Goal: Task Accomplishment & Management: Manage account settings

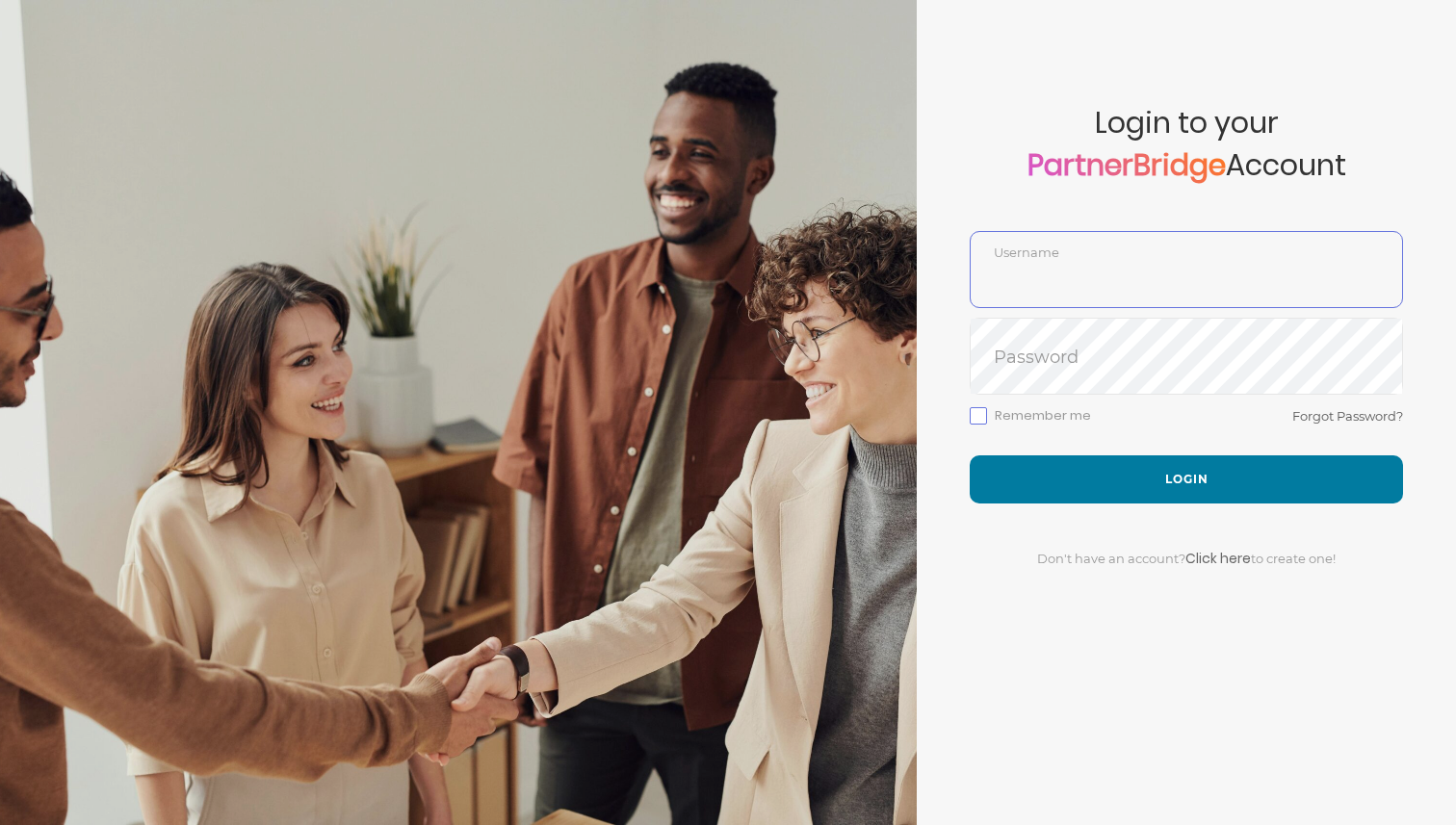
type input "DemoUser"
click at [1089, 57] on form "Account created successfully! Please enter your username and password below to …" at bounding box center [1185, 412] width 539 height 825
click at [1318, 483] on button "Login" at bounding box center [1186, 479] width 433 height 49
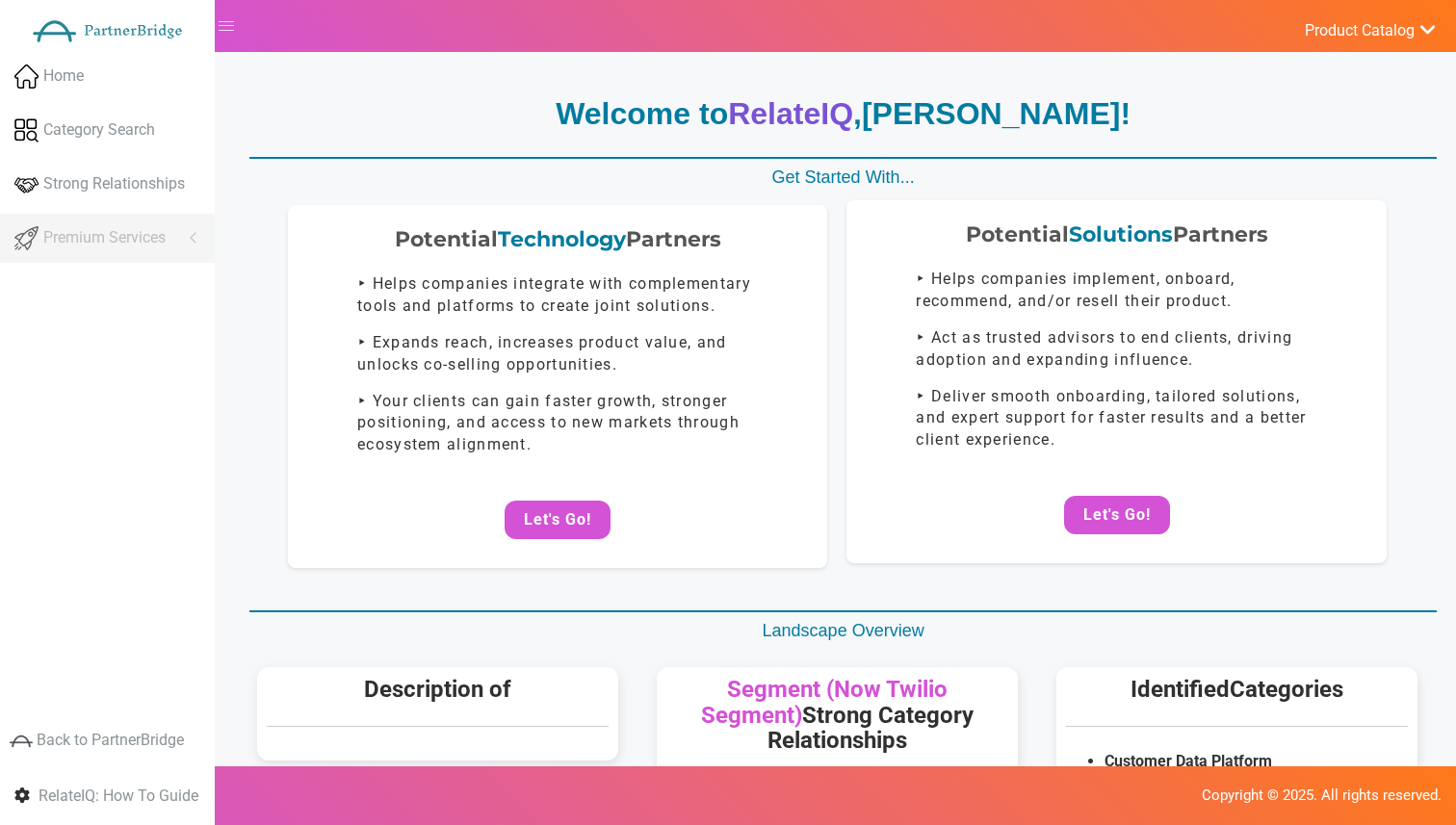
click at [1144, 434] on p "‣ Deliver smooth onboarding, tailored solutions, and expert support for faster …" at bounding box center [1115, 419] width 401 height 66
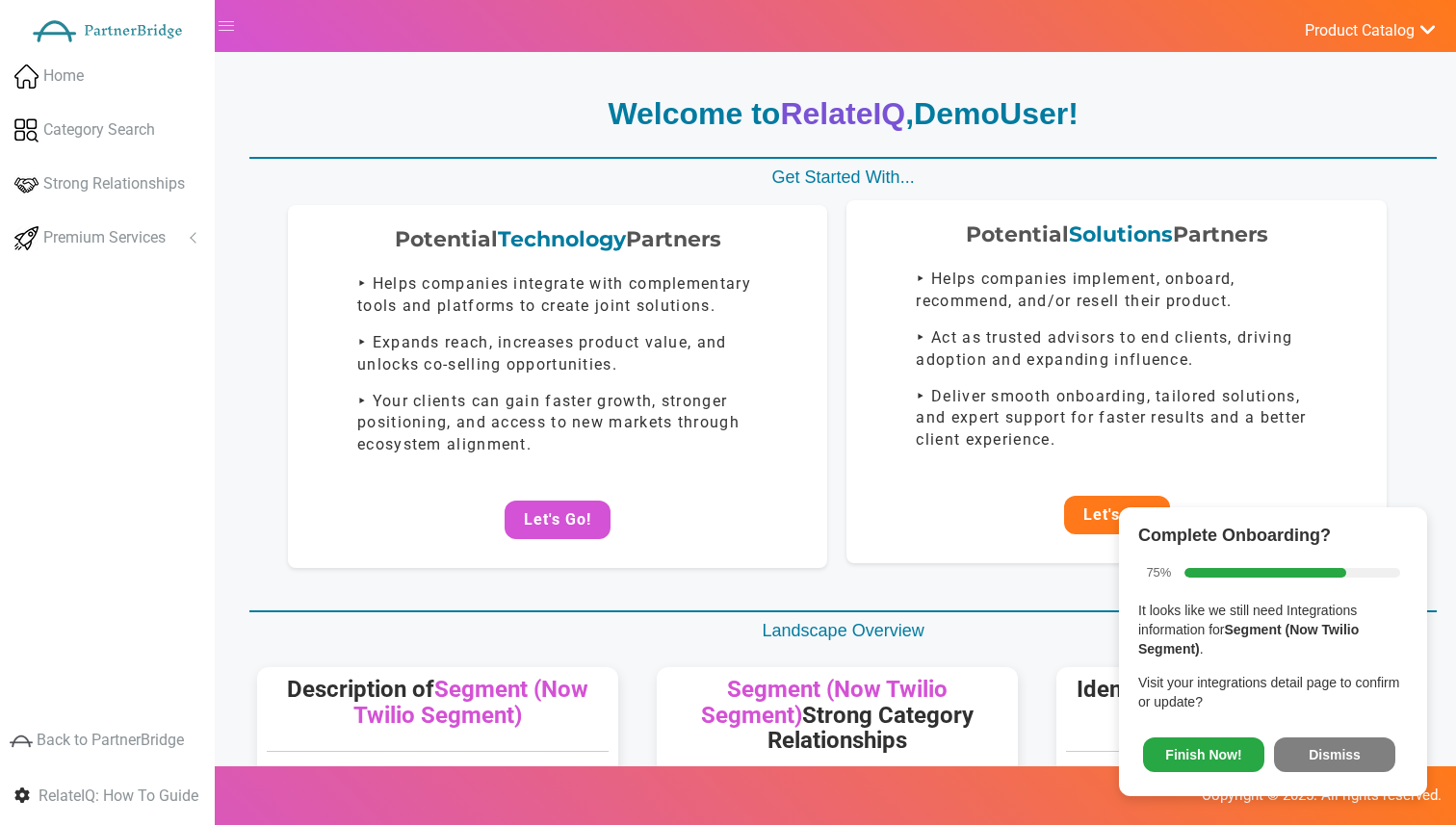
click at [1116, 506] on button "Let's Go!" at bounding box center [1116, 515] width 106 height 39
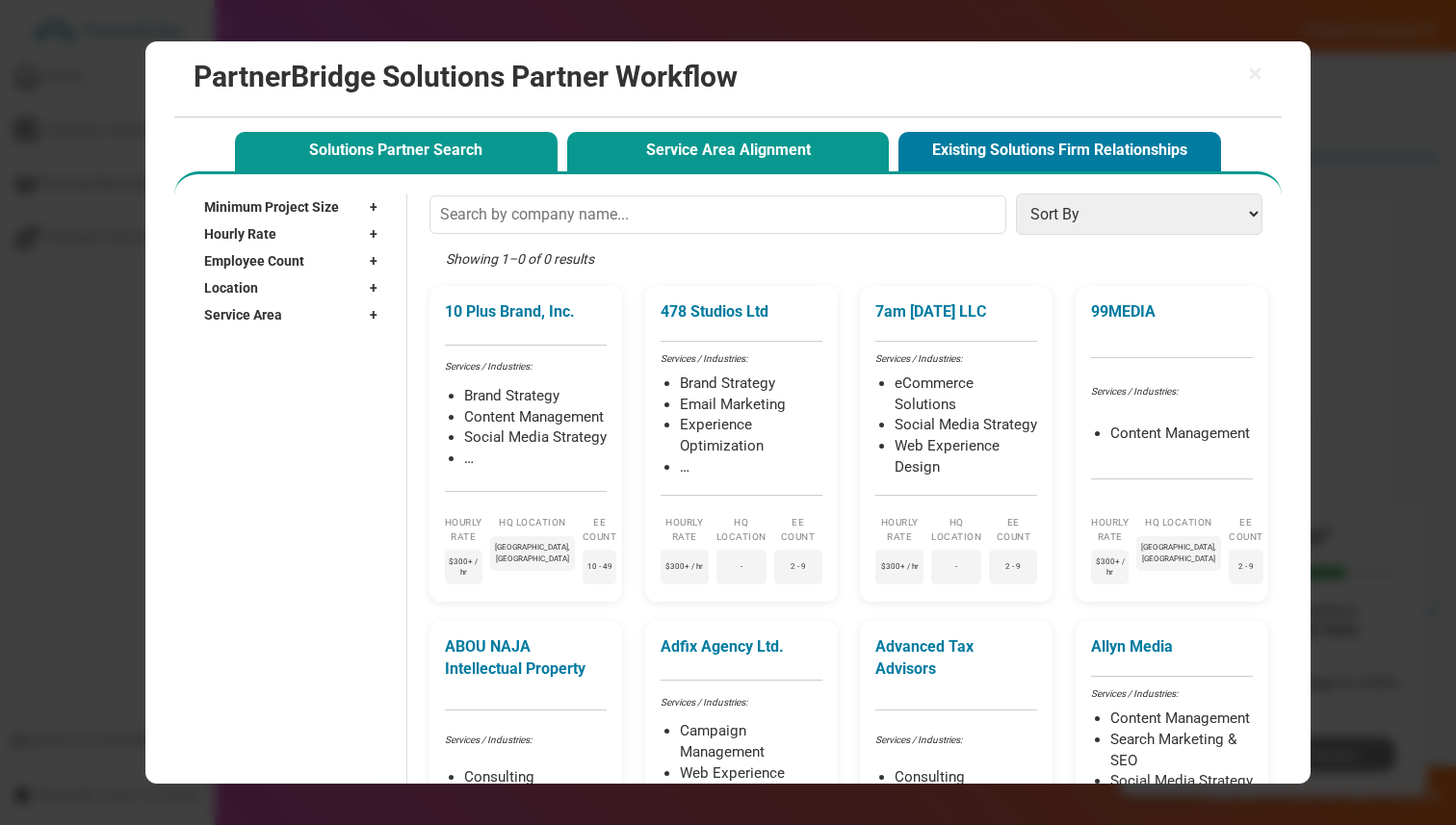
click at [797, 155] on button "Service Area Alignment" at bounding box center [728, 151] width 322 height 40
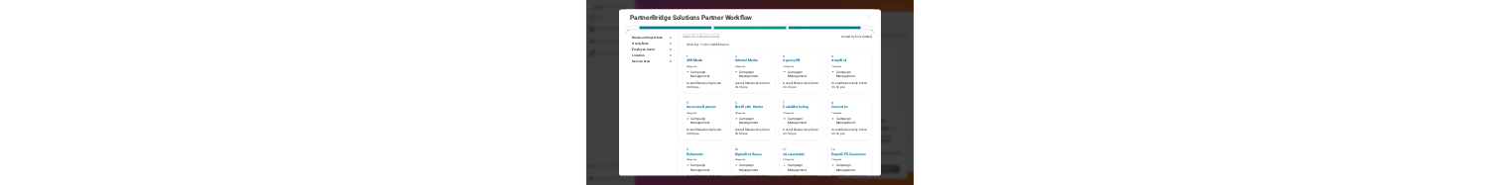
scroll to position [69, 0]
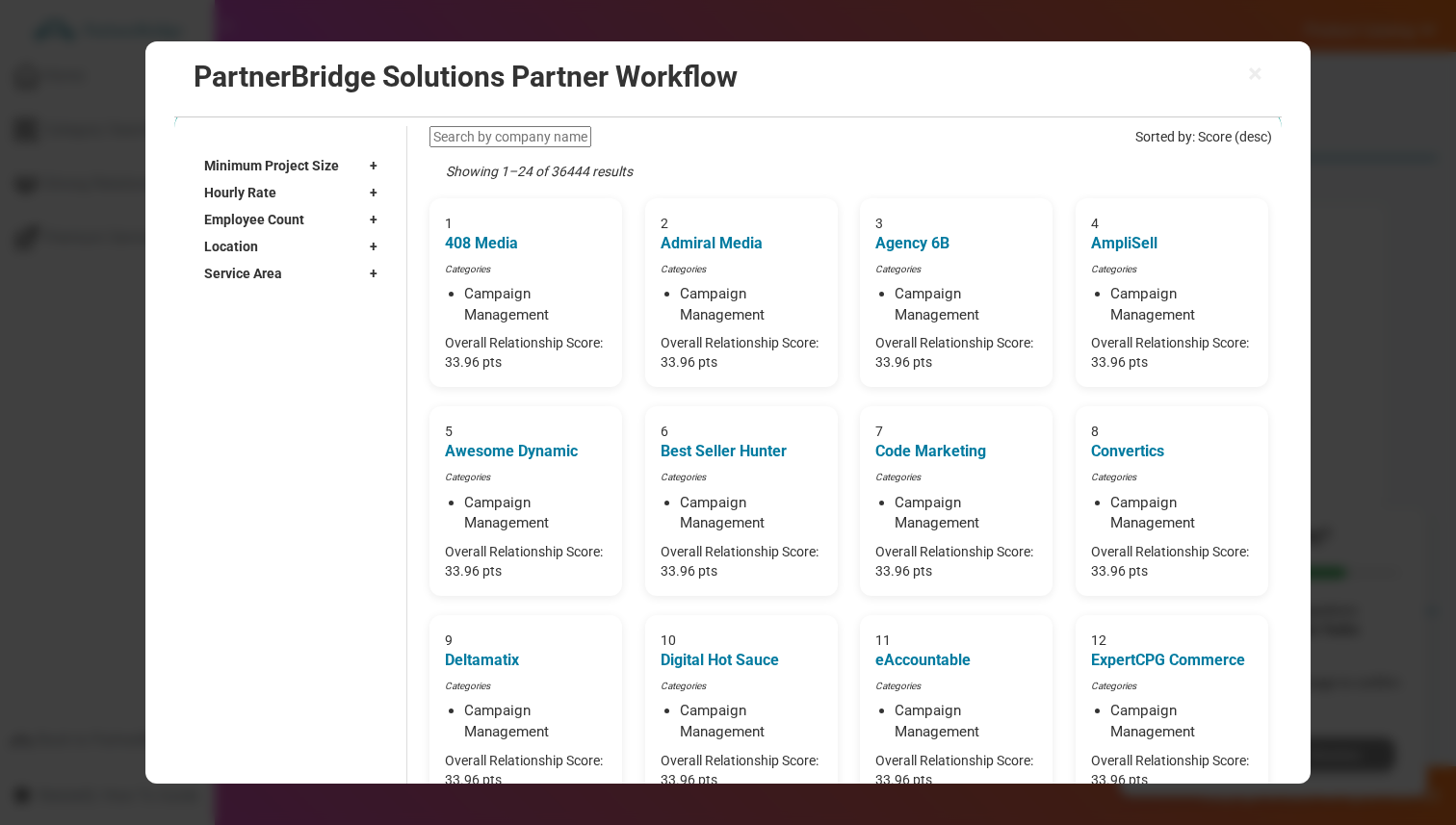
click at [376, 243] on span "+" at bounding box center [379, 248] width 17 height 19
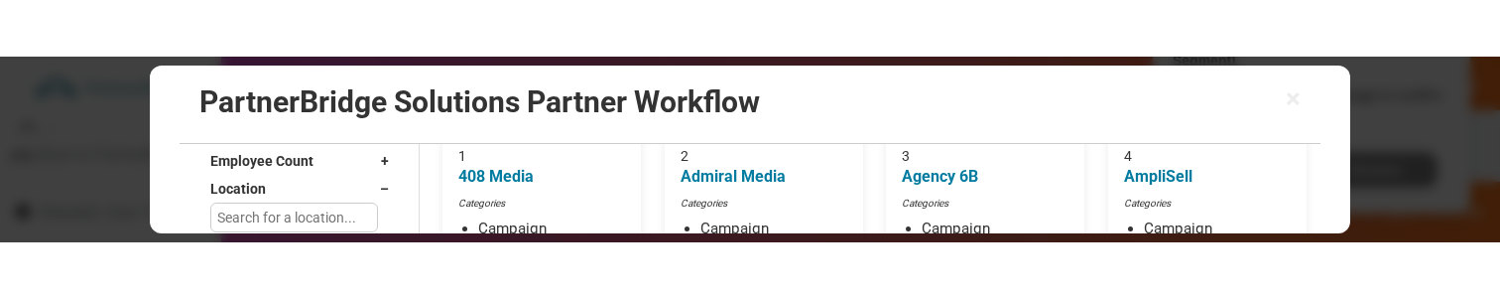
scroll to position [185, 0]
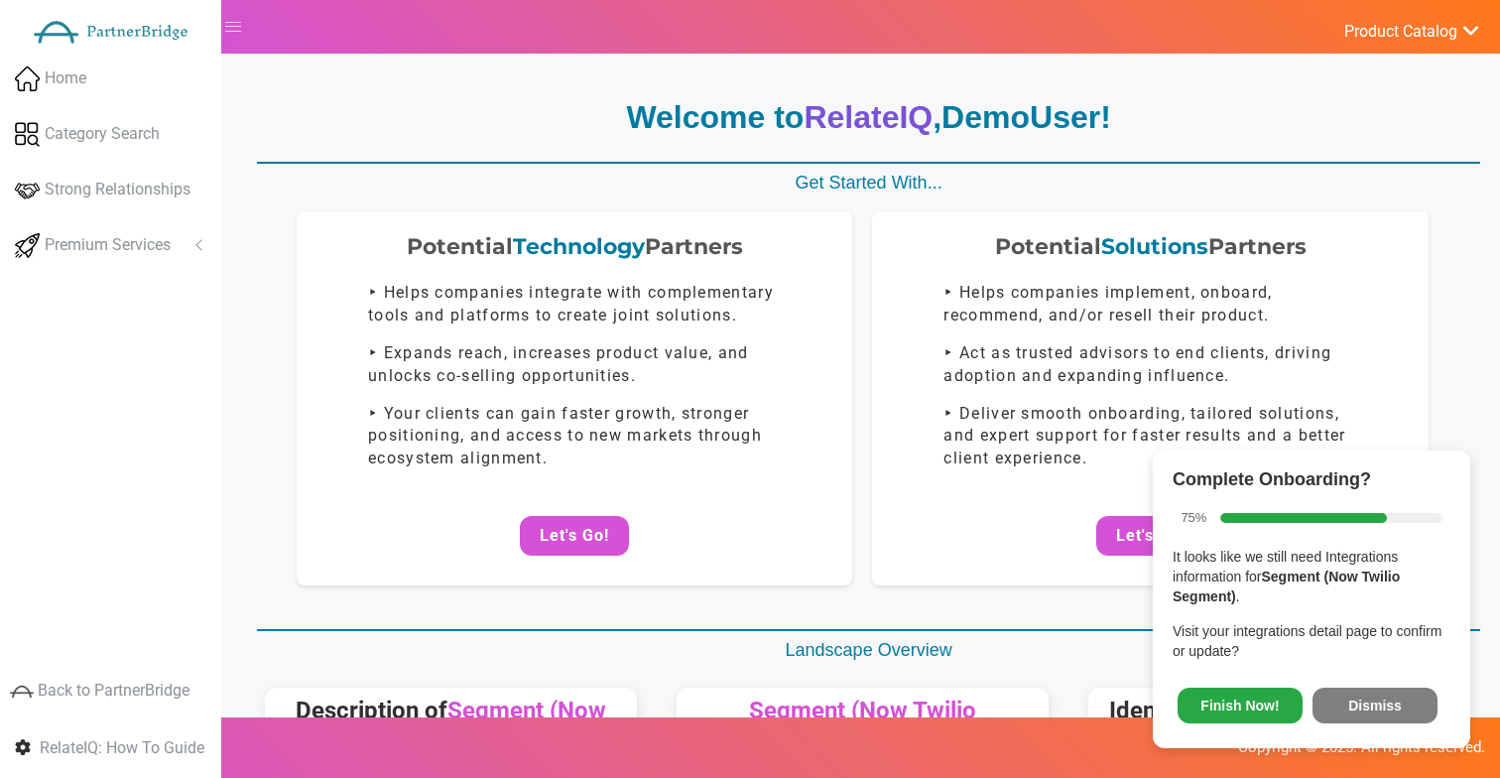
click at [1378, 712] on button "Dismiss" at bounding box center [1374, 705] width 125 height 36
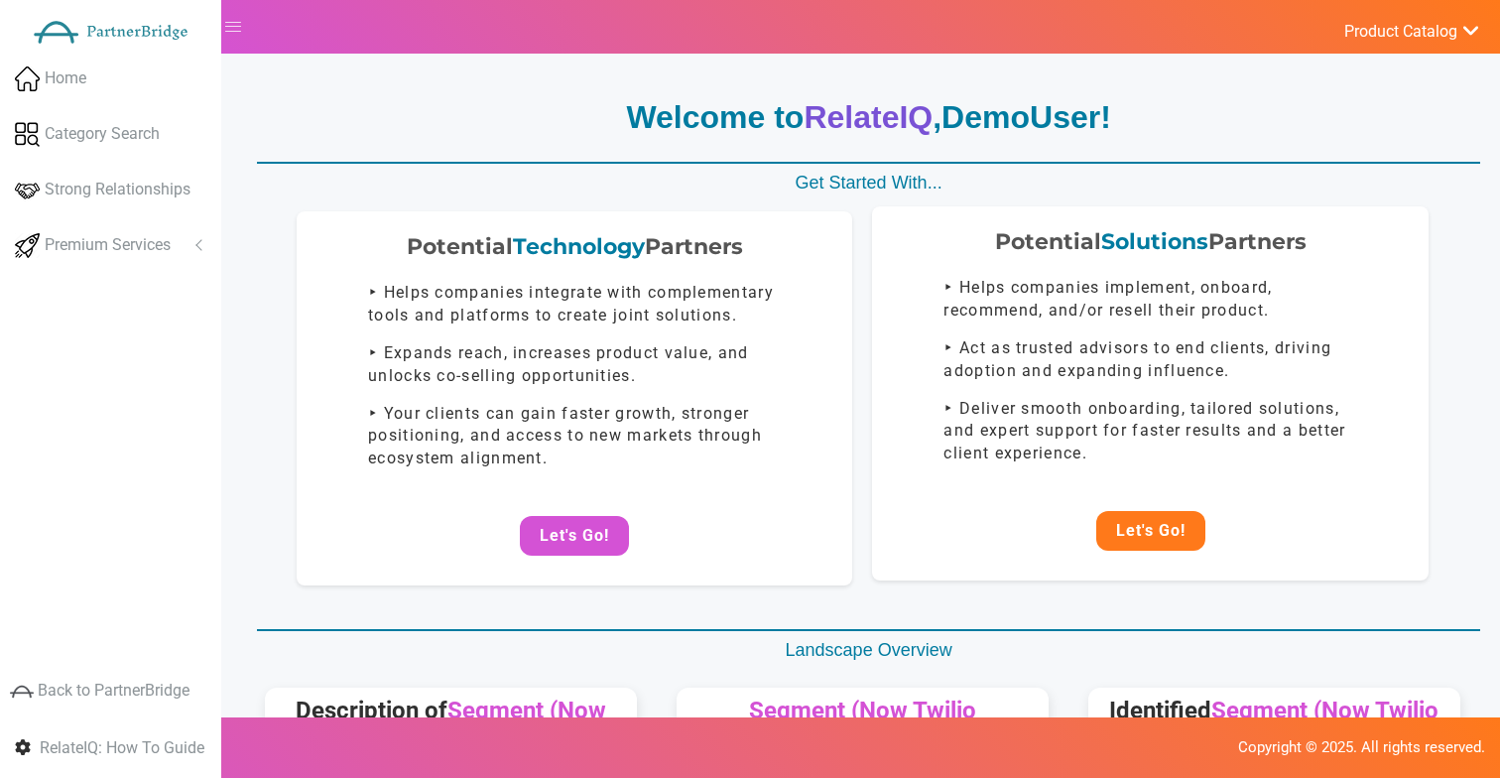
click at [1123, 527] on button "Let's Go!" at bounding box center [1150, 531] width 109 height 40
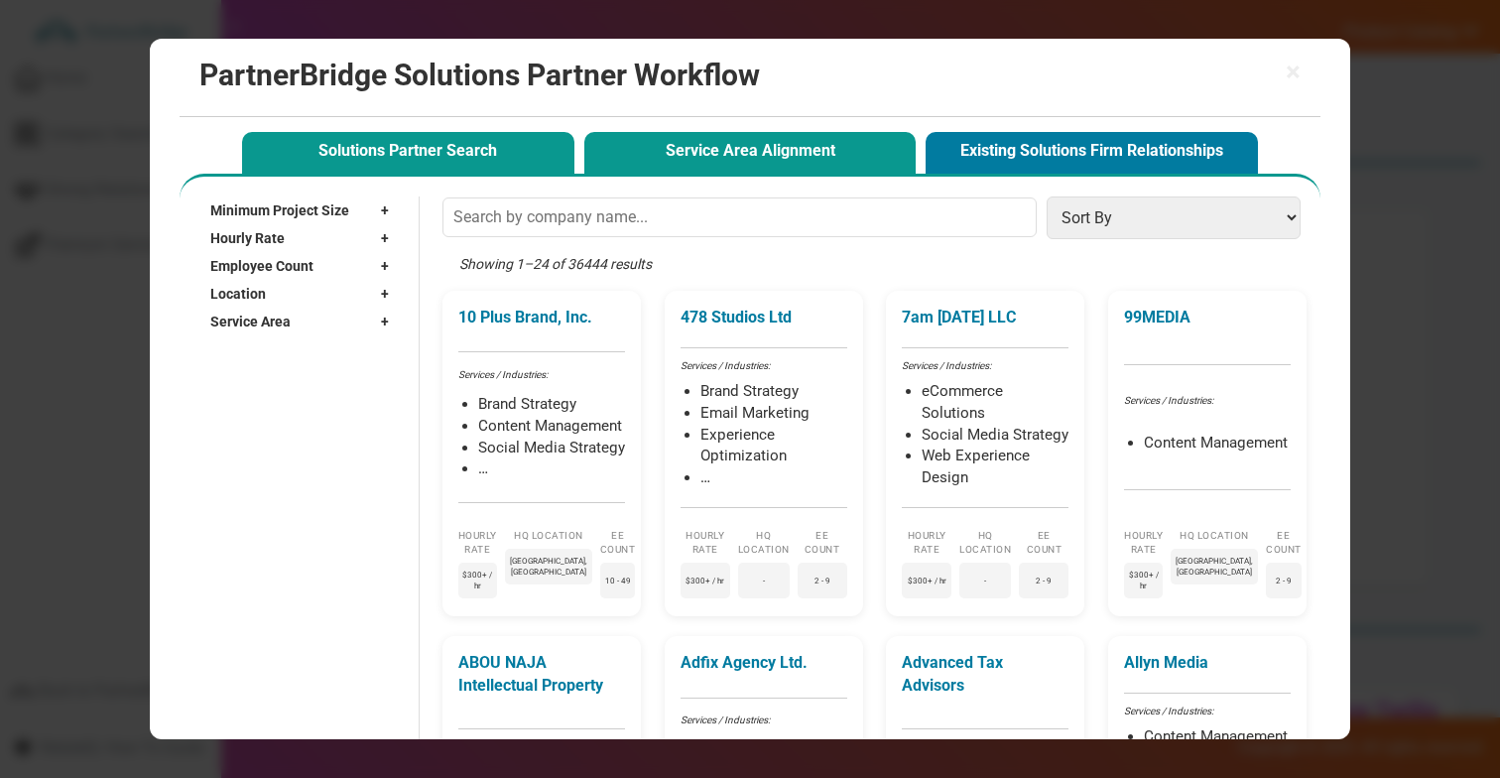
click at [812, 150] on button "Service Area Alignment" at bounding box center [750, 152] width 332 height 41
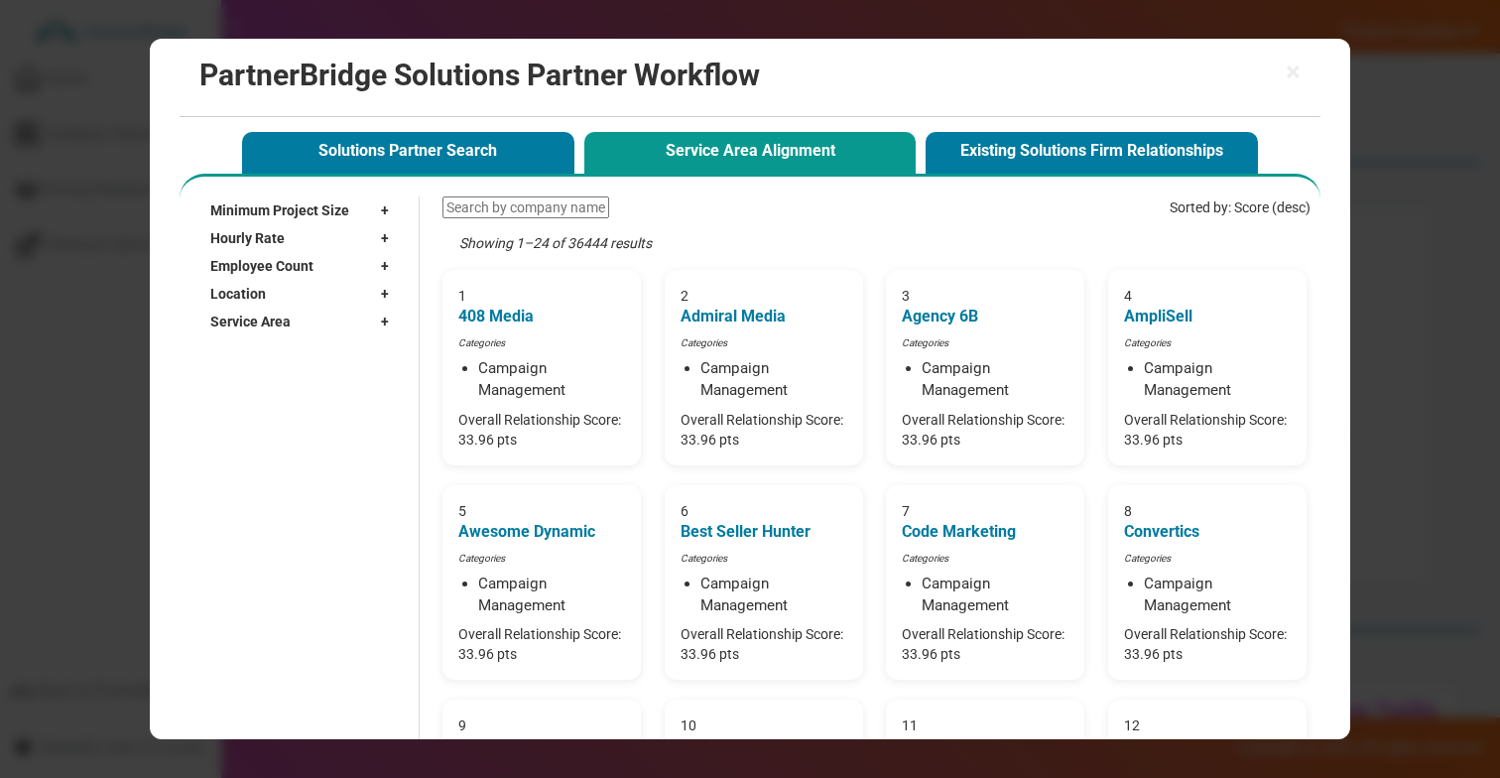
click at [312, 285] on div "Location +" at bounding box center [304, 294] width 188 height 28
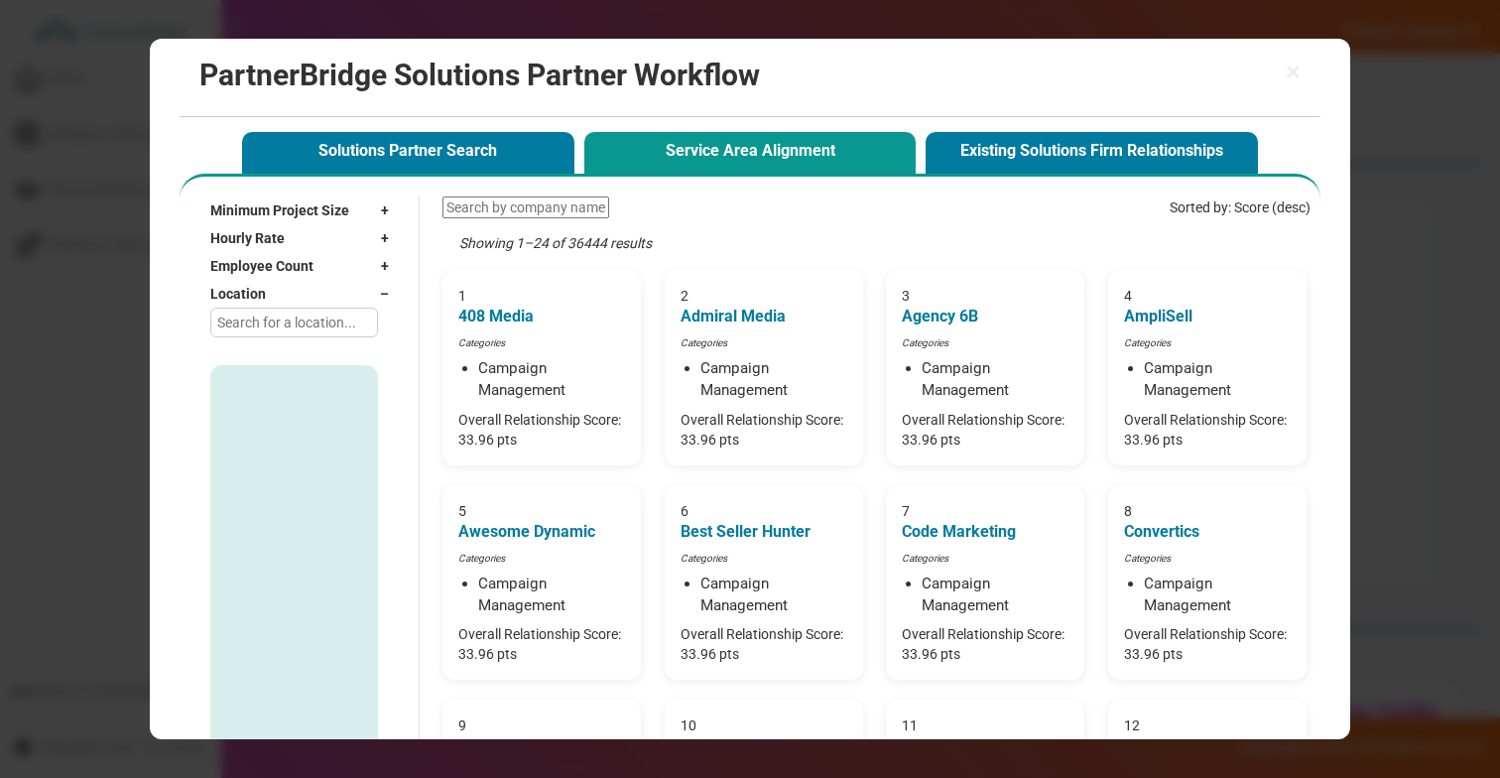
click at [332, 324] on input "text" at bounding box center [294, 323] width 168 height 30
type input "Accra"
click at [224, 382] on input "Accra, [GEOGRAPHIC_DATA]" at bounding box center [223, 388] width 13 height 13
checkbox input "true"
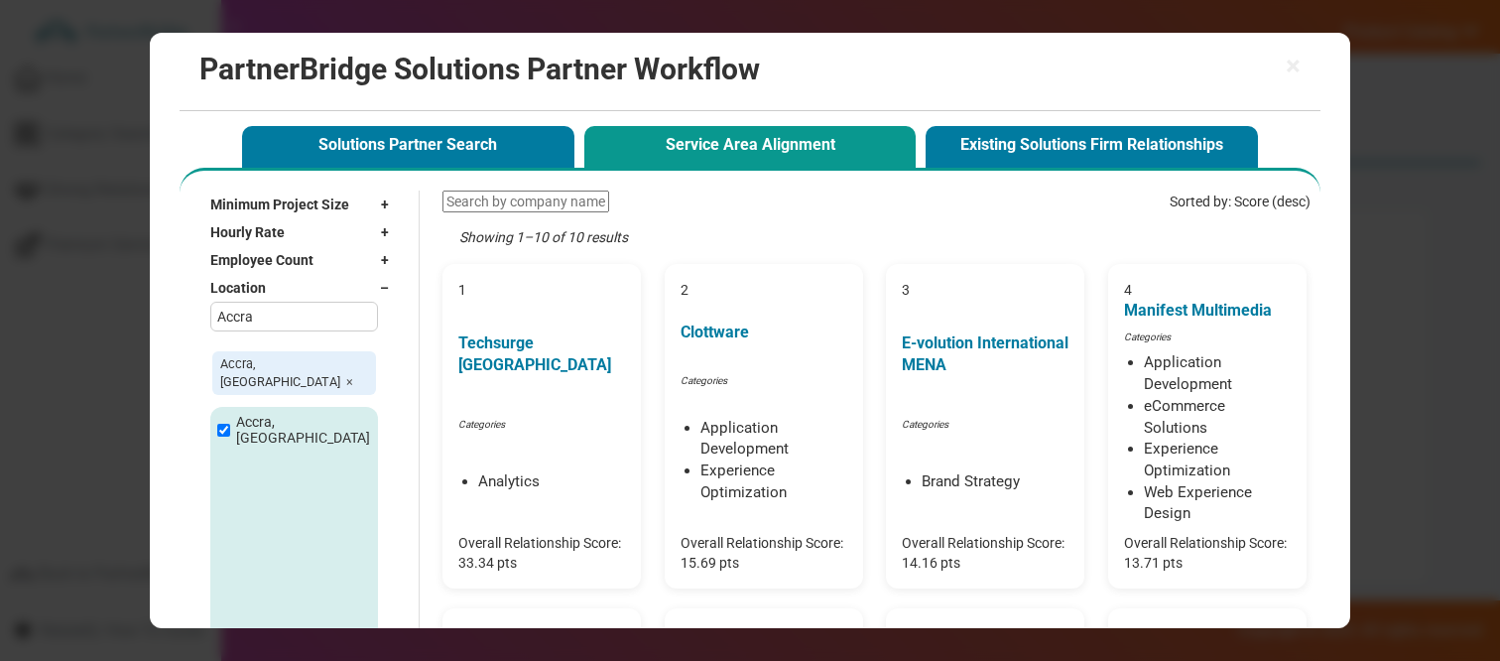
click at [260, 326] on input "Accra" at bounding box center [294, 317] width 168 height 30
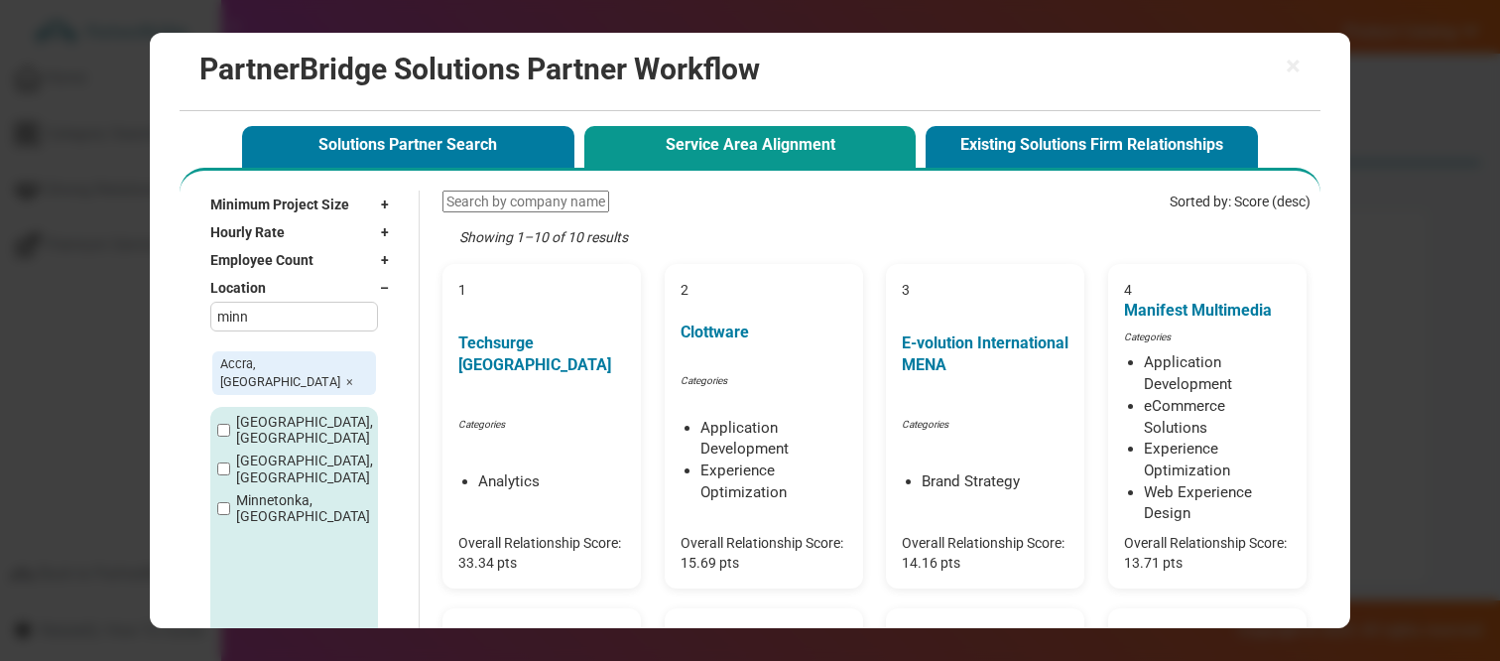
type input "minn"
click at [219, 462] on input "[GEOGRAPHIC_DATA], [GEOGRAPHIC_DATA]" at bounding box center [223, 468] width 13 height 13
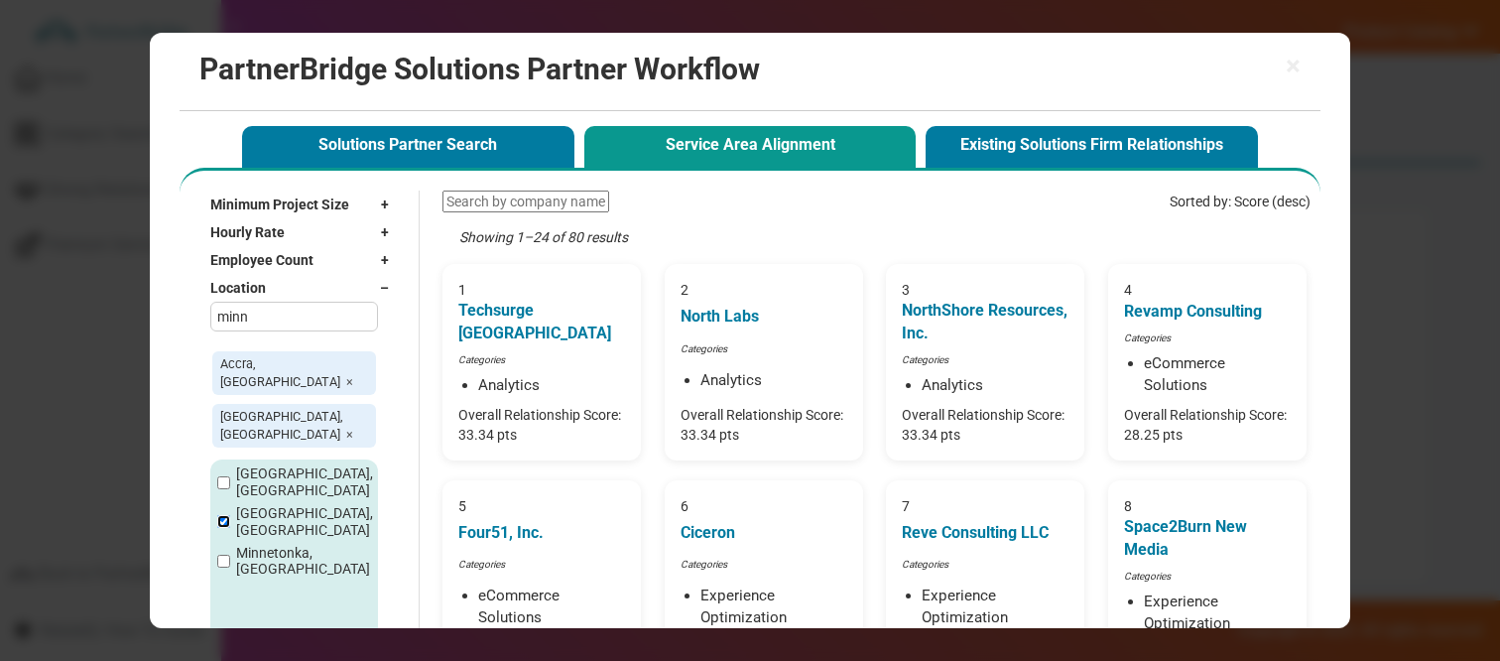
click at [217, 515] on input "[GEOGRAPHIC_DATA], [GEOGRAPHIC_DATA]" at bounding box center [223, 521] width 13 height 13
checkbox input "false"
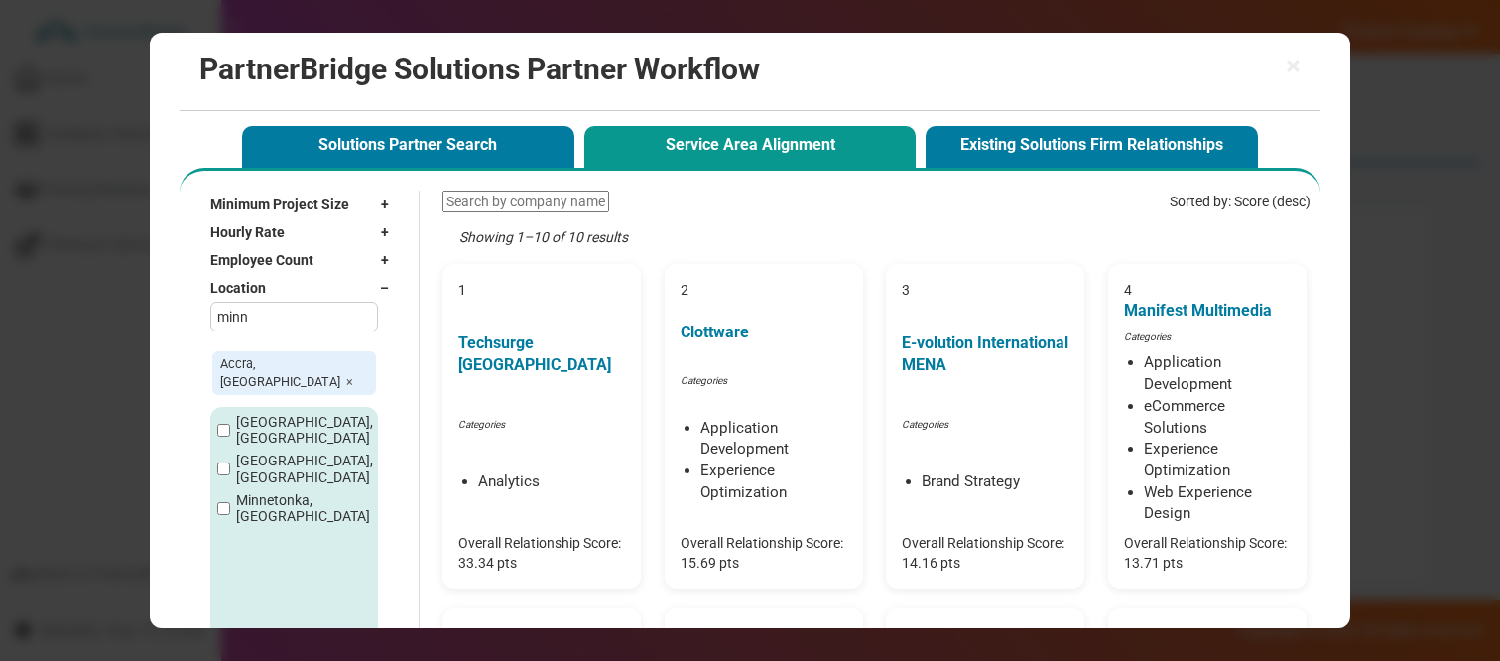
click at [346, 374] on span "×" at bounding box center [349, 381] width 7 height 15
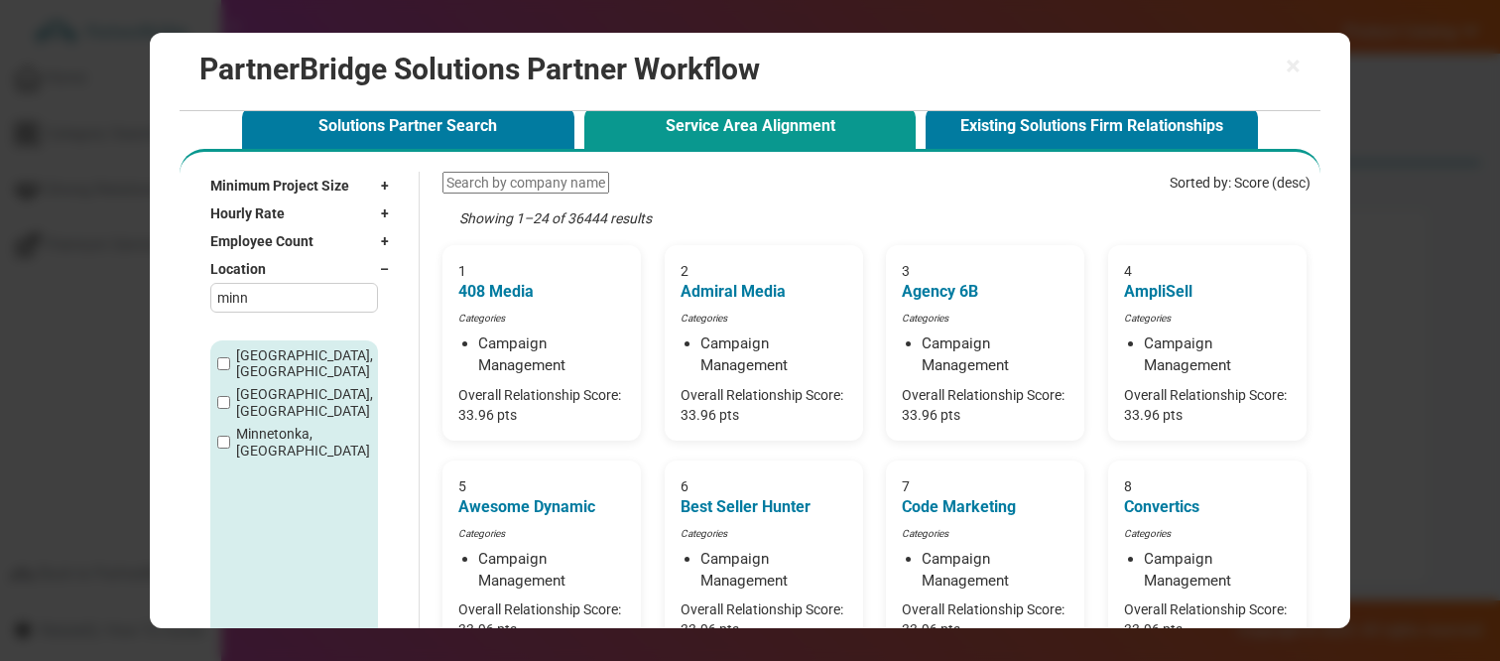
scroll to position [25, 0]
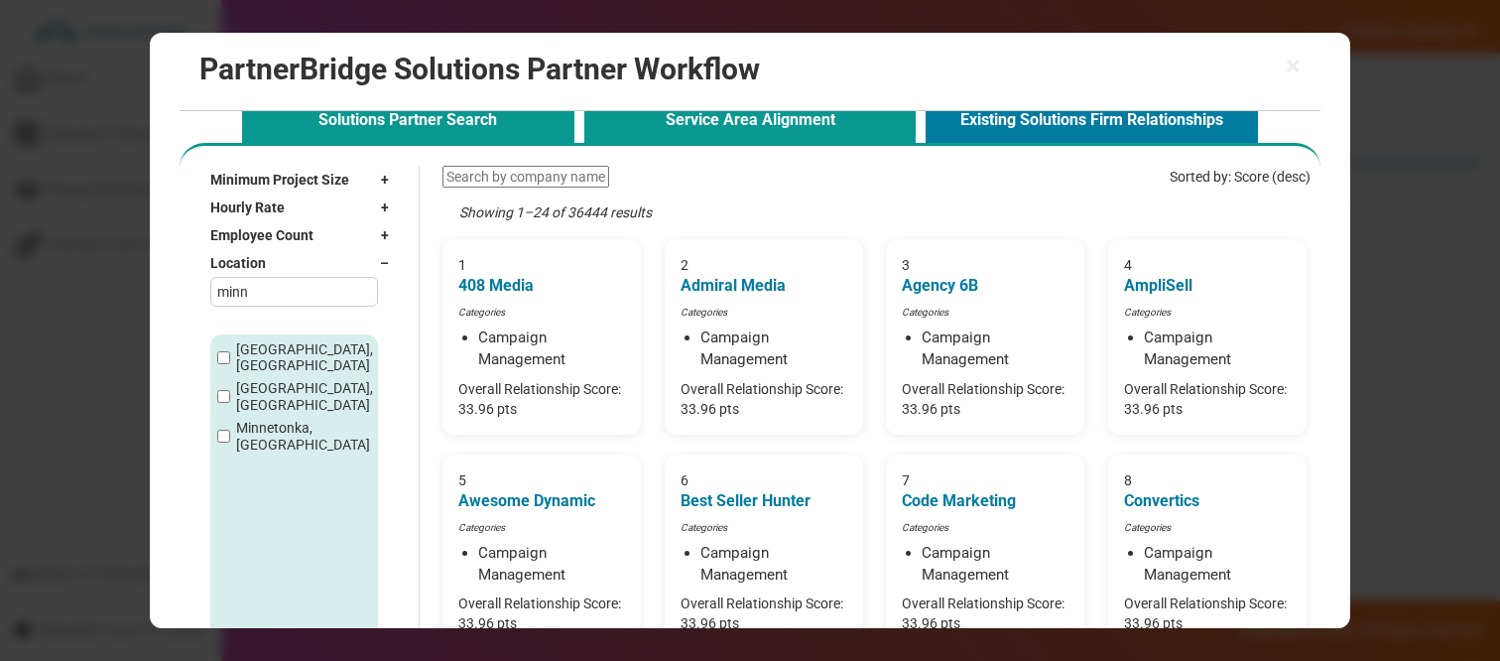
click at [504, 129] on button "Solutions Partner Search" at bounding box center [408, 121] width 332 height 41
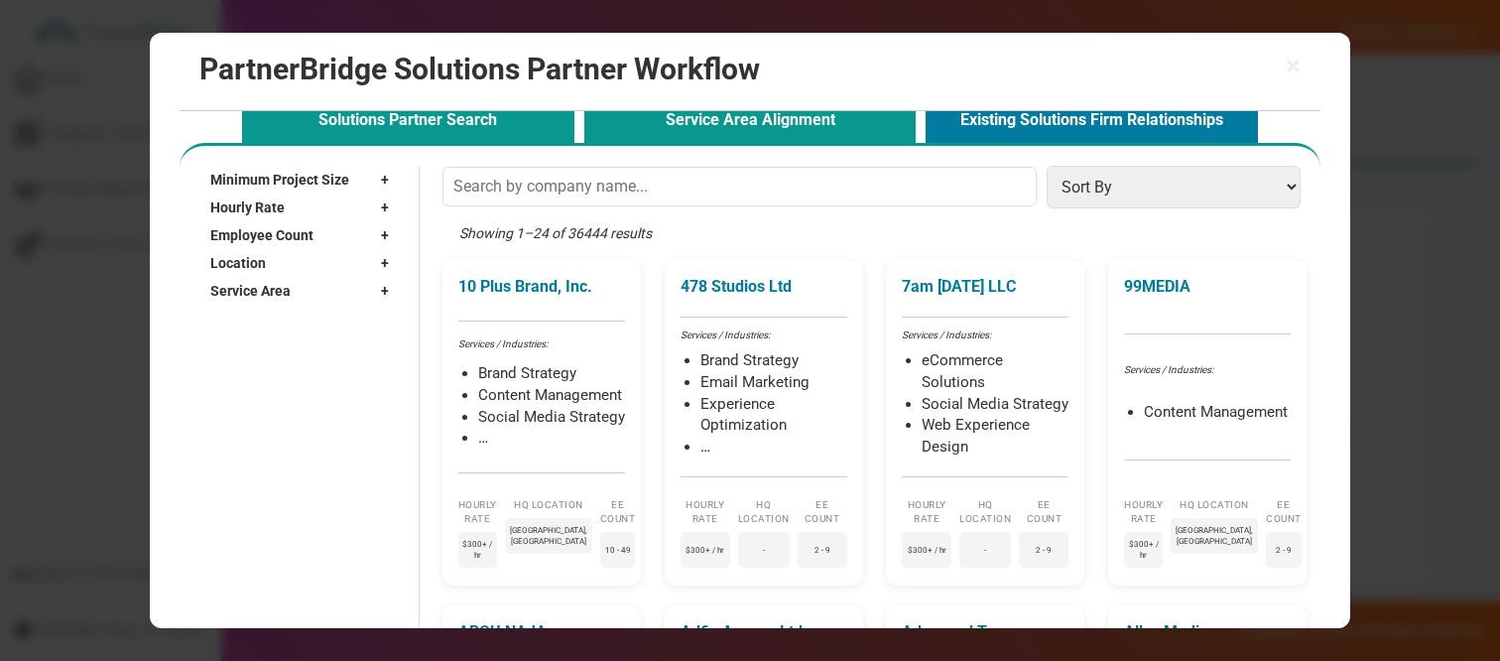
click at [821, 136] on button "Service Area Alignment" at bounding box center [750, 121] width 332 height 41
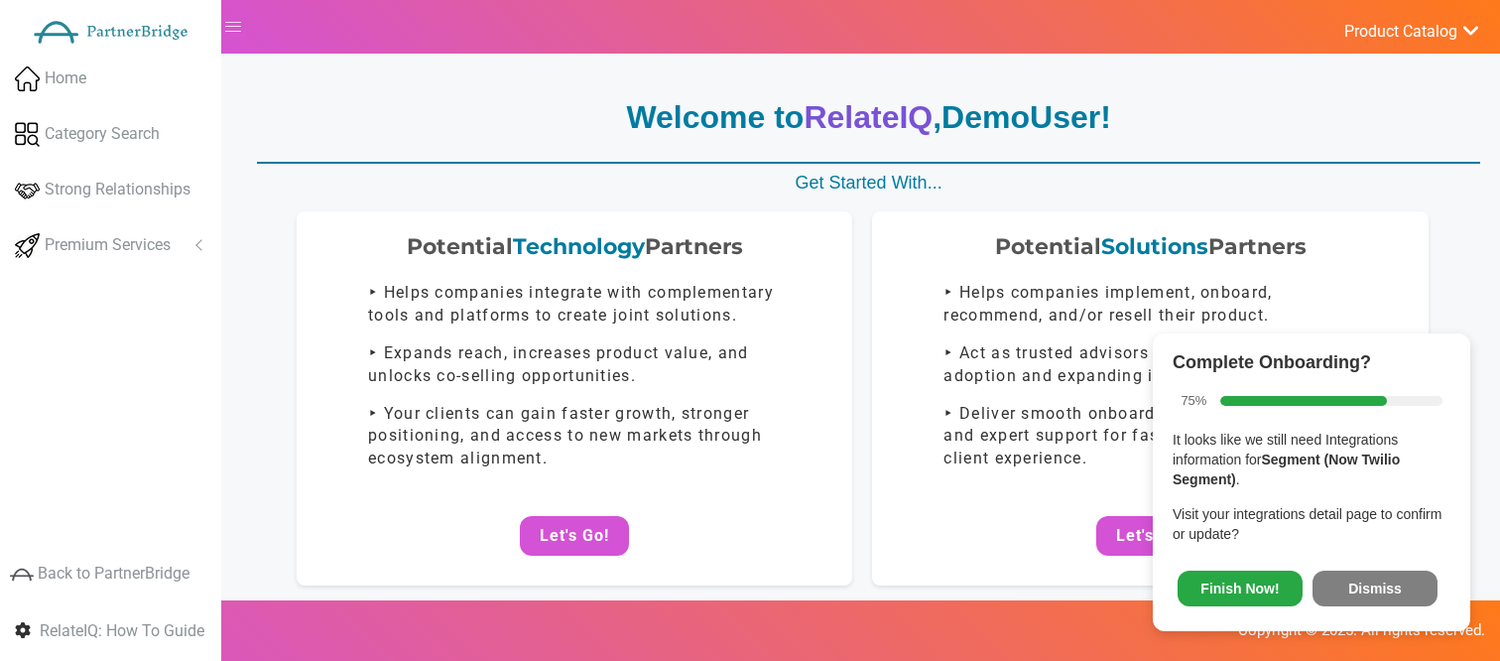
click at [1367, 585] on button "Dismiss" at bounding box center [1374, 588] width 125 height 36
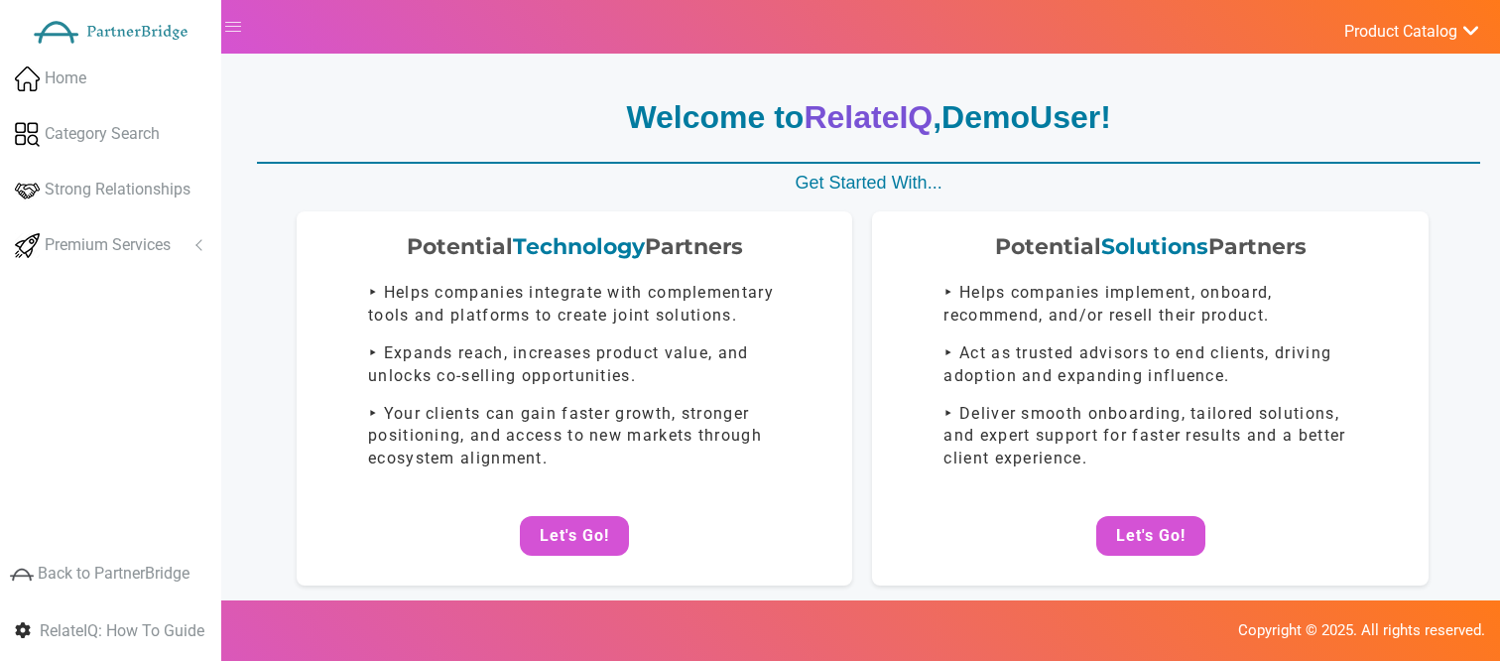
click at [1140, 532] on button "Let's Go!" at bounding box center [1150, 536] width 109 height 40
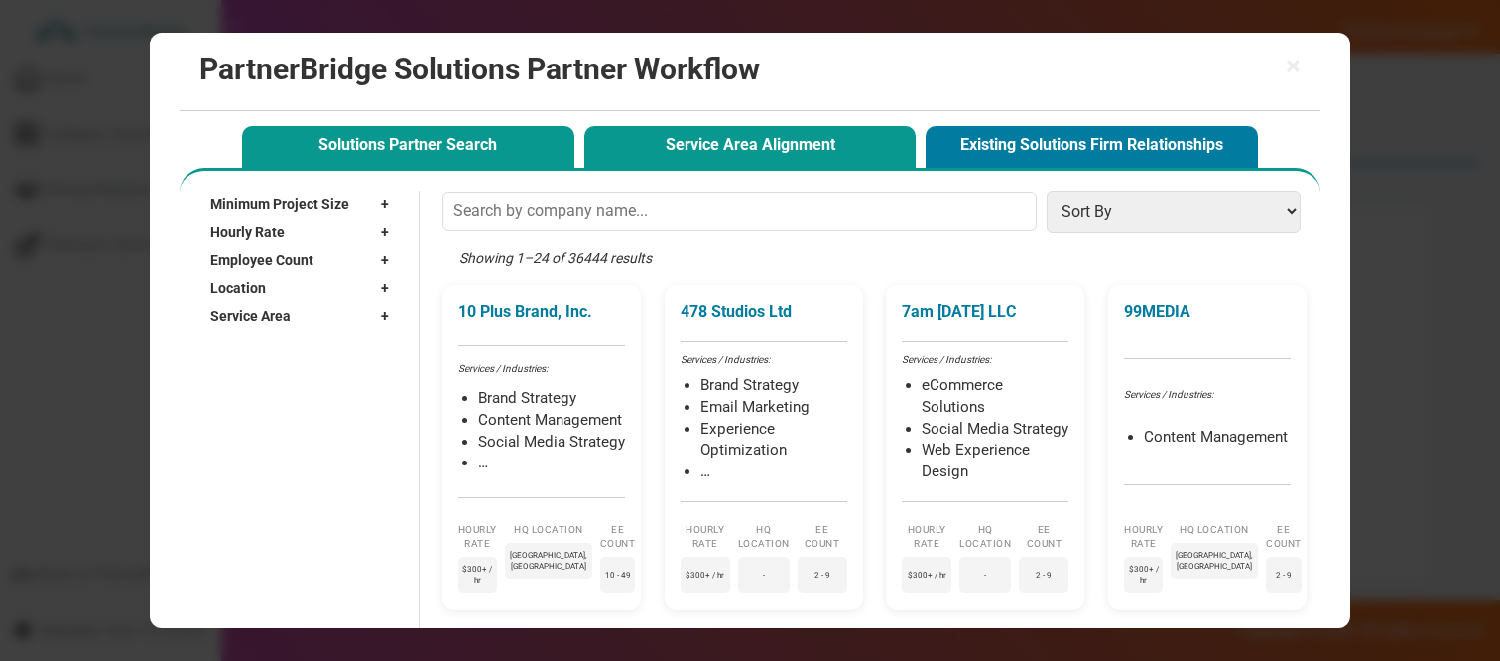
click at [783, 134] on button "Service Area Alignment" at bounding box center [750, 146] width 332 height 41
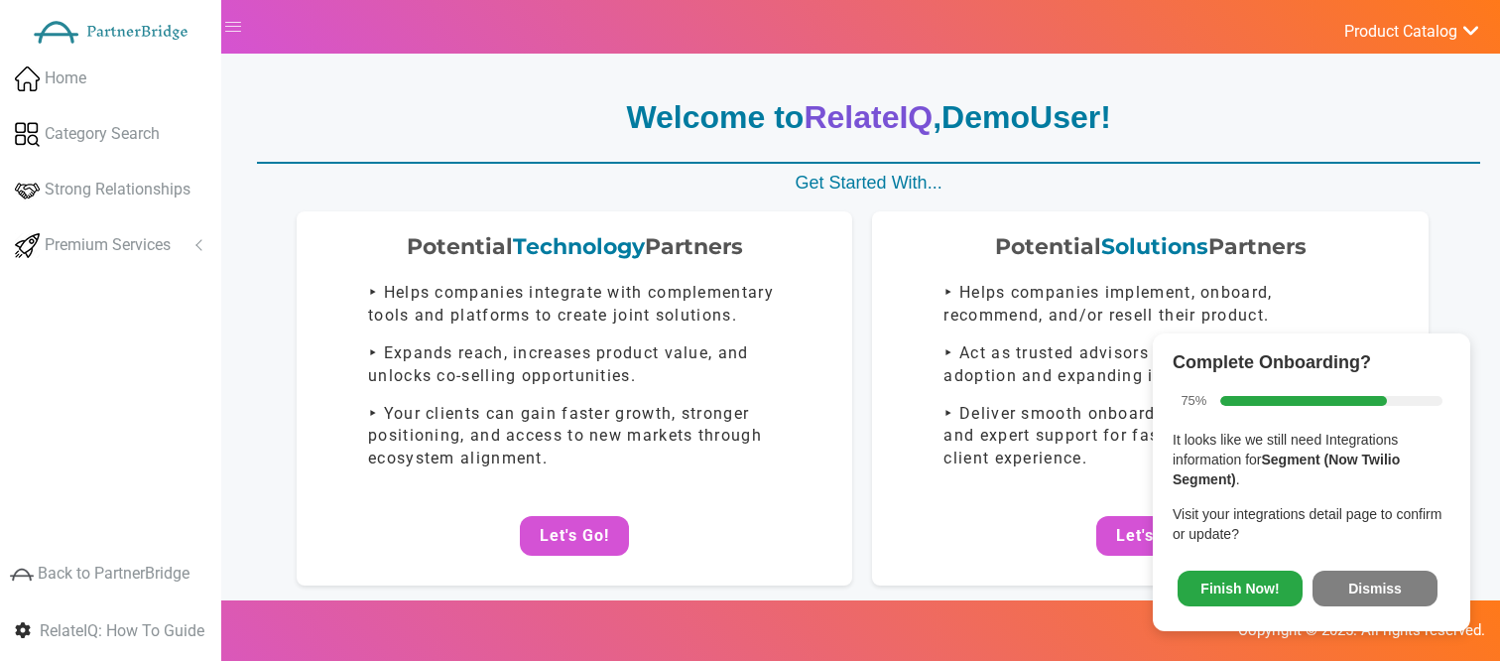
click at [1414, 579] on button "Dismiss" at bounding box center [1374, 588] width 125 height 36
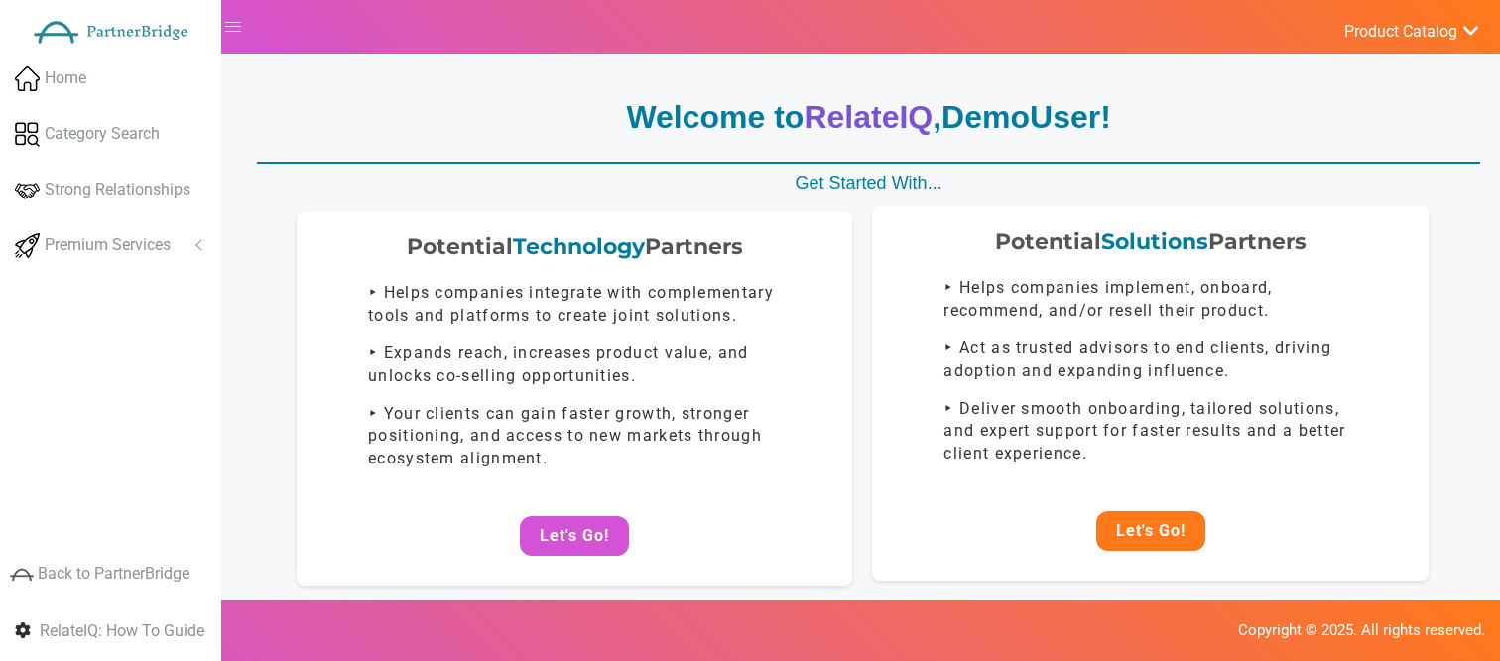
click at [1155, 524] on button "Let's Go!" at bounding box center [1150, 531] width 109 height 40
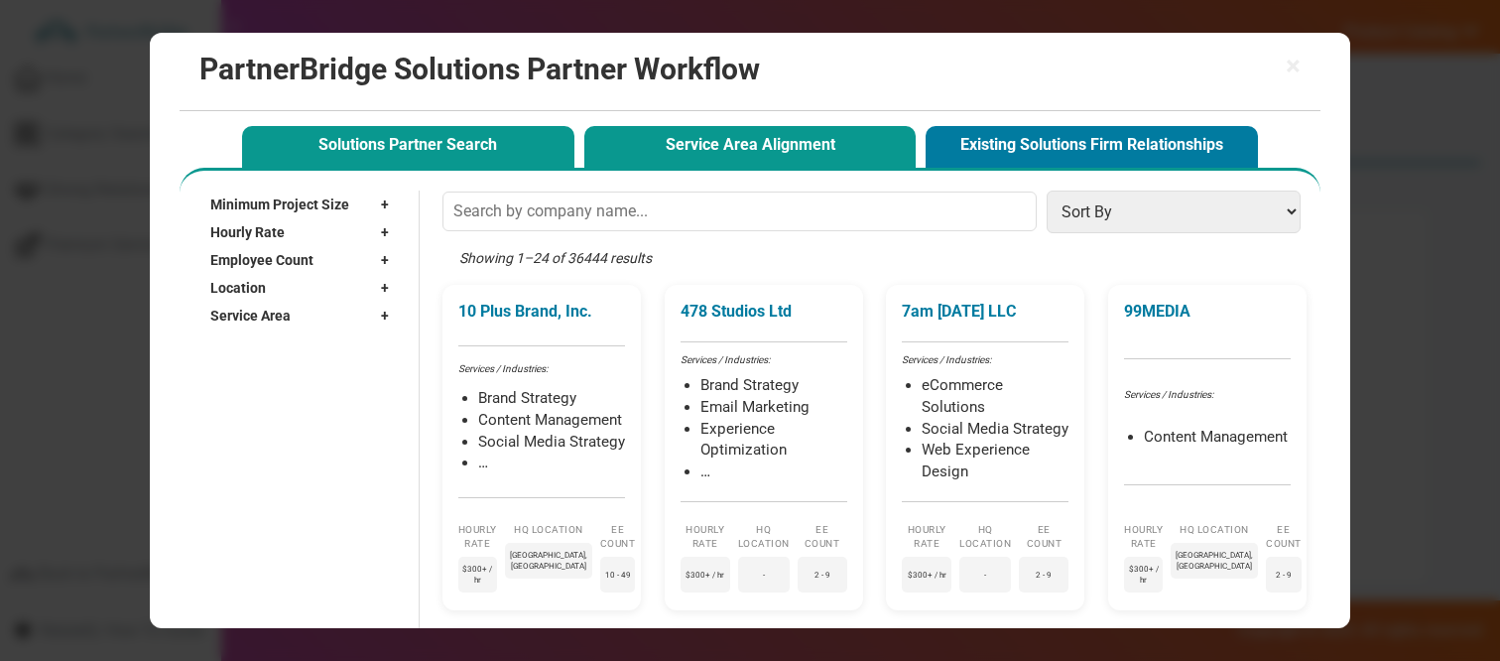
click at [732, 131] on button "Service Area Alignment" at bounding box center [750, 146] width 332 height 41
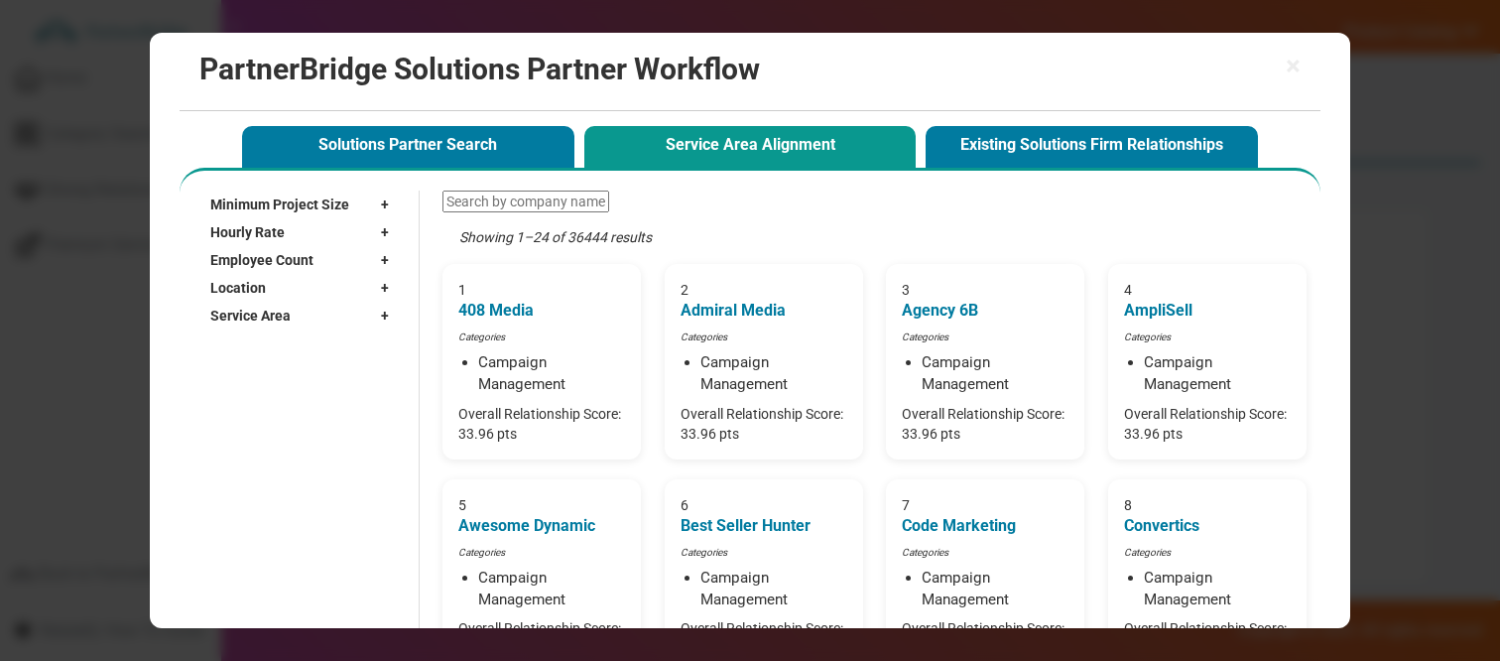
click at [299, 297] on div "Location +" at bounding box center [304, 288] width 188 height 28
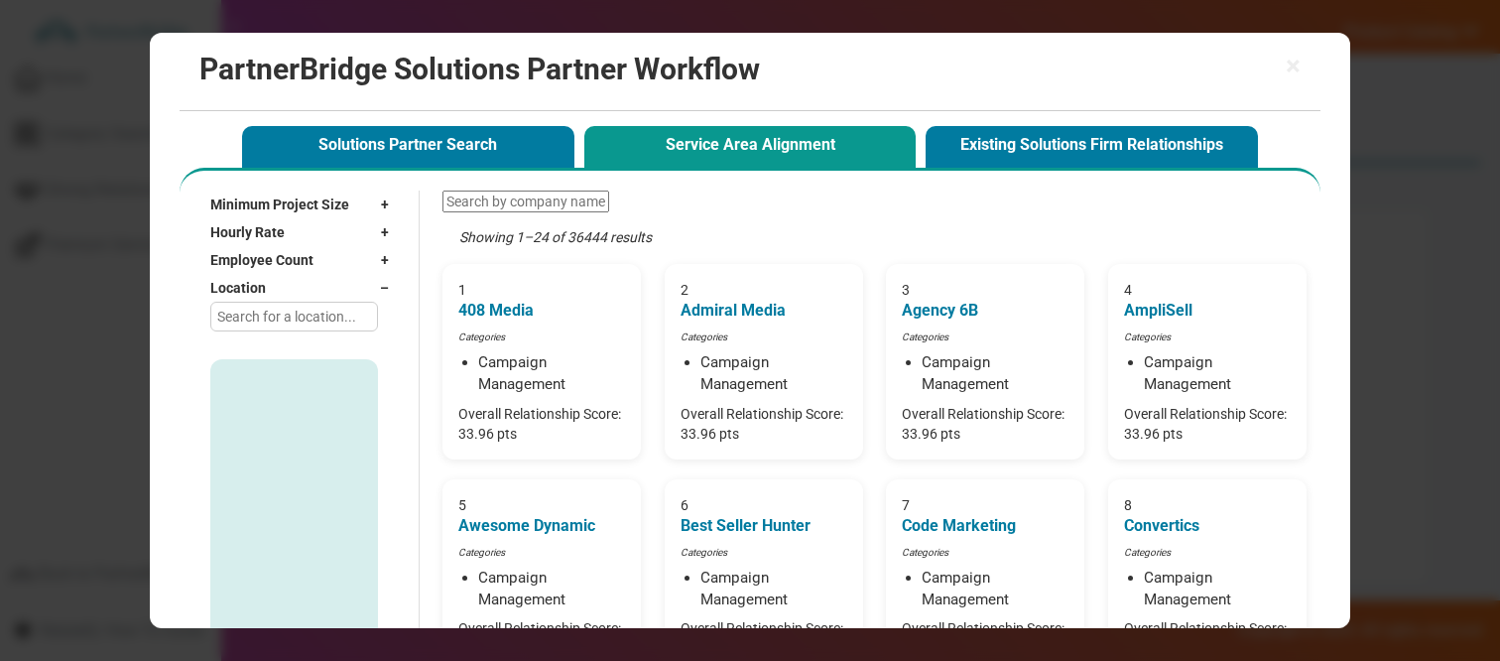
click at [293, 288] on div "Location –" at bounding box center [304, 288] width 188 height 28
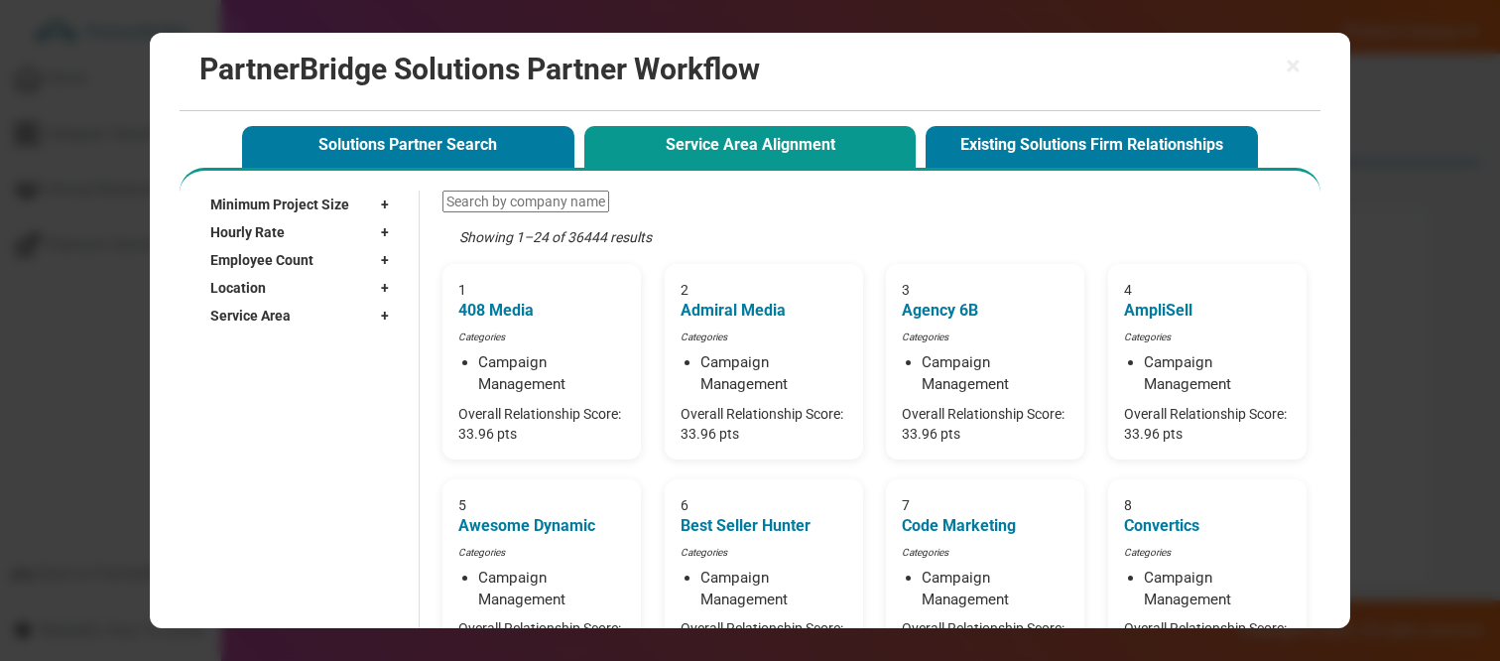
click at [293, 323] on div "Service Area +" at bounding box center [304, 316] width 188 height 28
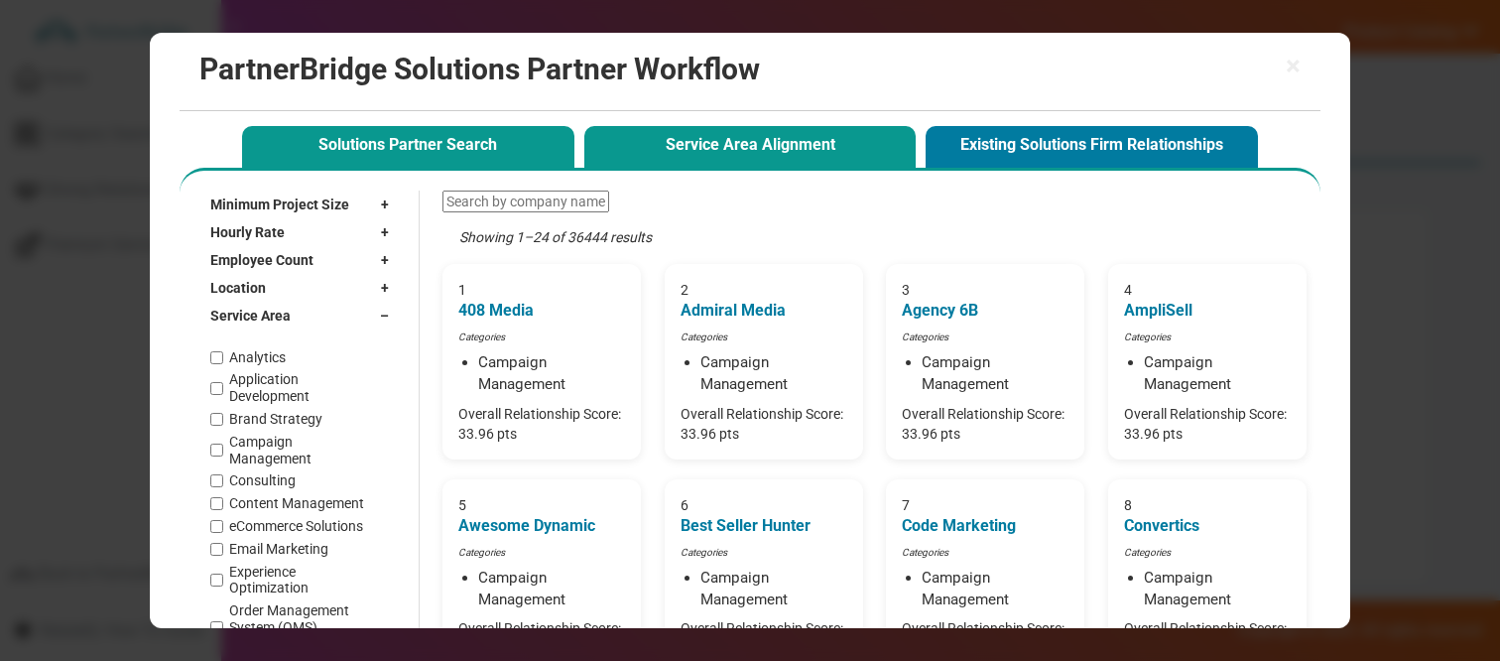
click at [412, 150] on button "Solutions Partner Search" at bounding box center [408, 146] width 332 height 41
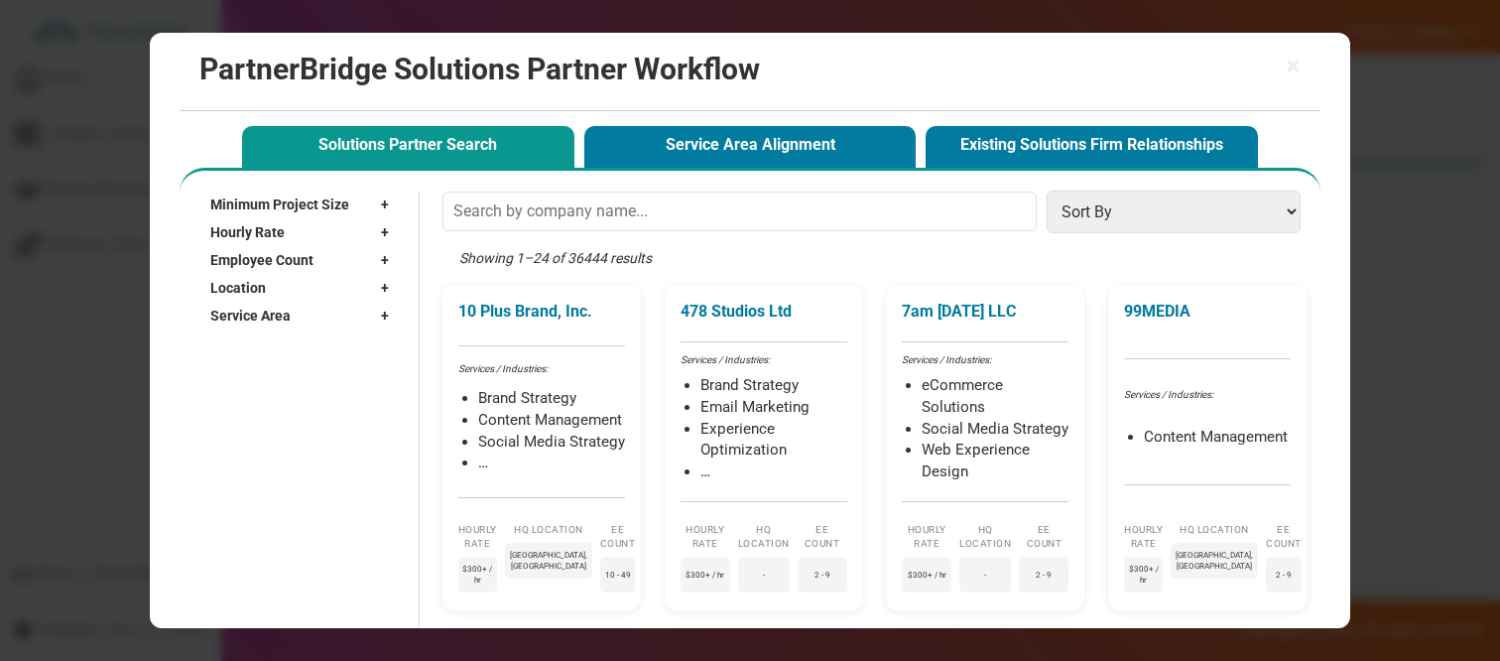
click at [305, 290] on div "Location +" at bounding box center [304, 288] width 188 height 28
click at [305, 286] on div "Location –" at bounding box center [304, 288] width 188 height 28
click at [305, 303] on div "Service Area +" at bounding box center [304, 316] width 188 height 28
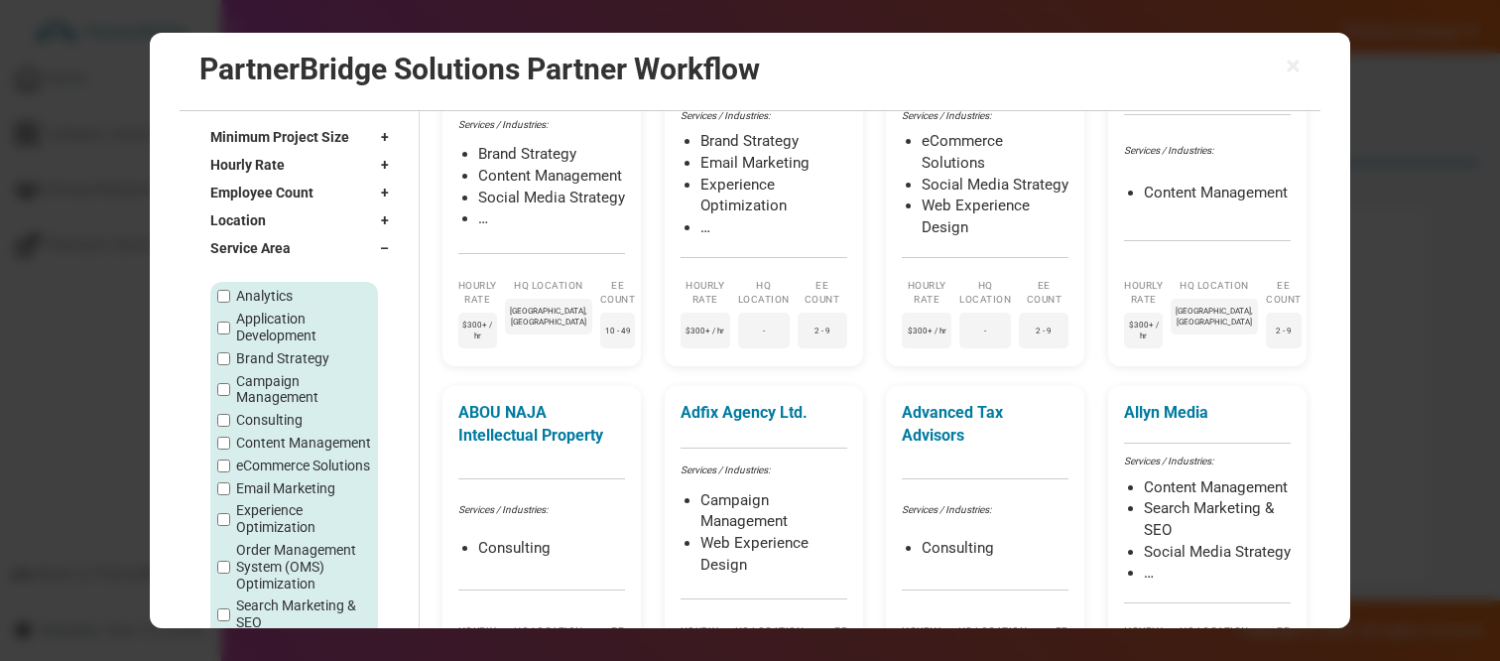
click at [362, 249] on div "Service Area –" at bounding box center [304, 247] width 188 height 28
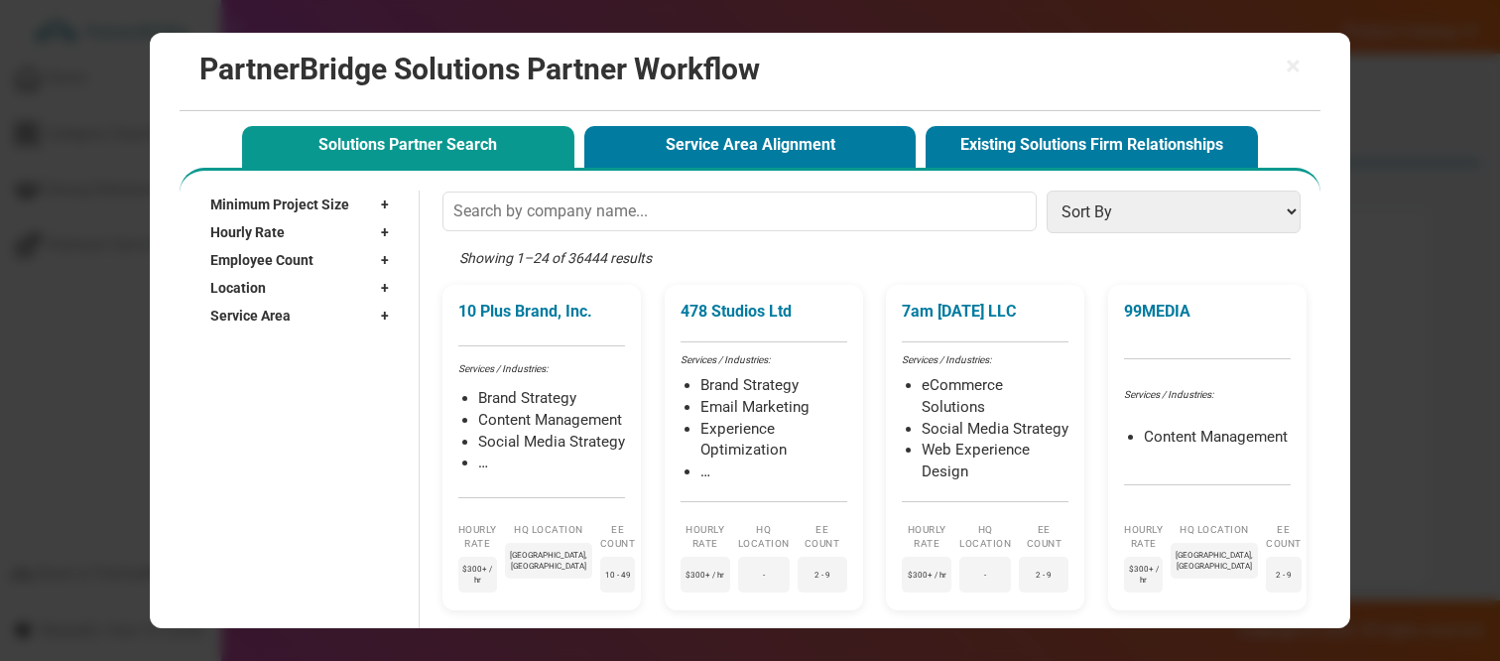
click at [732, 95] on div "× PartnerBridge Solutions Partner Workflow" at bounding box center [750, 72] width 1141 height 78
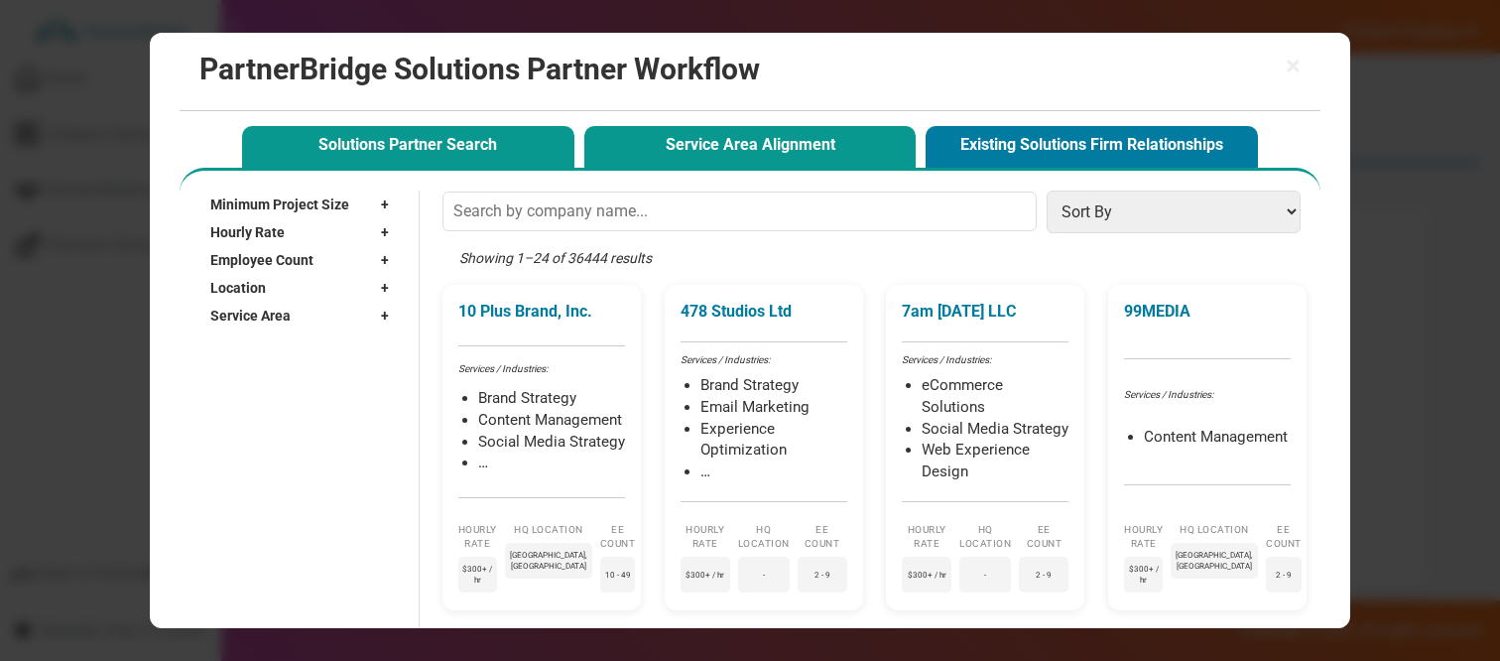
click at [732, 143] on button "Service Area Alignment" at bounding box center [750, 146] width 332 height 41
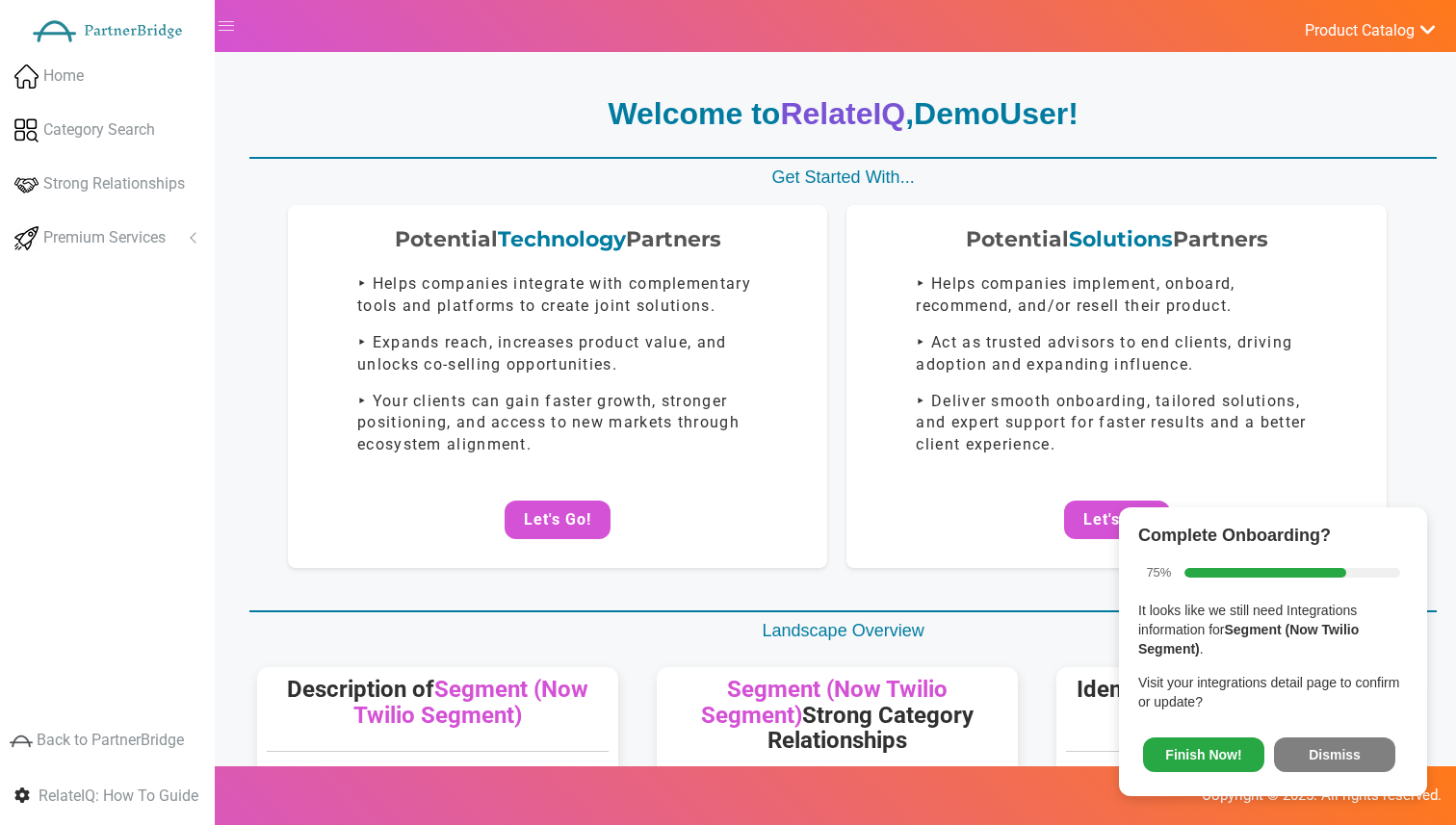
click at [1338, 755] on button "Dismiss" at bounding box center [1334, 755] width 121 height 35
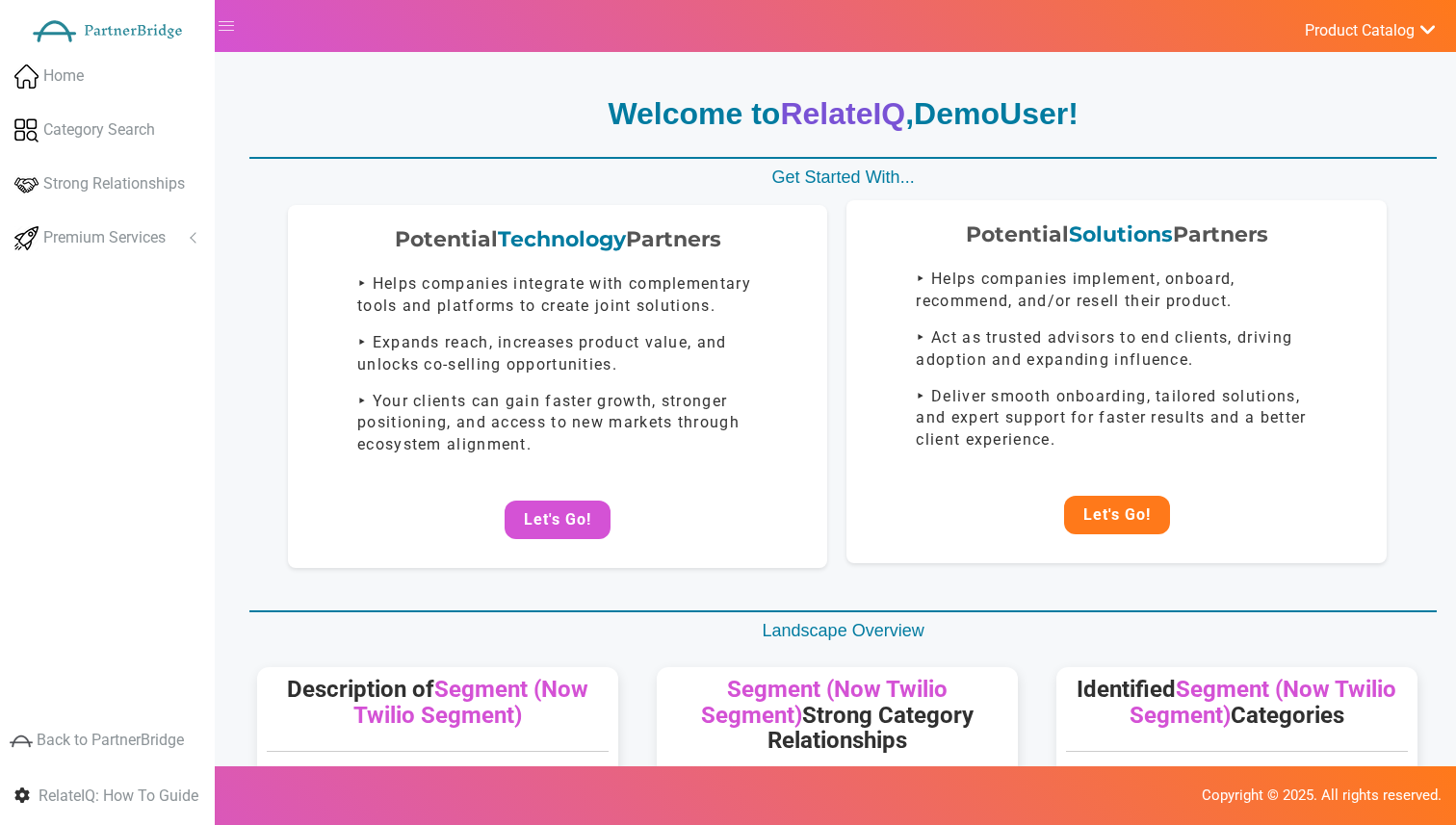
click at [1147, 512] on button "Let's Go!" at bounding box center [1116, 515] width 106 height 39
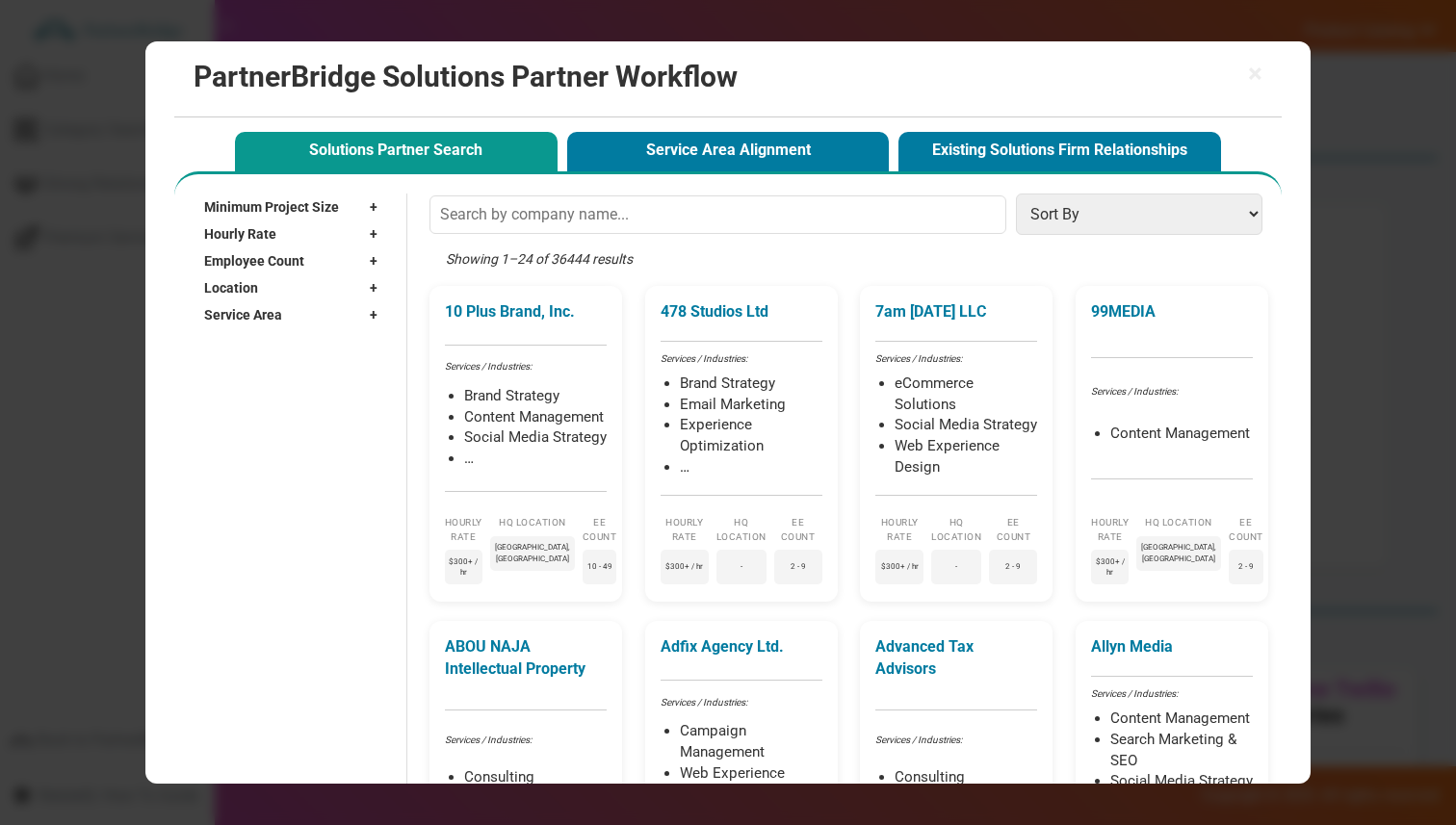
click at [376, 283] on span "+" at bounding box center [379, 288] width 17 height 19
click at [376, 283] on span "–" at bounding box center [378, 288] width 18 height 19
click at [376, 305] on span "+" at bounding box center [379, 314] width 17 height 19
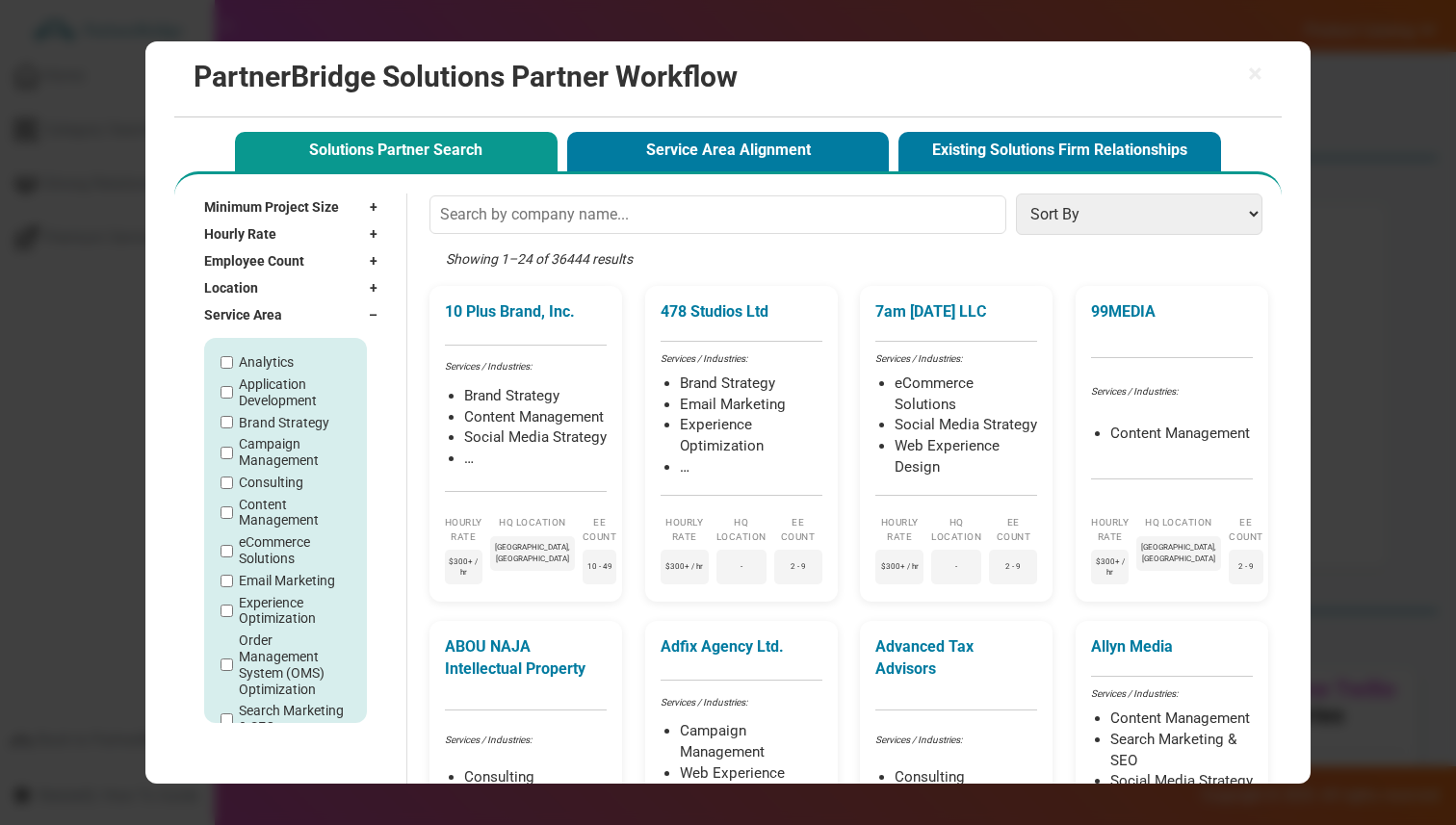
click at [278, 354] on label "Analytics" at bounding box center [266, 362] width 55 height 16
click at [233, 356] on input "Analytics" at bounding box center [226, 362] width 13 height 13
checkbox input "true"
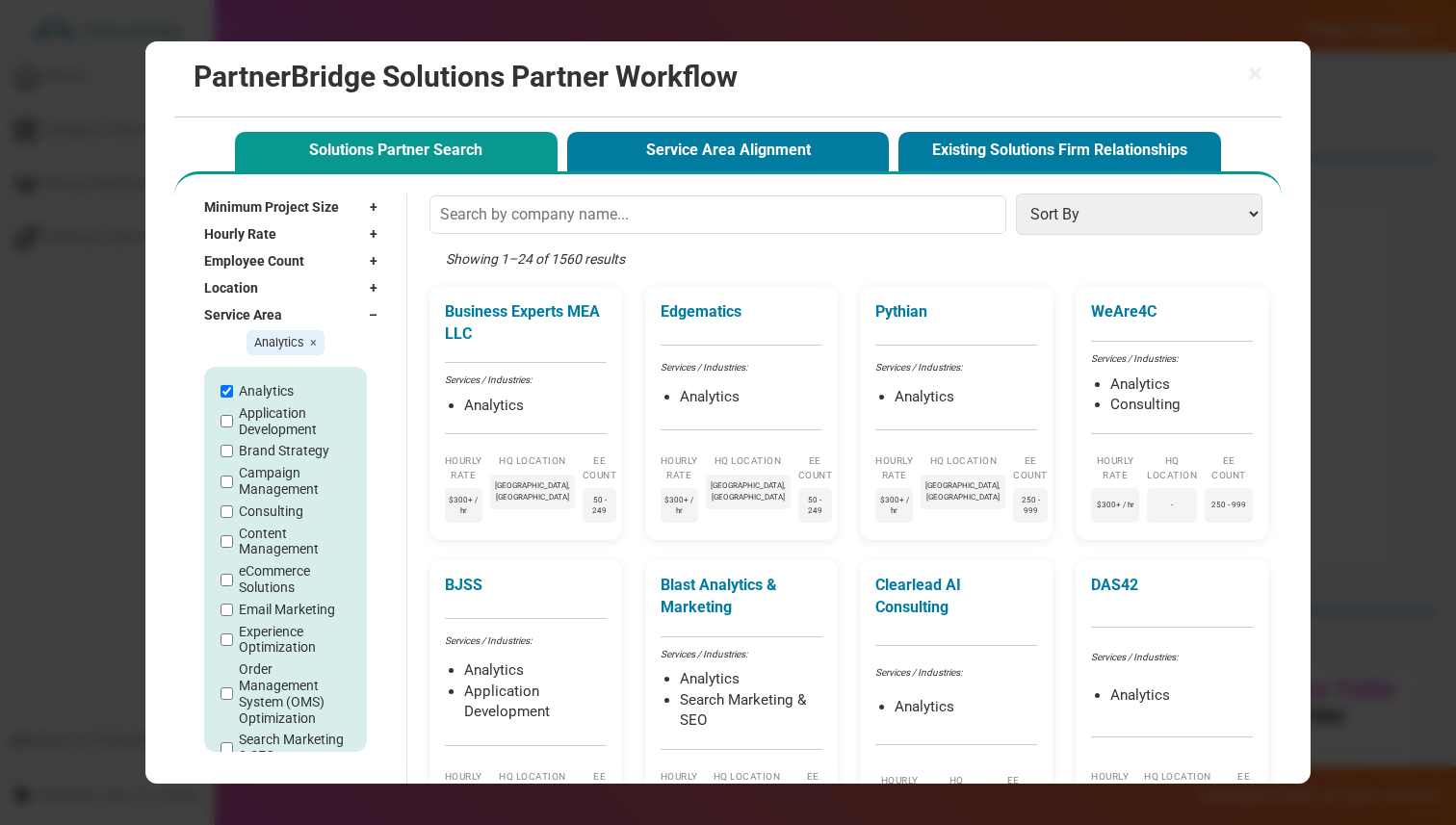
click at [261, 406] on label "Application Development" at bounding box center [294, 422] width 112 height 33
click at [233, 415] on input "Application Development" at bounding box center [226, 421] width 13 height 13
checkbox input "true"
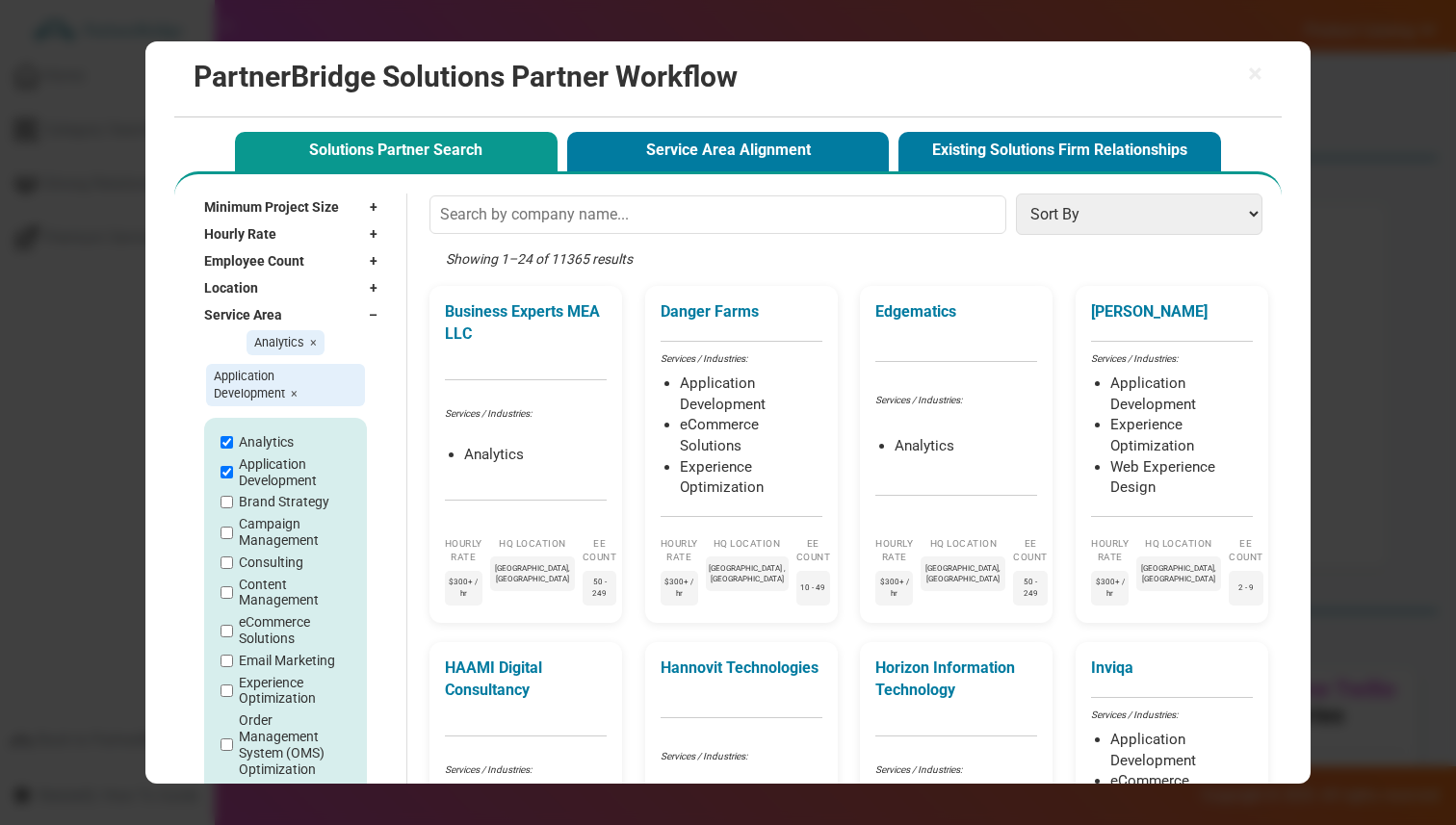
click at [259, 494] on label "Brand Strategy" at bounding box center [283, 502] width 90 height 16
click at [233, 496] on input "Brand Strategy" at bounding box center [226, 502] width 13 height 13
checkbox input "true"
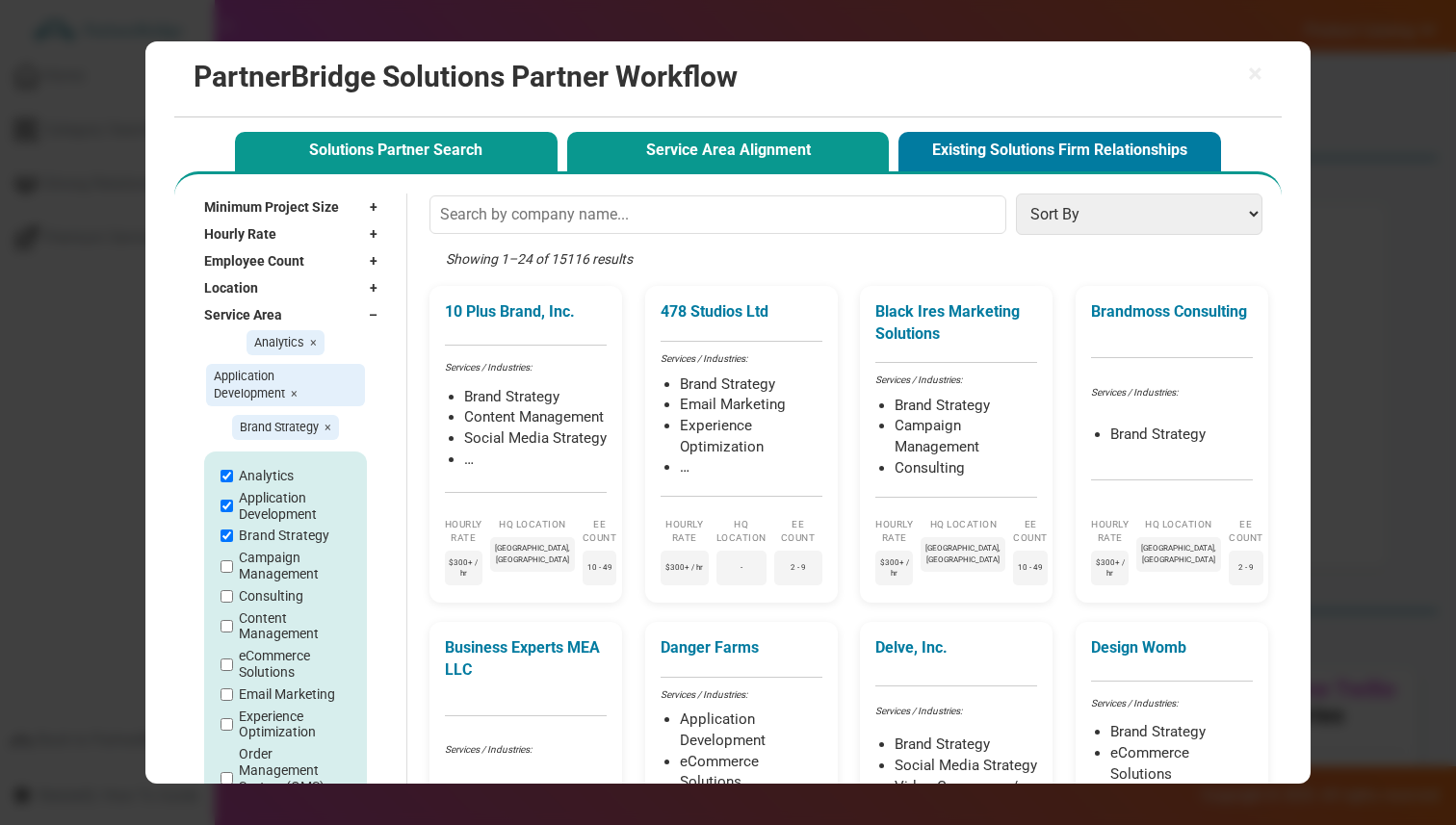
click at [707, 144] on button "Service Area Alignment" at bounding box center [728, 151] width 322 height 40
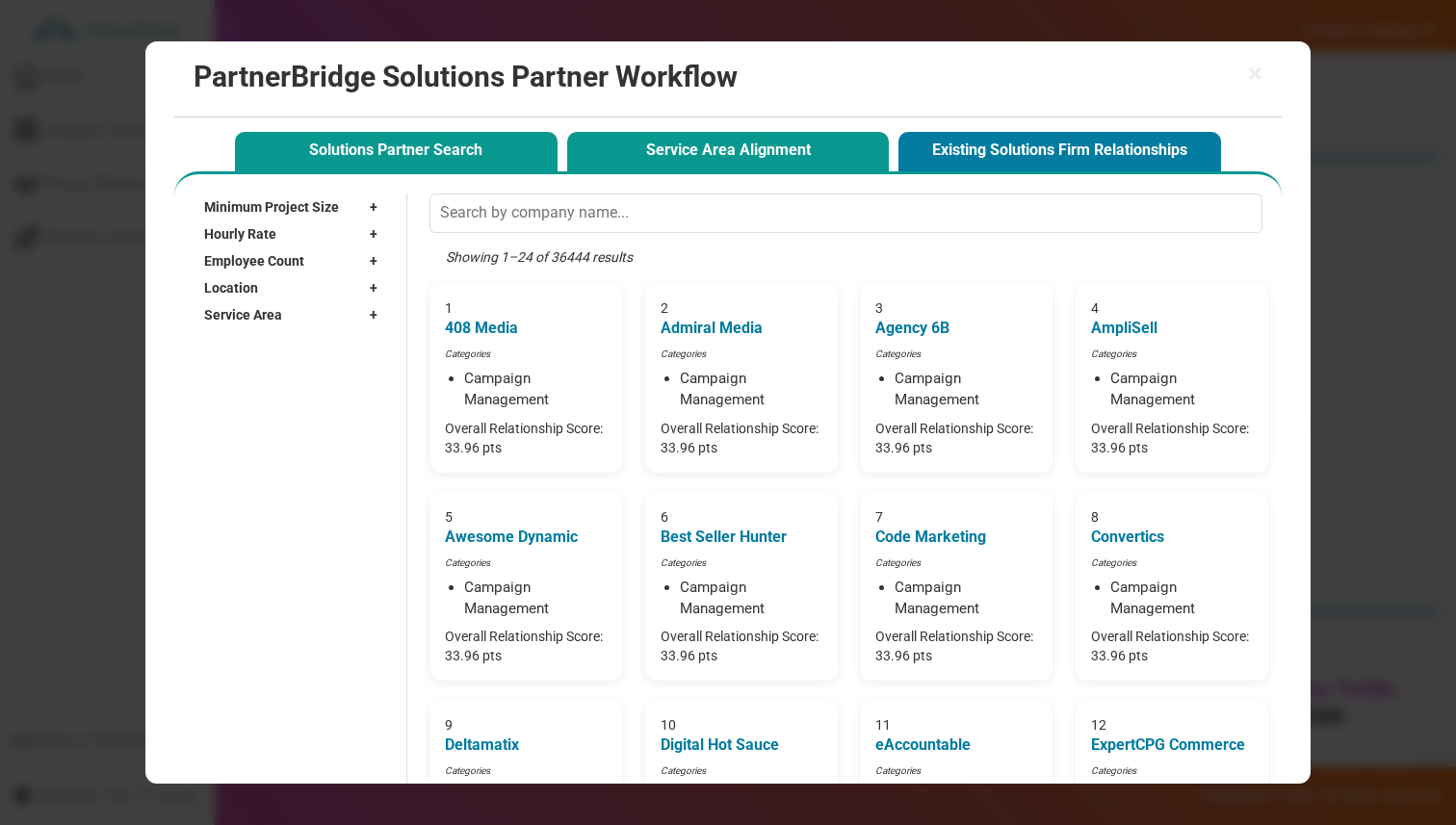
click at [450, 153] on button "Solutions Partner Search" at bounding box center [396, 151] width 322 height 40
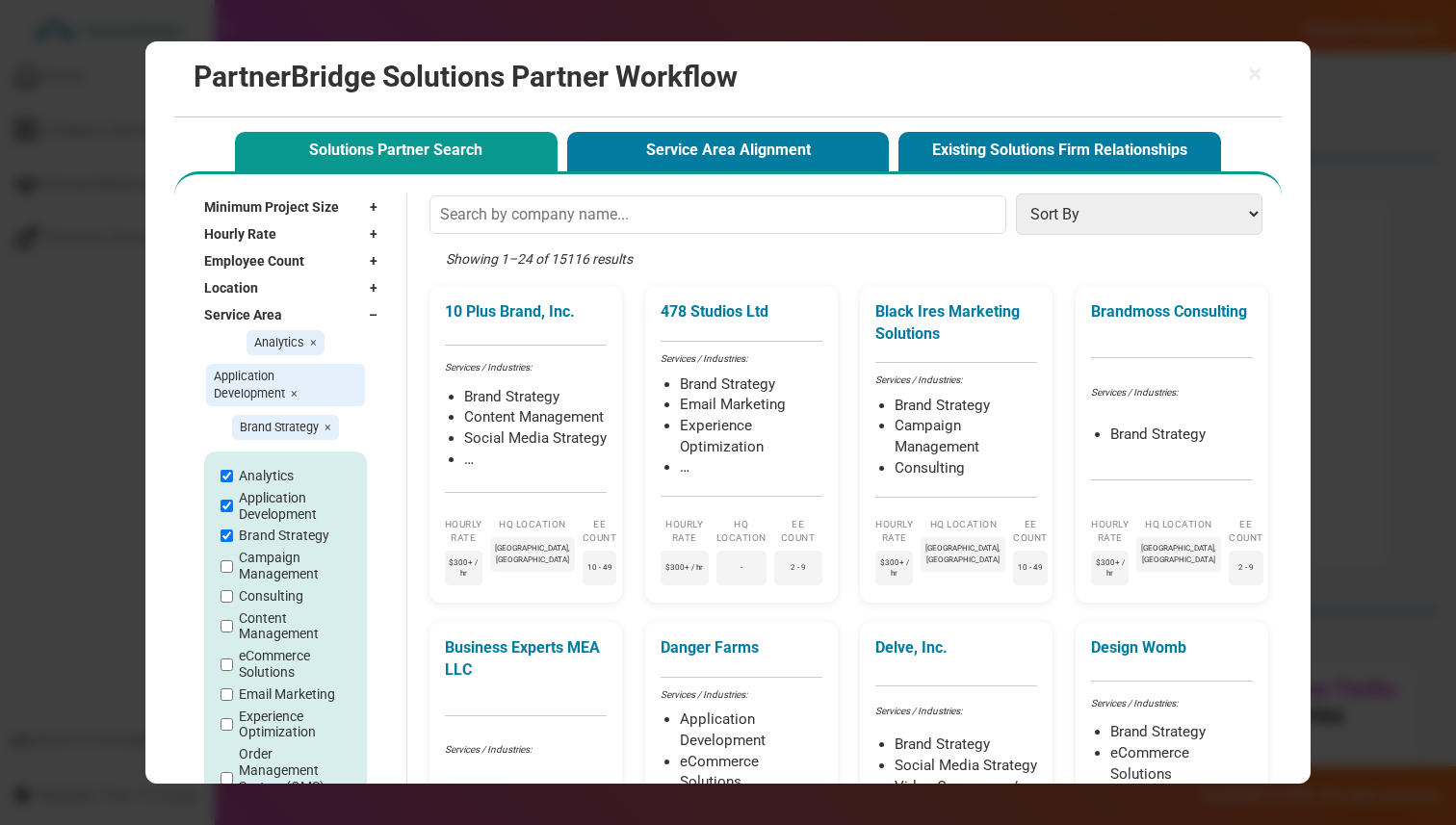
click at [250, 297] on span "Location" at bounding box center [231, 288] width 54 height 19
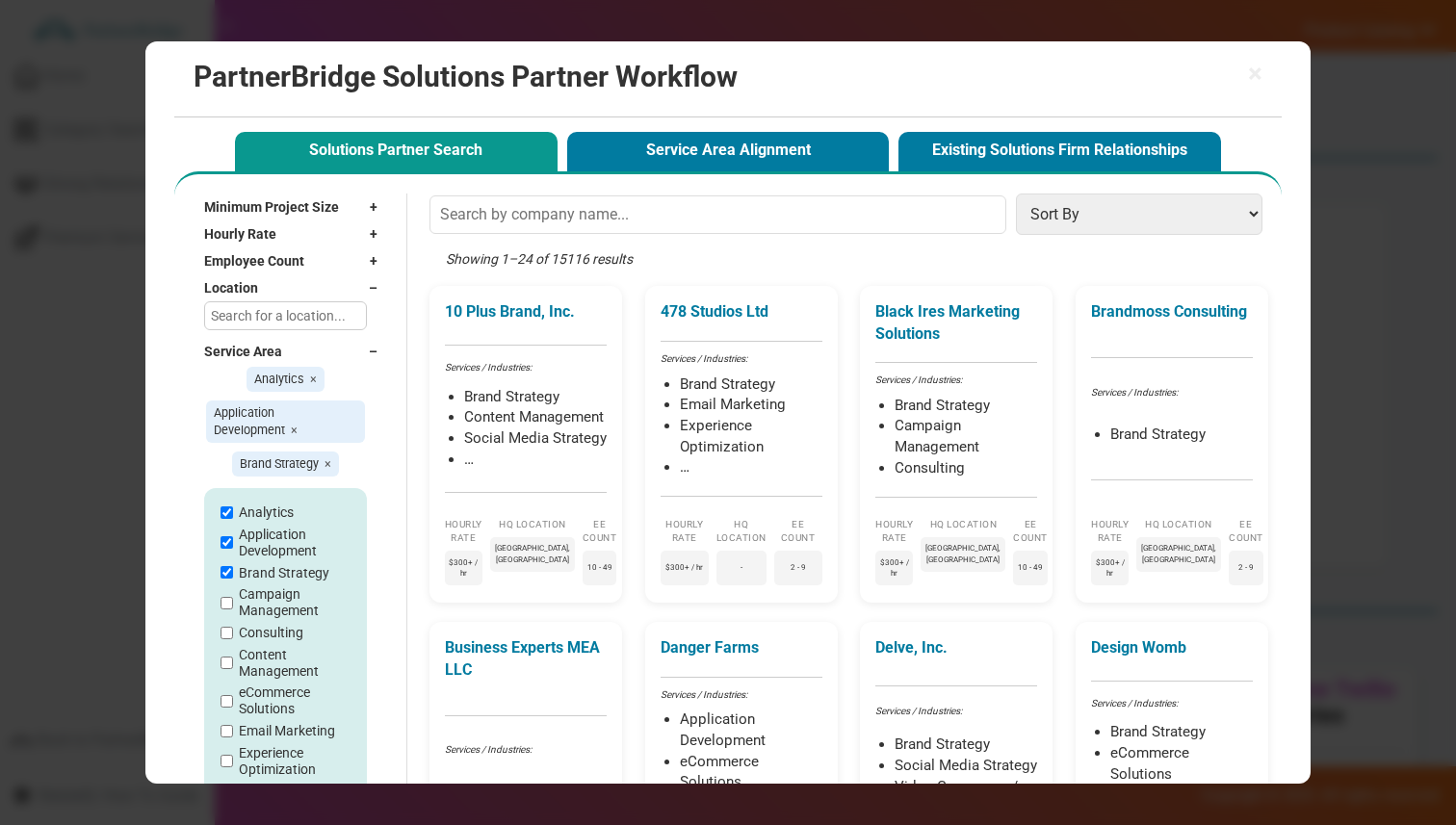
click at [279, 324] on input "text" at bounding box center [285, 315] width 163 height 29
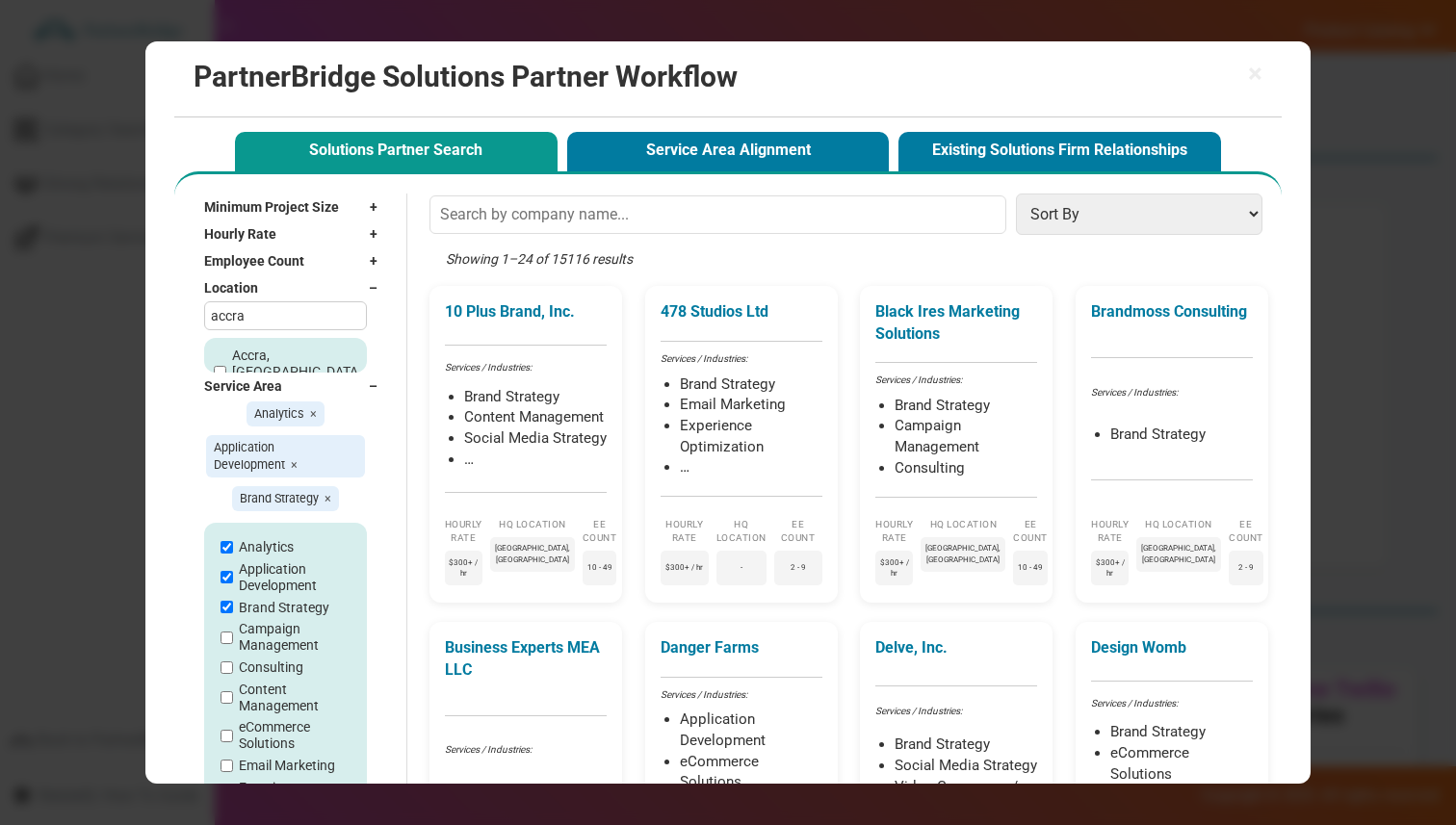
type input "accra"
click at [278, 354] on label "Accra, Ghana" at bounding box center [296, 372] width 129 height 49
click at [226, 366] on input "Accra, Ghana" at bounding box center [219, 372] width 13 height 13
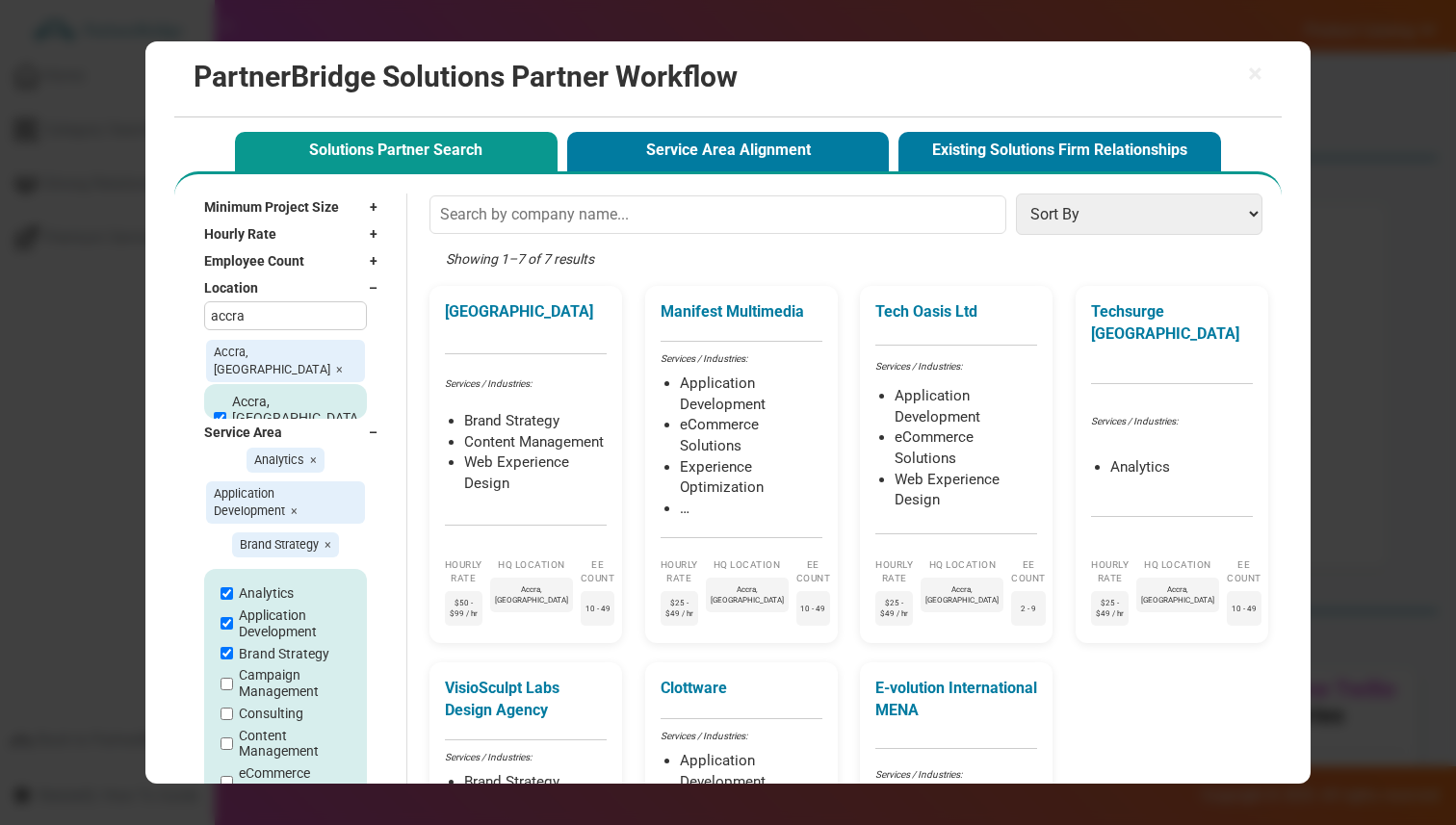
click at [232, 394] on label "Accra, Ghana" at bounding box center [296, 418] width 129 height 49
click at [226, 412] on input "Accra, Ghana" at bounding box center [219, 418] width 13 height 13
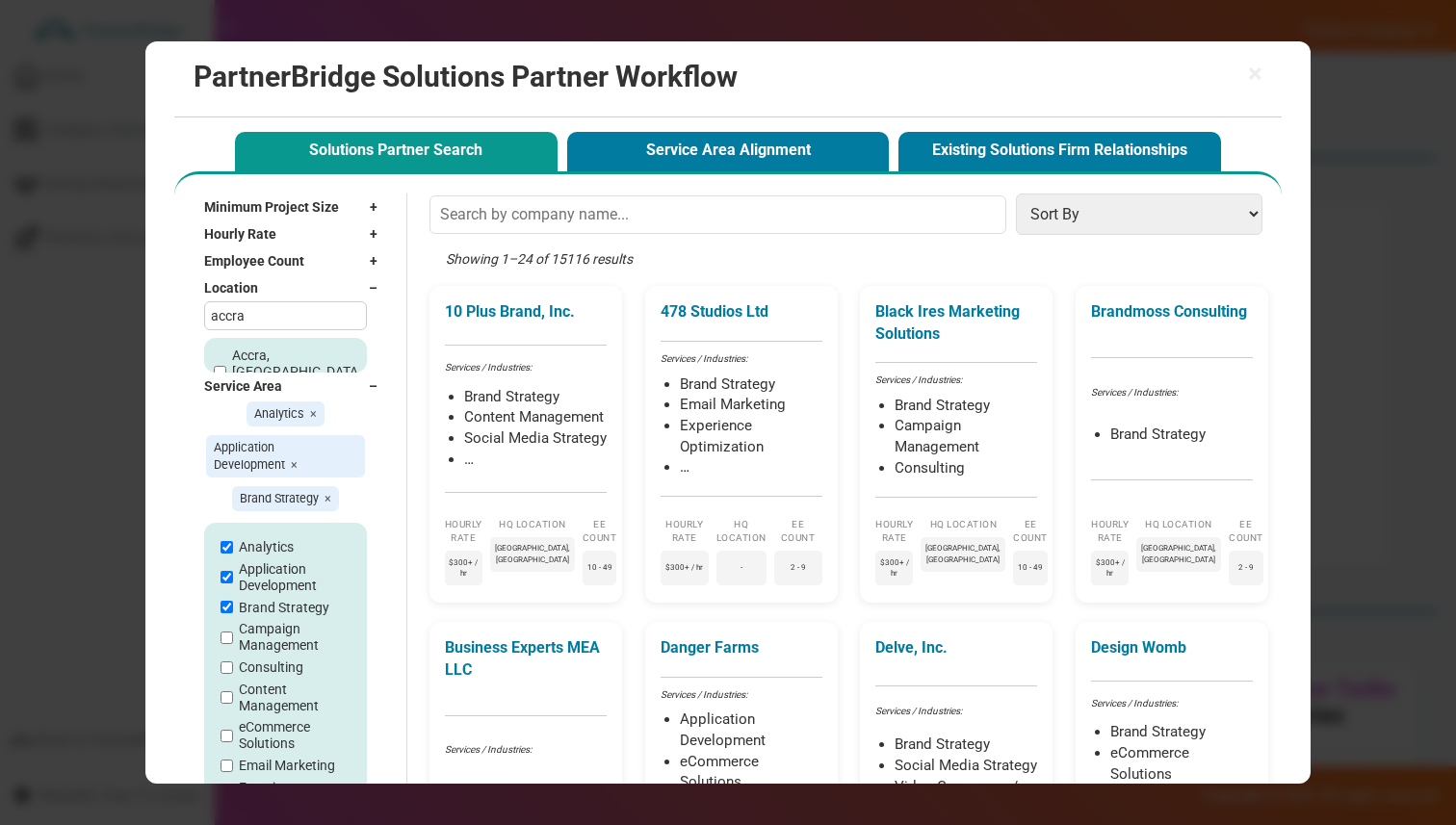
click at [239, 350] on label "Accra, Ghana" at bounding box center [296, 372] width 129 height 49
click at [226, 366] on input "Accra, Ghana" at bounding box center [219, 372] width 13 height 13
checkbox input "true"
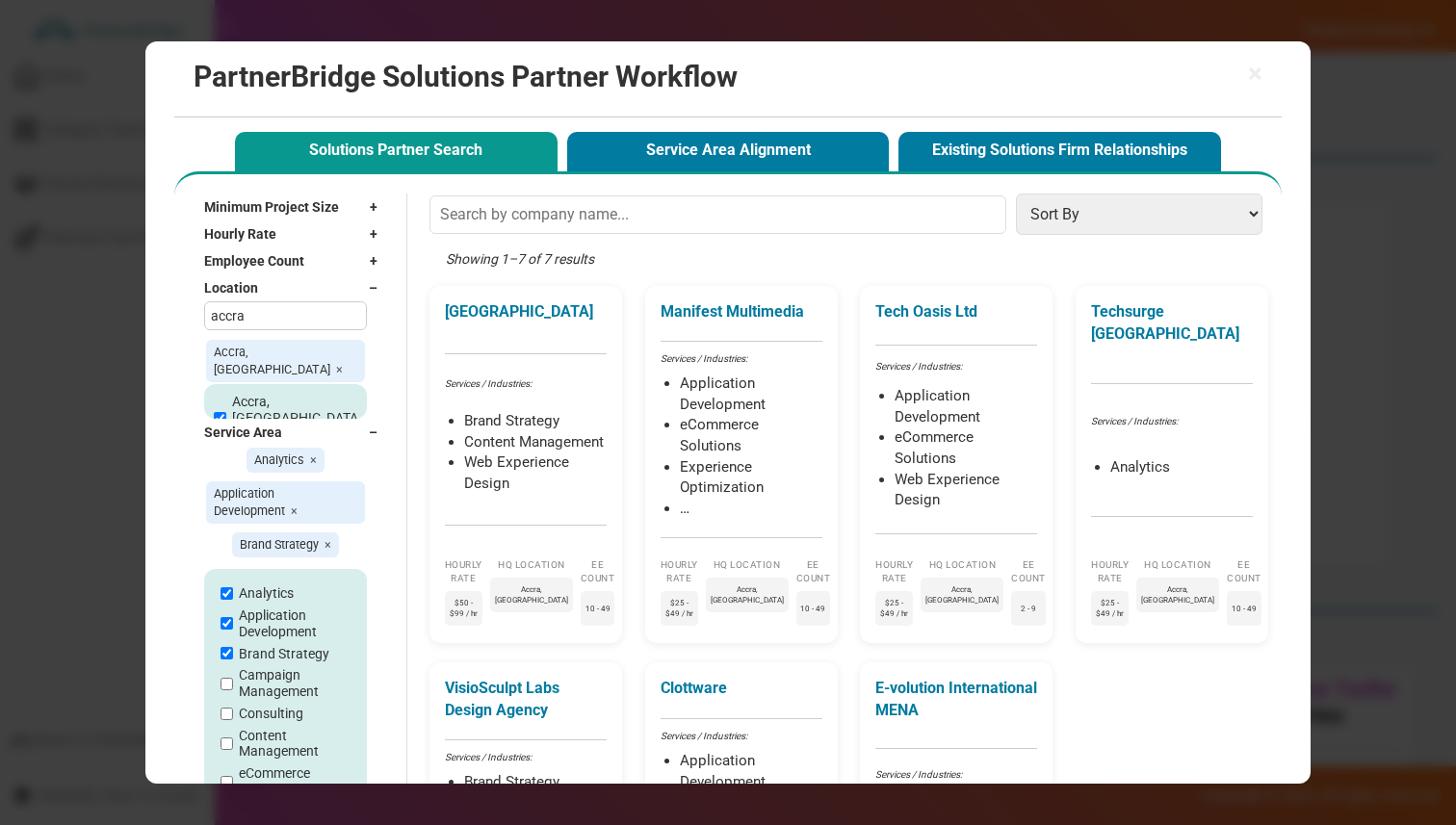
click at [248, 326] on input "accra" at bounding box center [285, 315] width 163 height 29
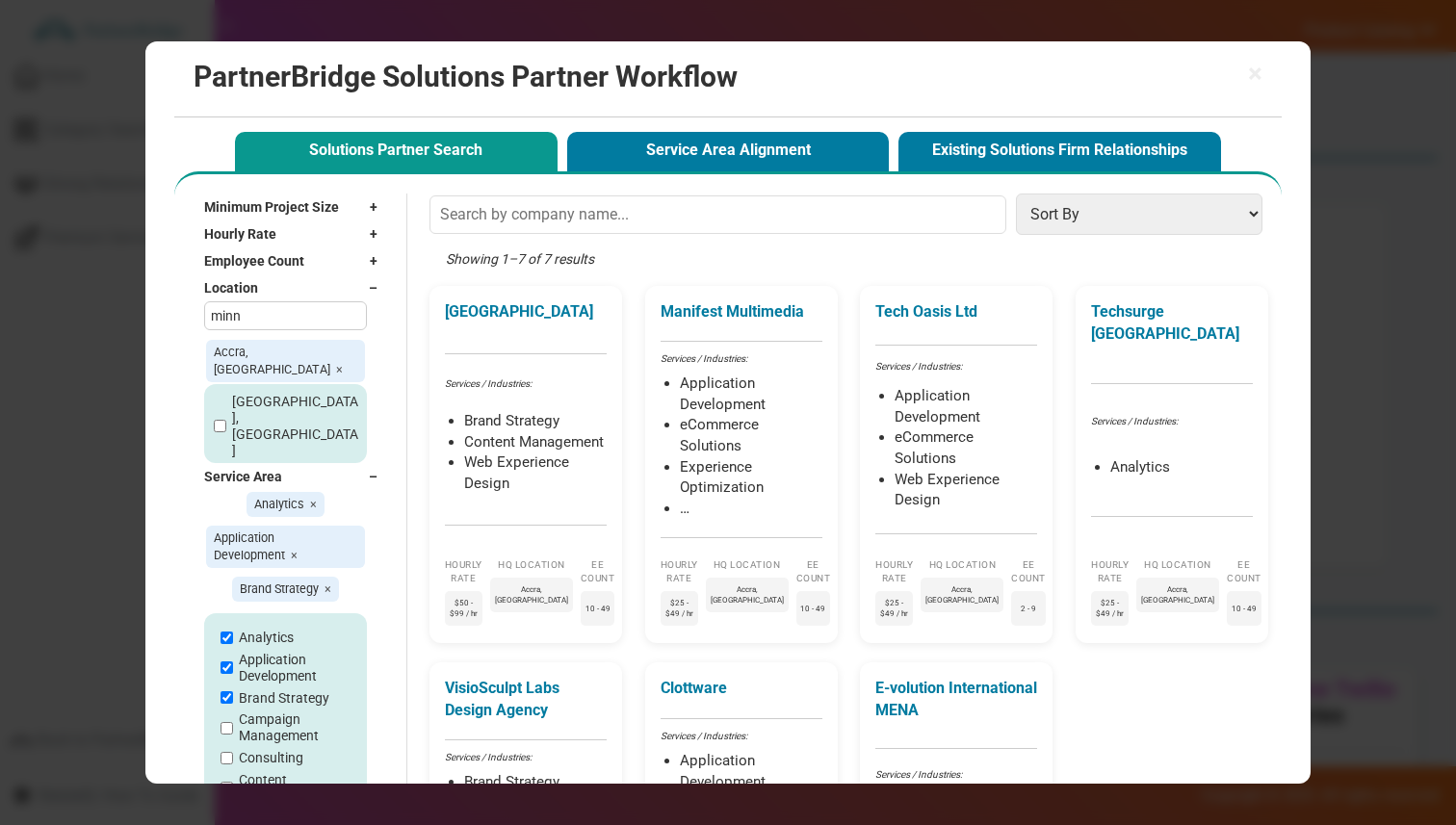
type input "minn"
click at [240, 562] on label "Minnetonka, [GEOGRAPHIC_DATA]" at bounding box center [296, 586] width 129 height 49
click at [226, 579] on input "Minnetonka, [GEOGRAPHIC_DATA]" at bounding box center [219, 585] width 13 height 13
checkbox input "true"
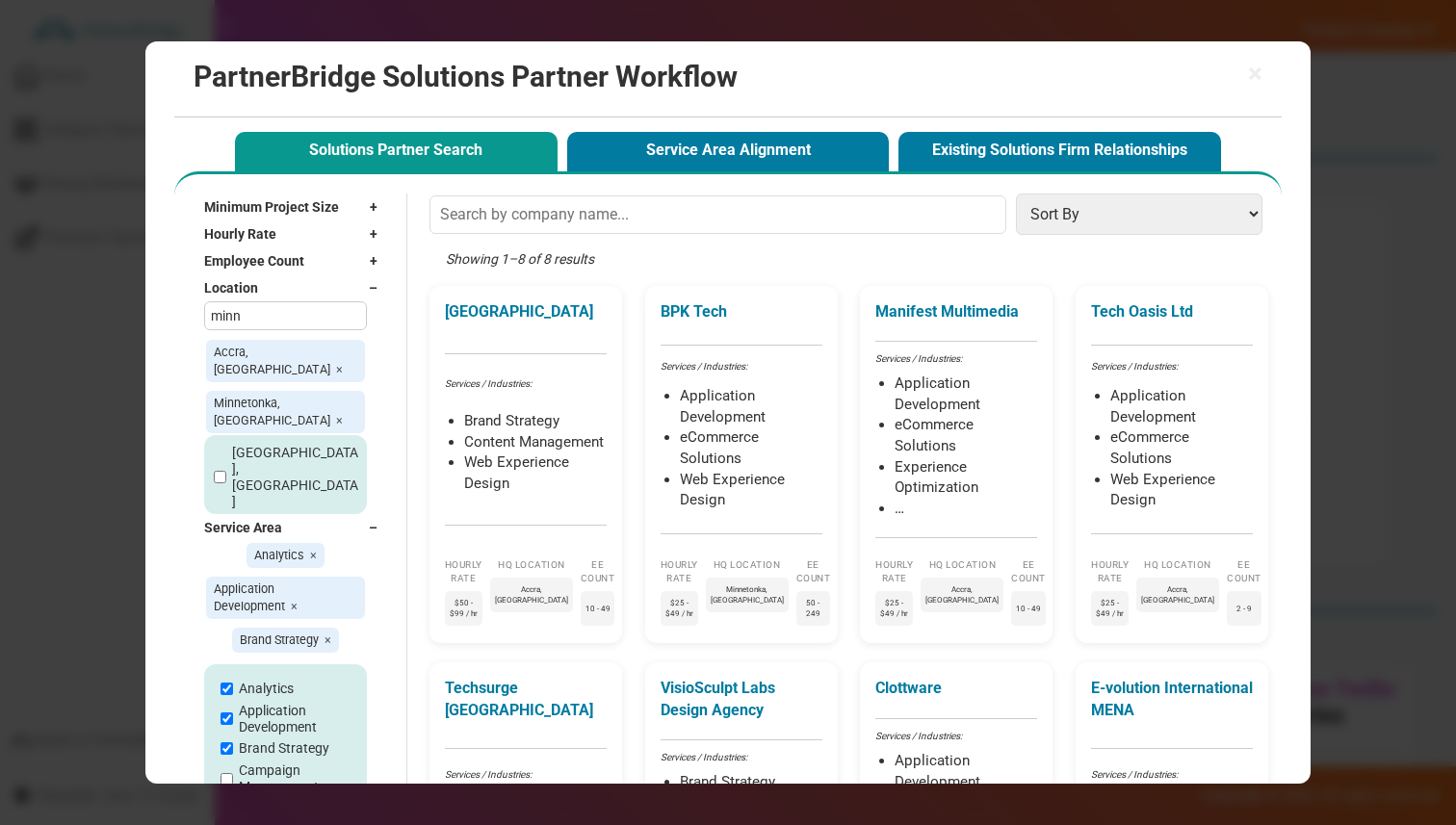
click at [240, 445] on label "[GEOGRAPHIC_DATA], [GEOGRAPHIC_DATA]" at bounding box center [296, 477] width 129 height 64
click at [226, 471] on input "[GEOGRAPHIC_DATA], [GEOGRAPHIC_DATA]" at bounding box center [219, 477] width 13 height 13
checkbox input "true"
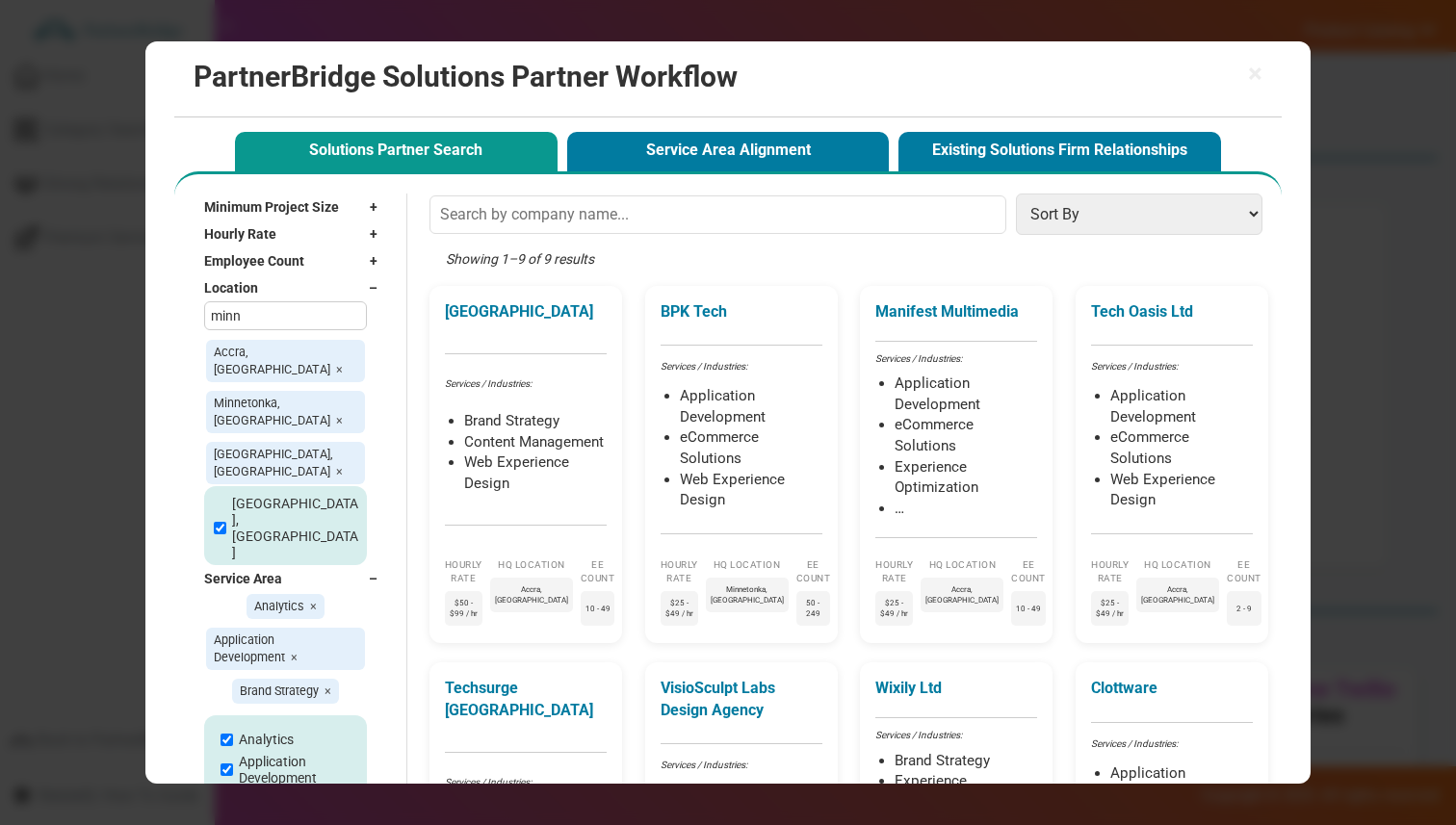
click at [355, 311] on input "minn" at bounding box center [285, 315] width 163 height 29
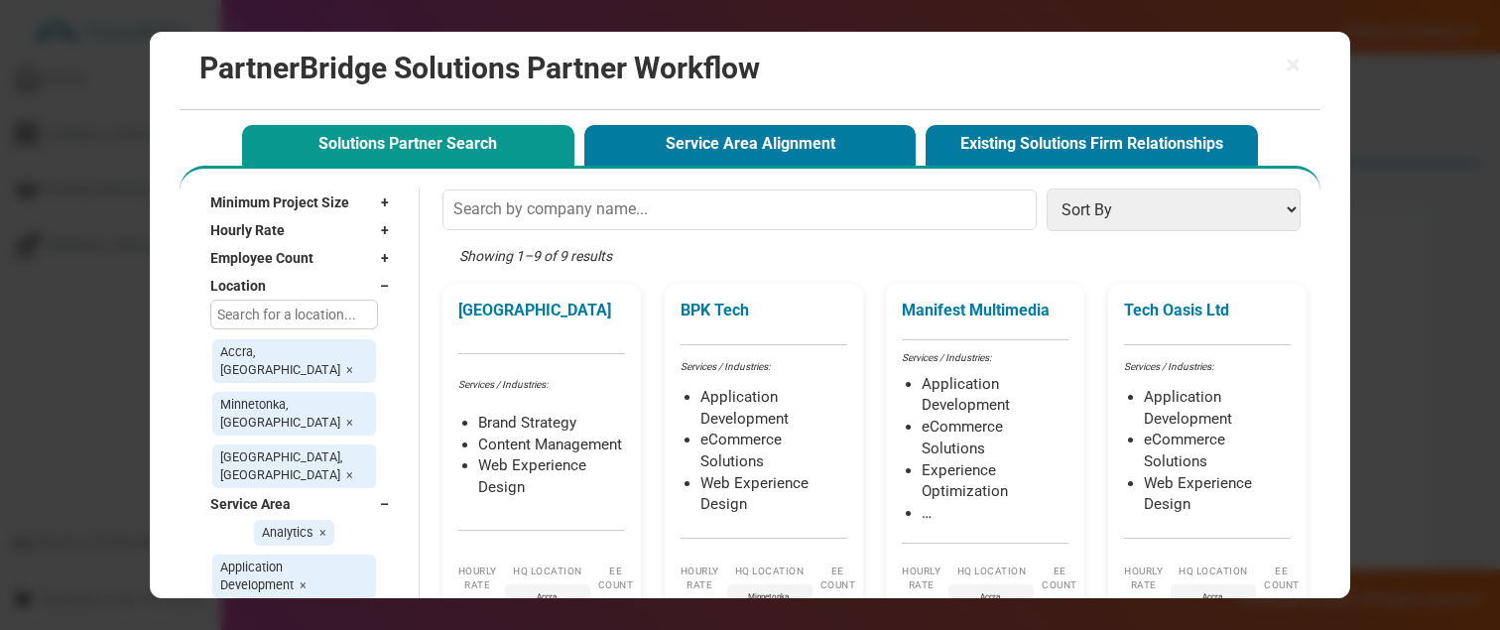
click at [311, 316] on input "text" at bounding box center [294, 315] width 168 height 30
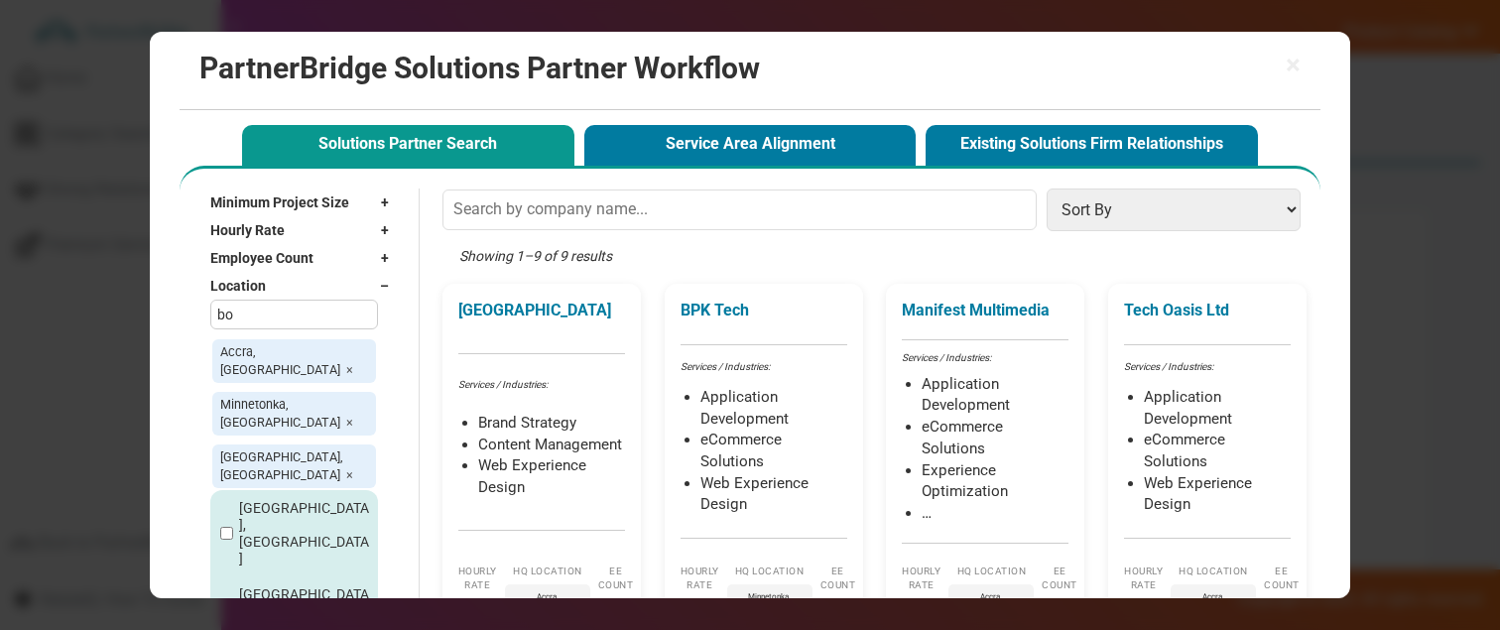
type input "b"
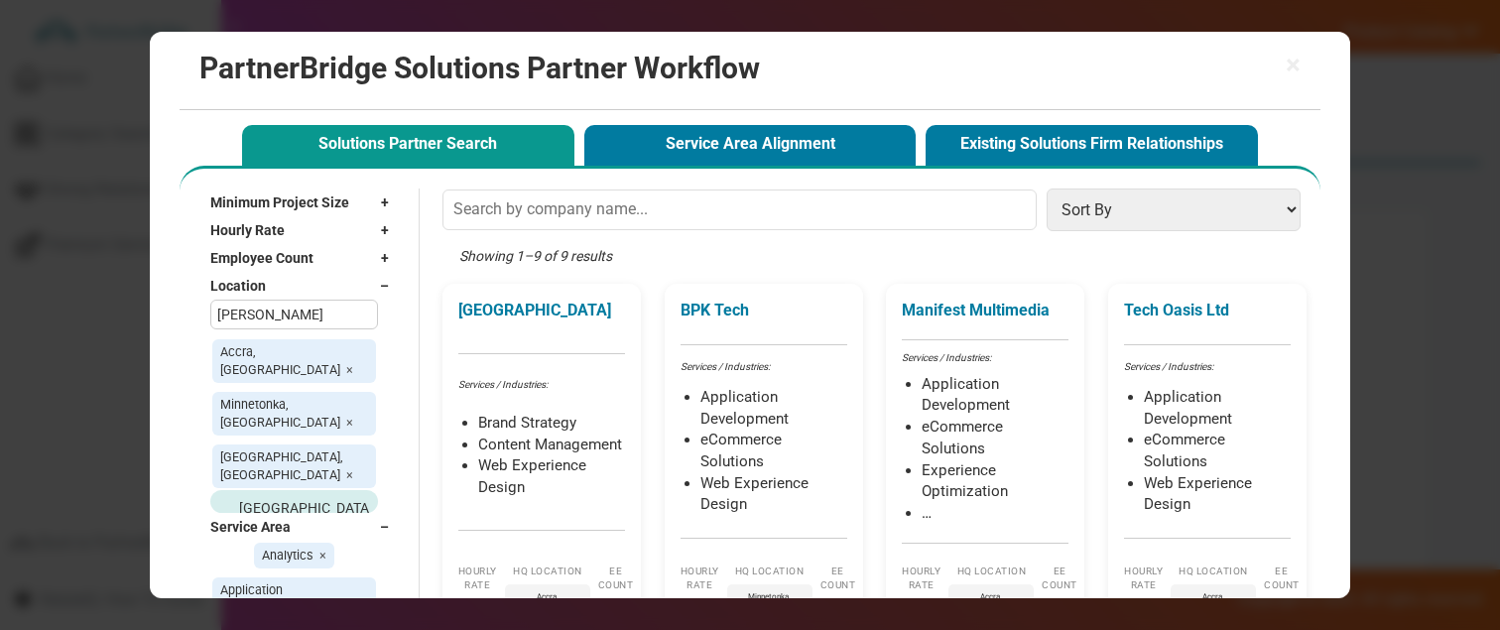
type input "[PERSON_NAME]"
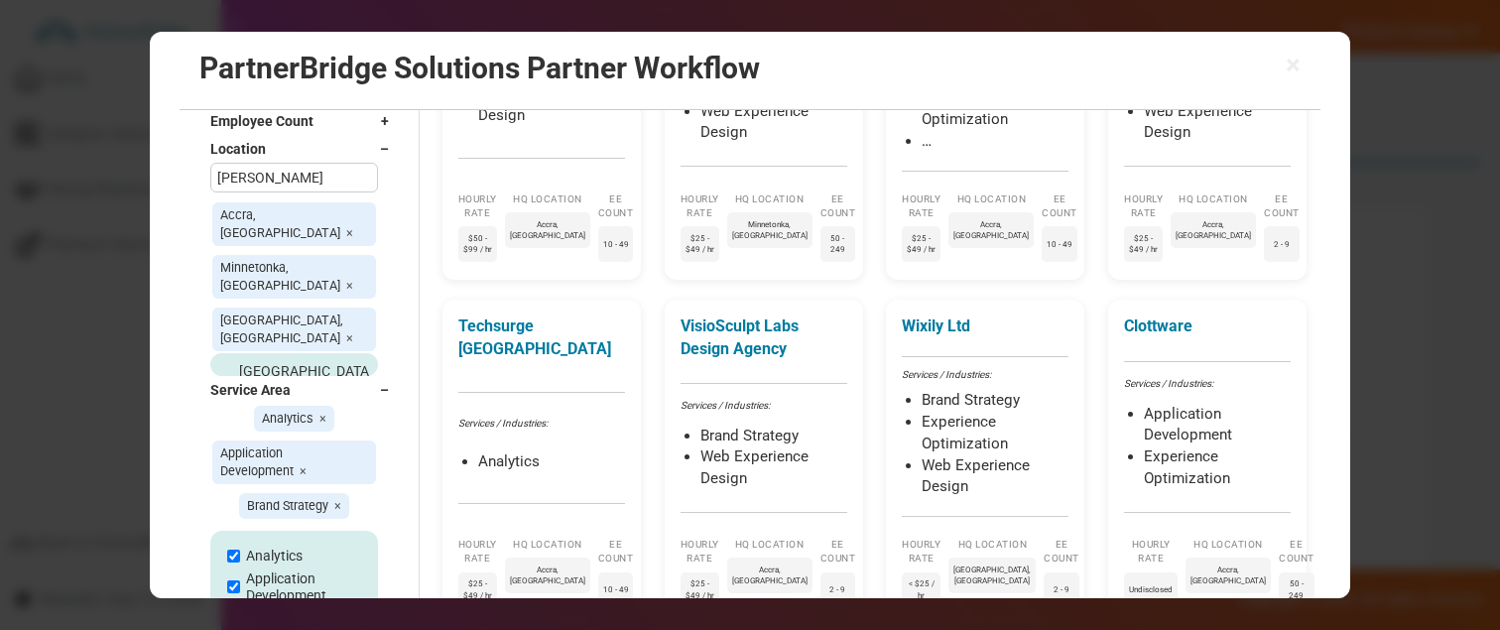
scroll to position [332, 0]
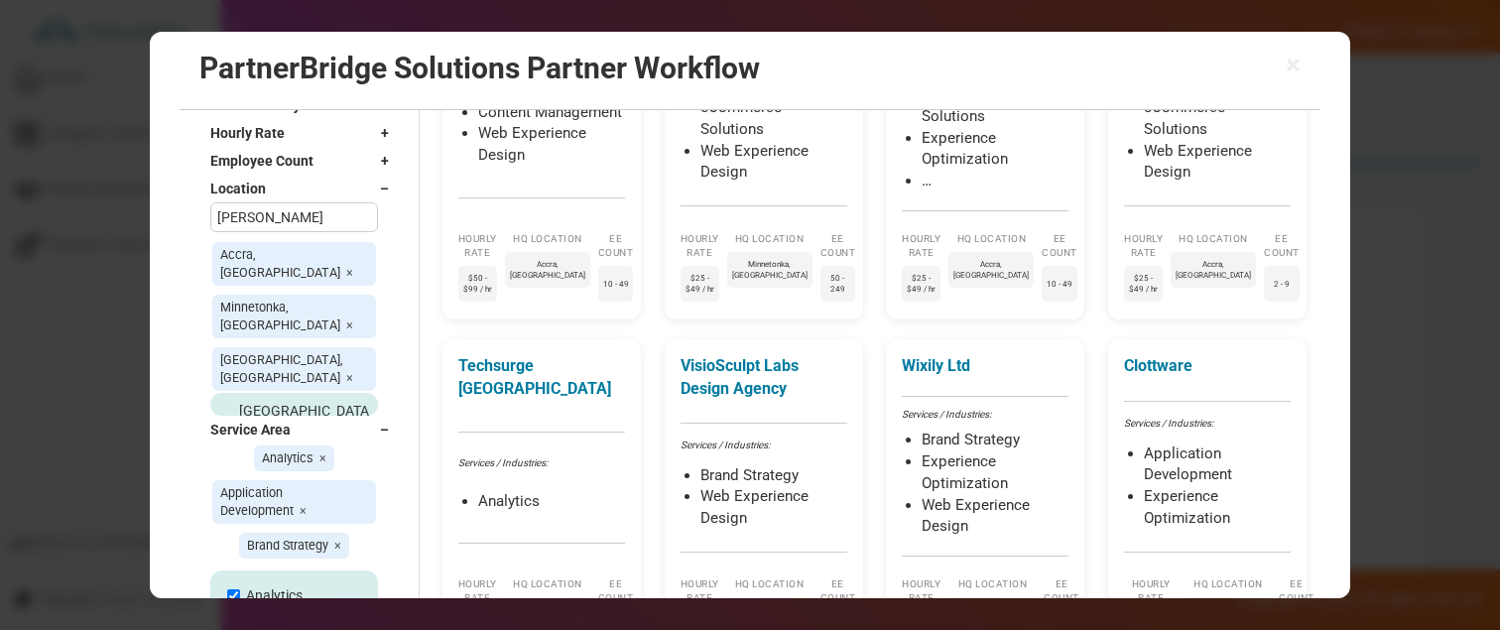
click at [322, 393] on div "[GEOGRAPHIC_DATA], [GEOGRAPHIC_DATA]" at bounding box center [294, 436] width 168 height 86
click at [334, 232] on input "[PERSON_NAME]" at bounding box center [294, 217] width 168 height 30
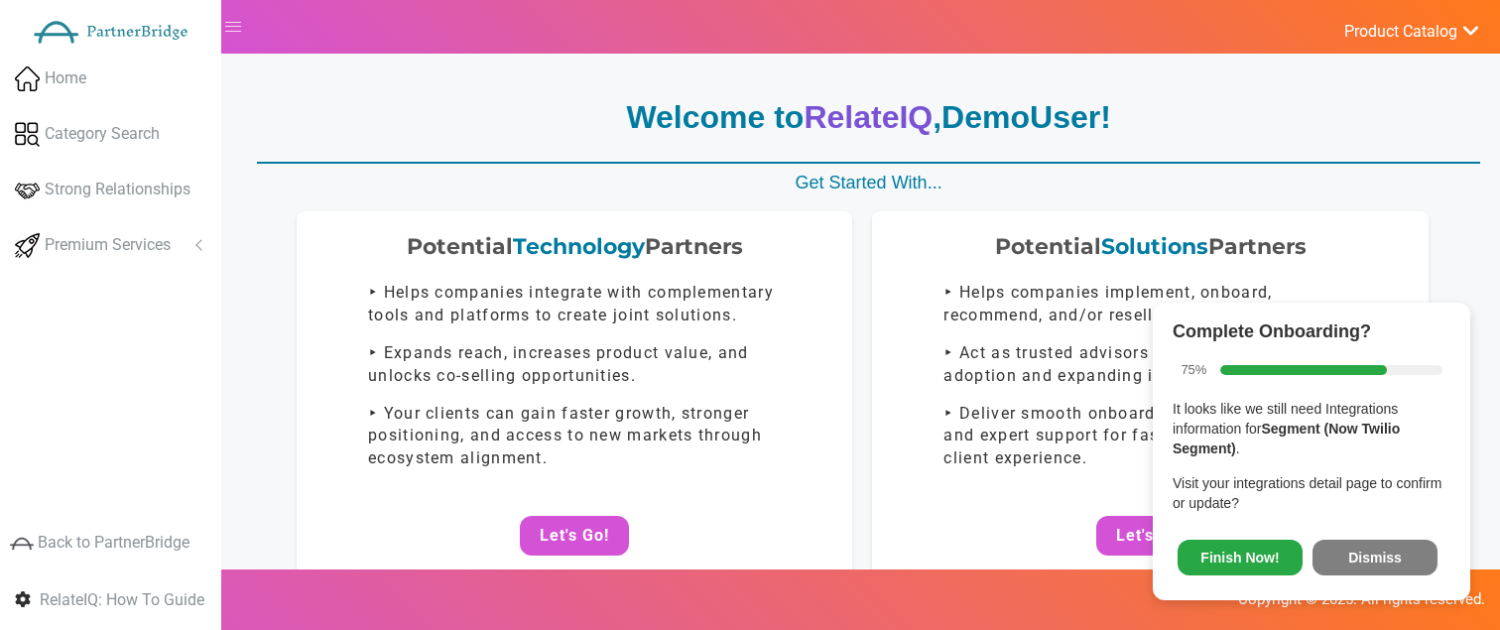
click at [1311, 544] on span "Finish Now! Dismiss" at bounding box center [1311, 554] width 278 height 53
click at [1315, 544] on button "Dismiss" at bounding box center [1374, 558] width 125 height 36
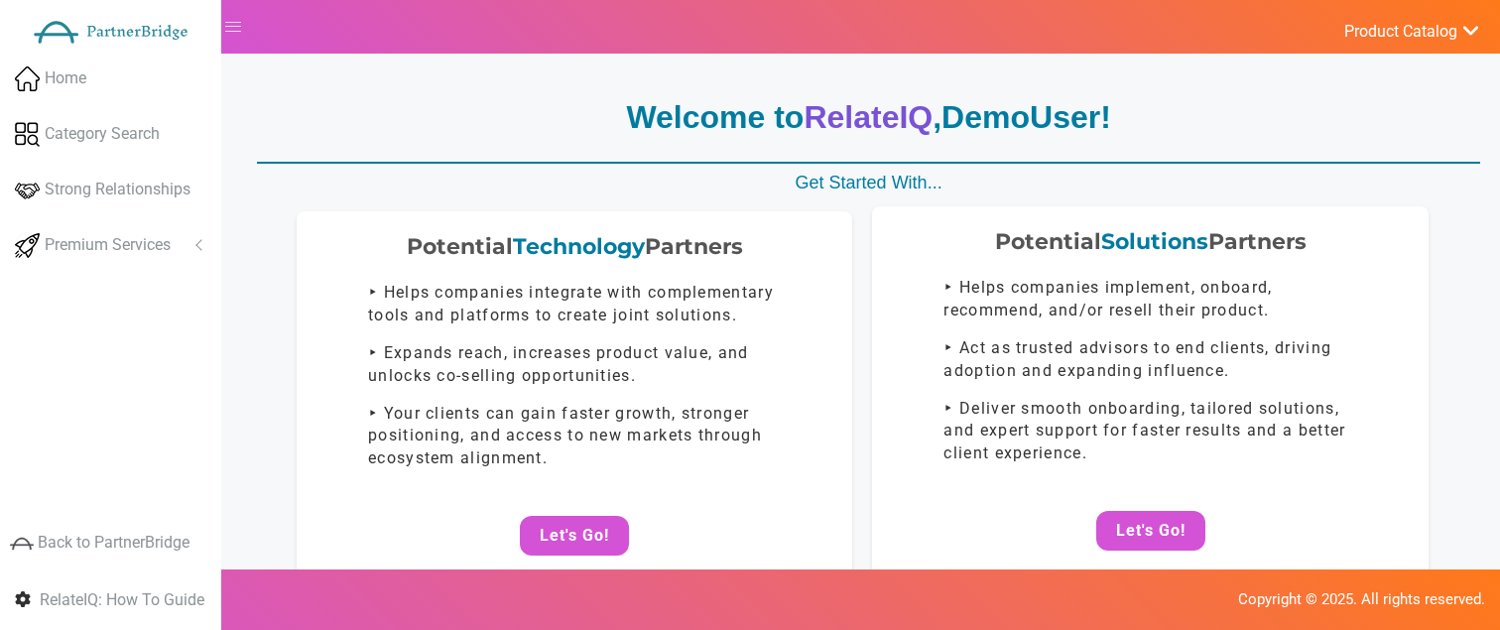
click at [1207, 533] on center "Let's Go!" at bounding box center [1150, 531] width 516 height 40
click at [1156, 520] on button "Let's Go!" at bounding box center [1150, 531] width 109 height 40
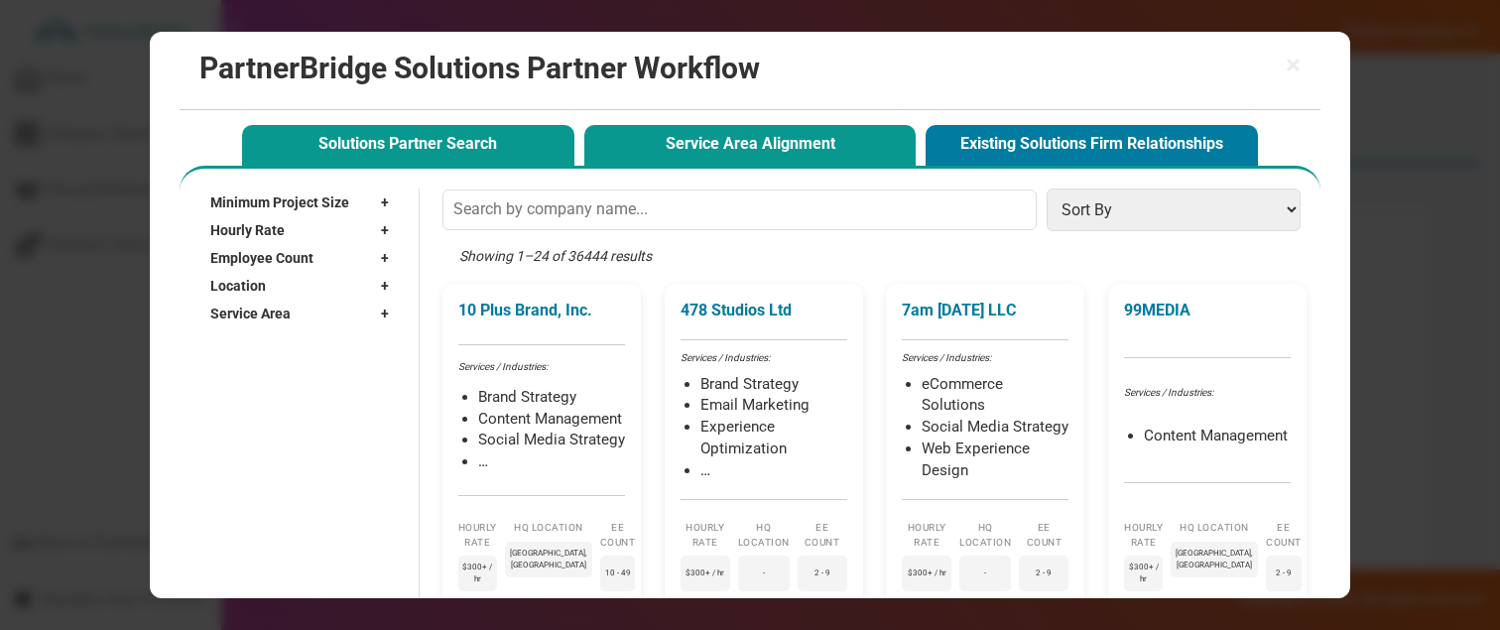
click at [637, 152] on button "Service Area Alignment" at bounding box center [750, 145] width 332 height 41
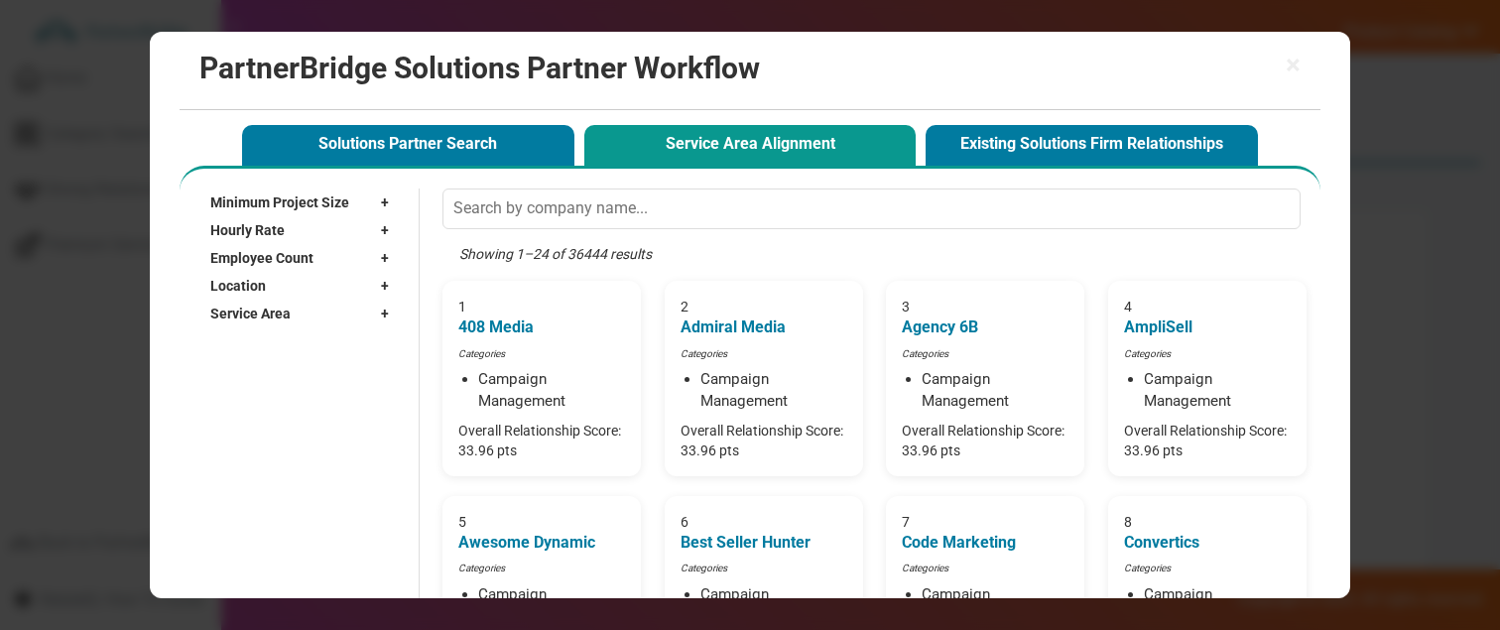
click at [313, 272] on div "Location +" at bounding box center [304, 286] width 188 height 28
click at [296, 308] on input "text" at bounding box center [294, 315] width 168 height 30
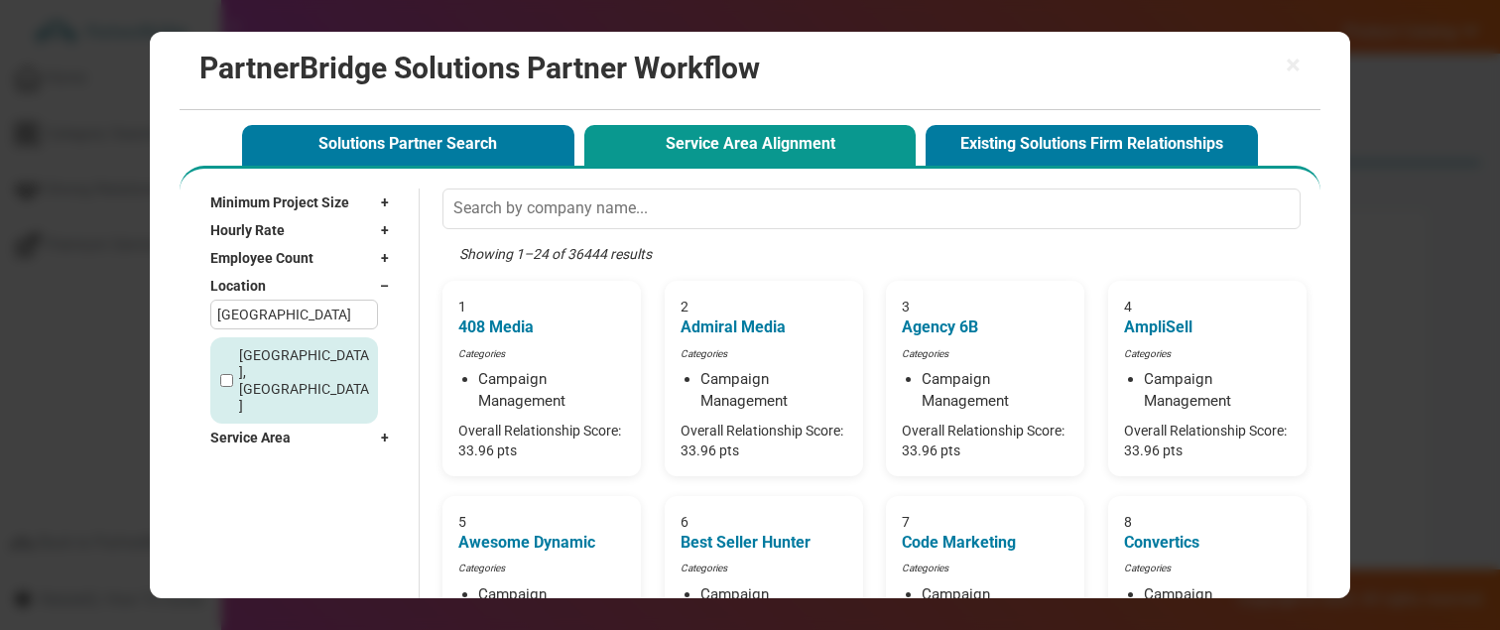
type input "[GEOGRAPHIC_DATA]"
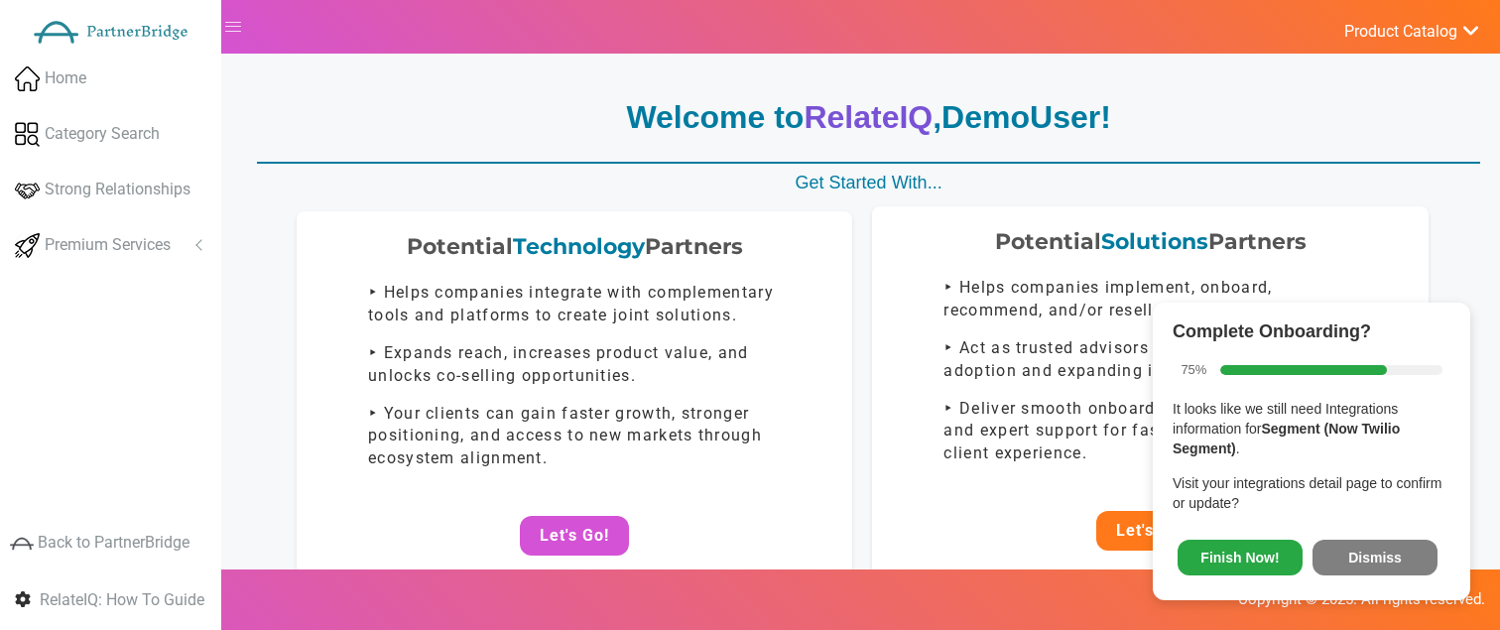
click at [1115, 534] on button "Let's Go!" at bounding box center [1150, 531] width 109 height 40
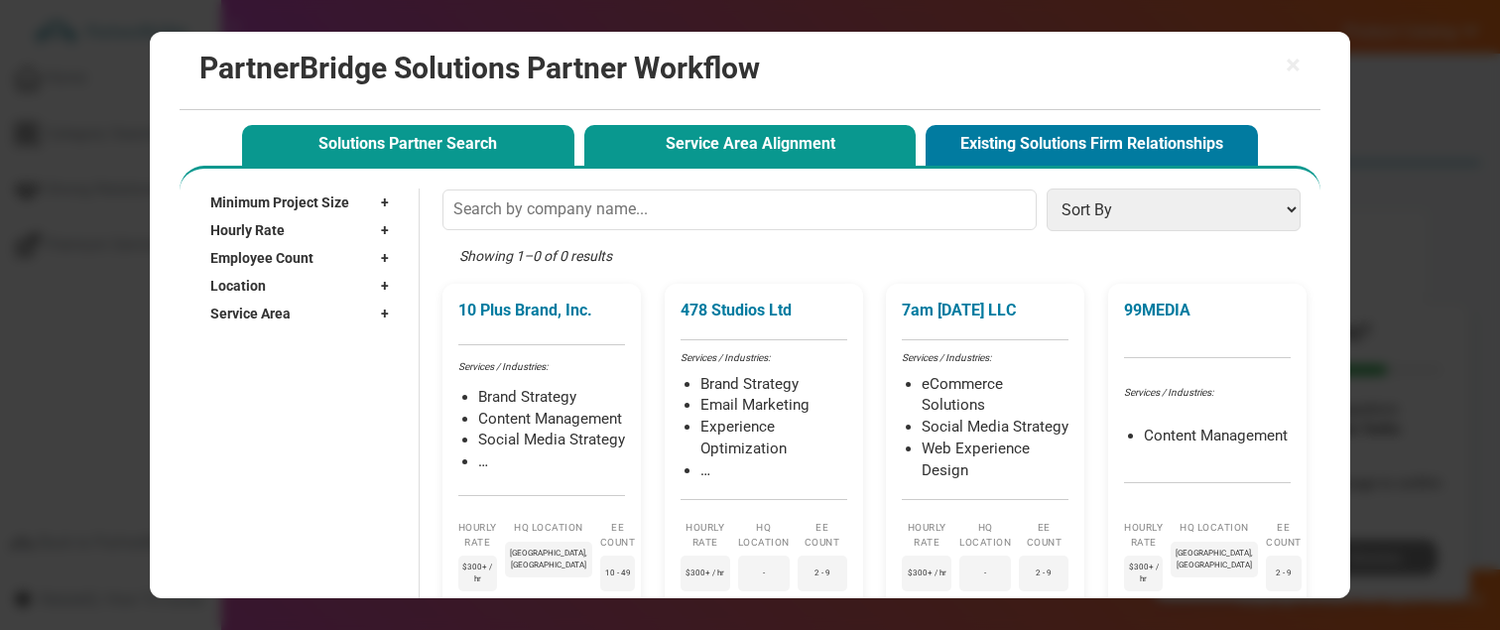
click at [723, 159] on button "Service Area Alignment" at bounding box center [750, 145] width 332 height 41
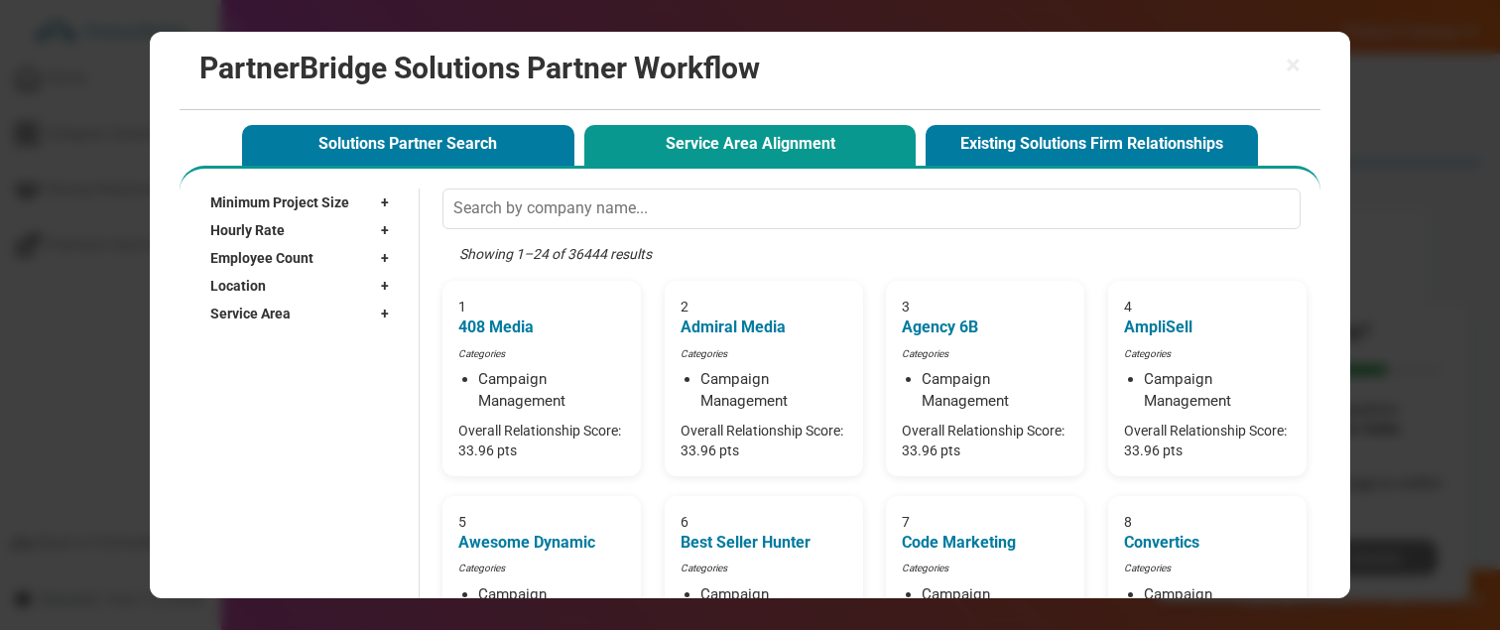
click at [305, 282] on div "Location +" at bounding box center [304, 286] width 188 height 28
click at [346, 303] on input "text" at bounding box center [294, 315] width 168 height 30
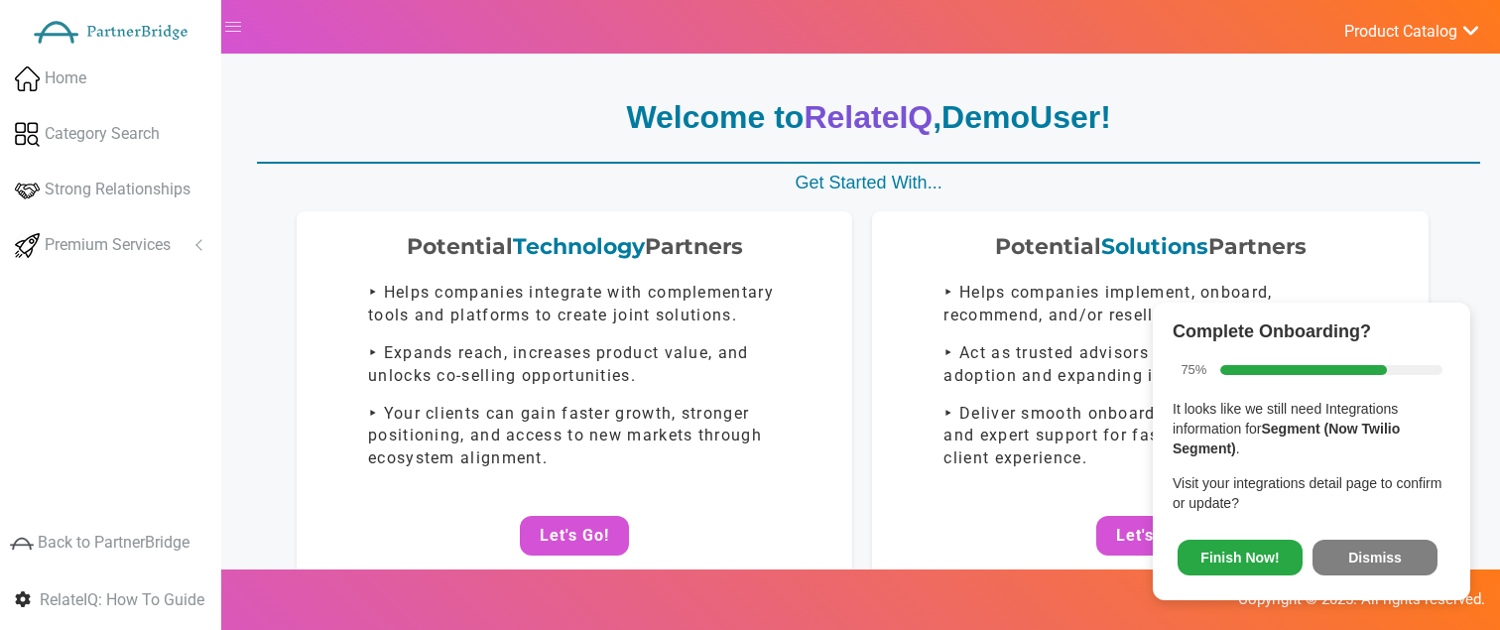
click at [1403, 540] on button "Dismiss" at bounding box center [1374, 558] width 125 height 36
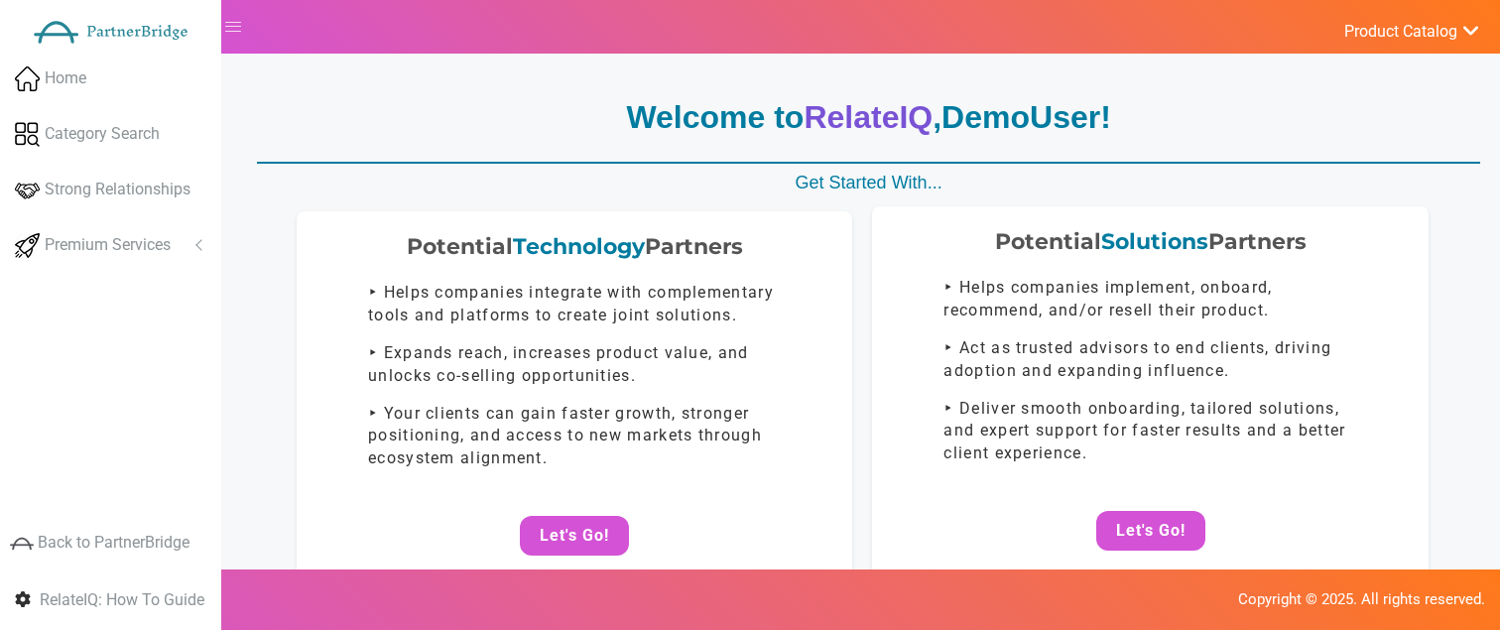
click at [1155, 508] on div "Potential Solutions Partners ‣ Helps companies implement, onboard, recommend, a…" at bounding box center [1149, 393] width 555 height 374
click at [1155, 515] on button "Let's Go!" at bounding box center [1150, 531] width 109 height 40
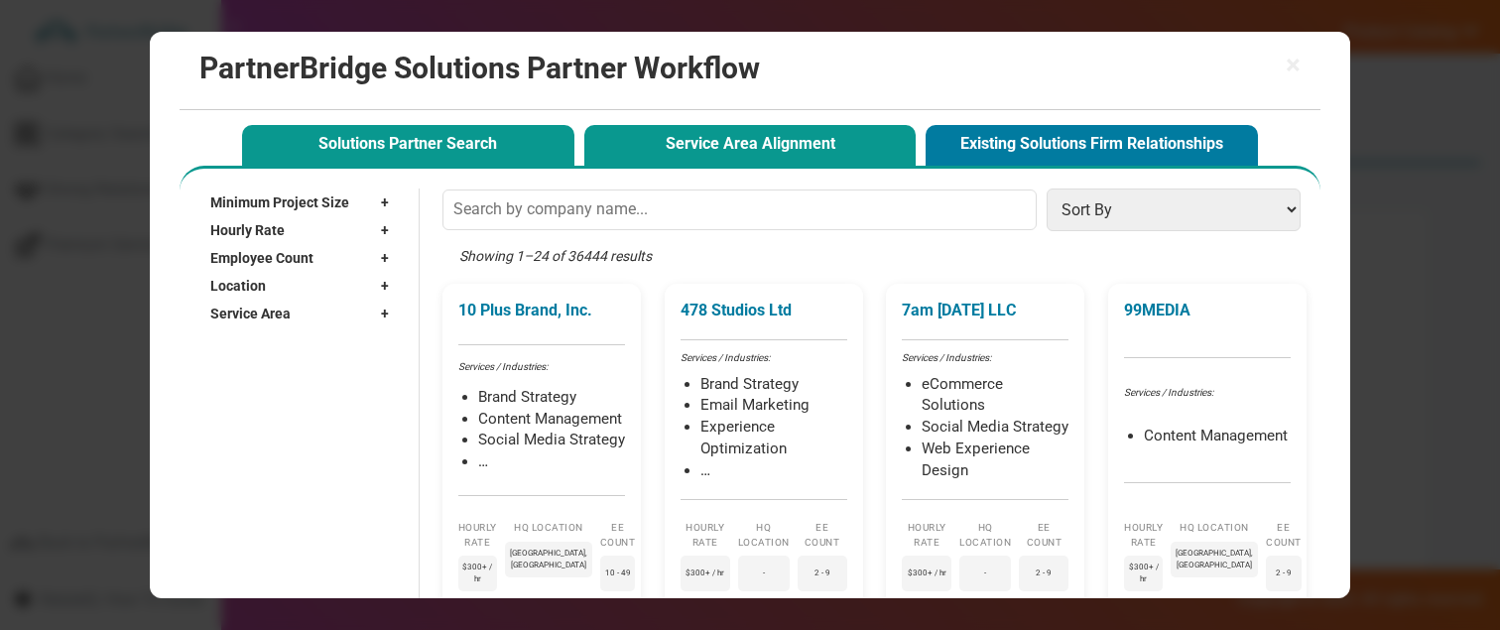
click at [764, 155] on button "Service Area Alignment" at bounding box center [750, 145] width 332 height 41
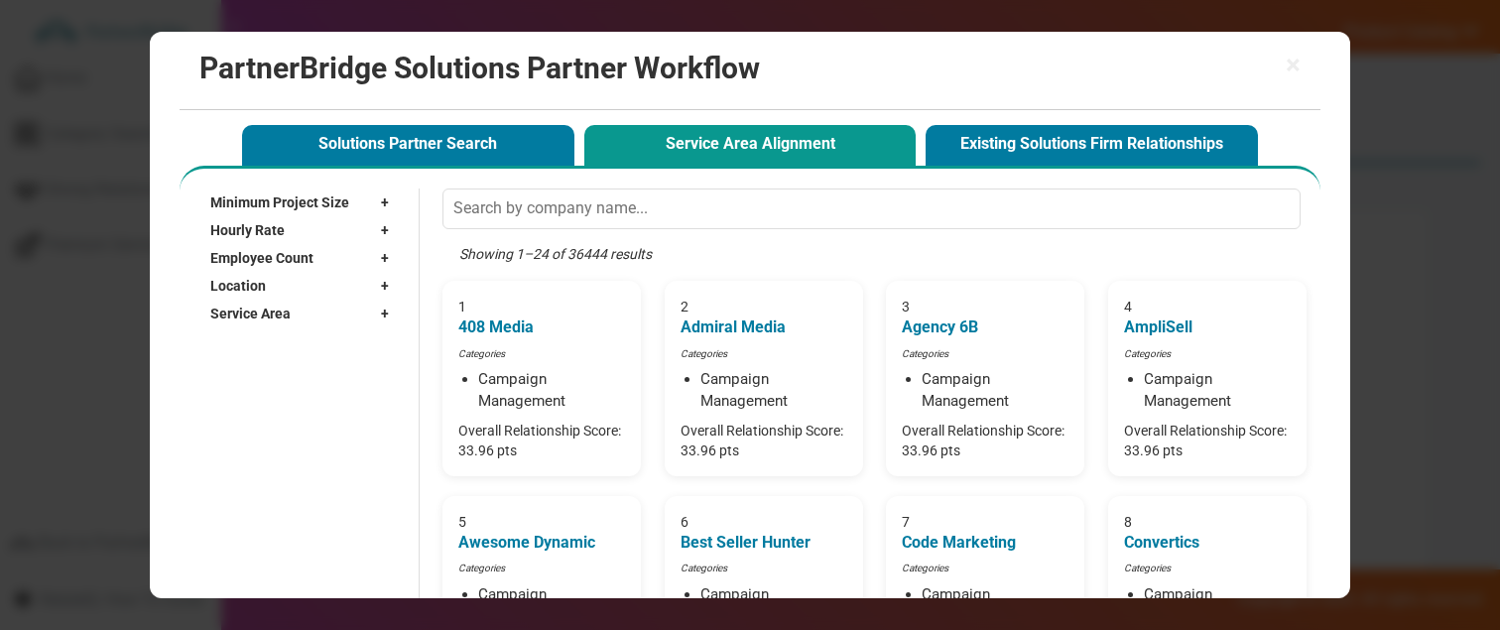
click at [319, 269] on div "Employee Count +" at bounding box center [304, 258] width 188 height 28
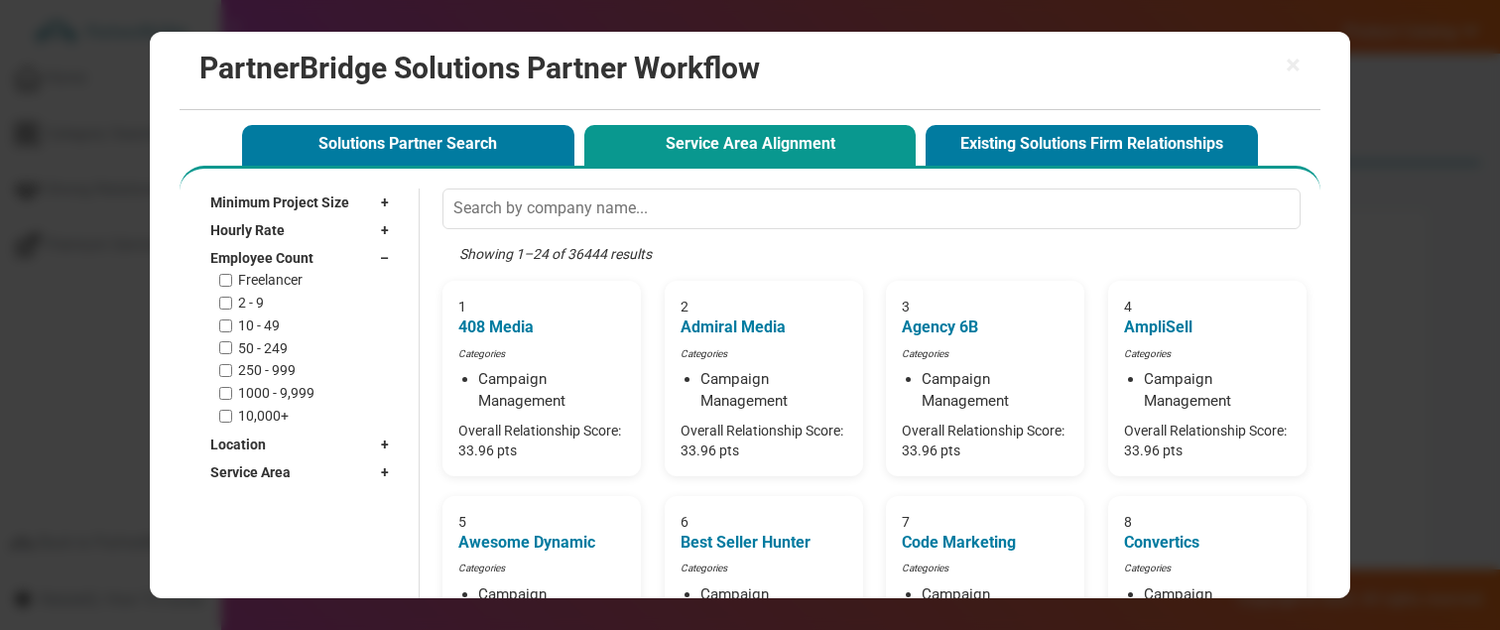
click at [319, 258] on div "Employee Count –" at bounding box center [304, 258] width 188 height 28
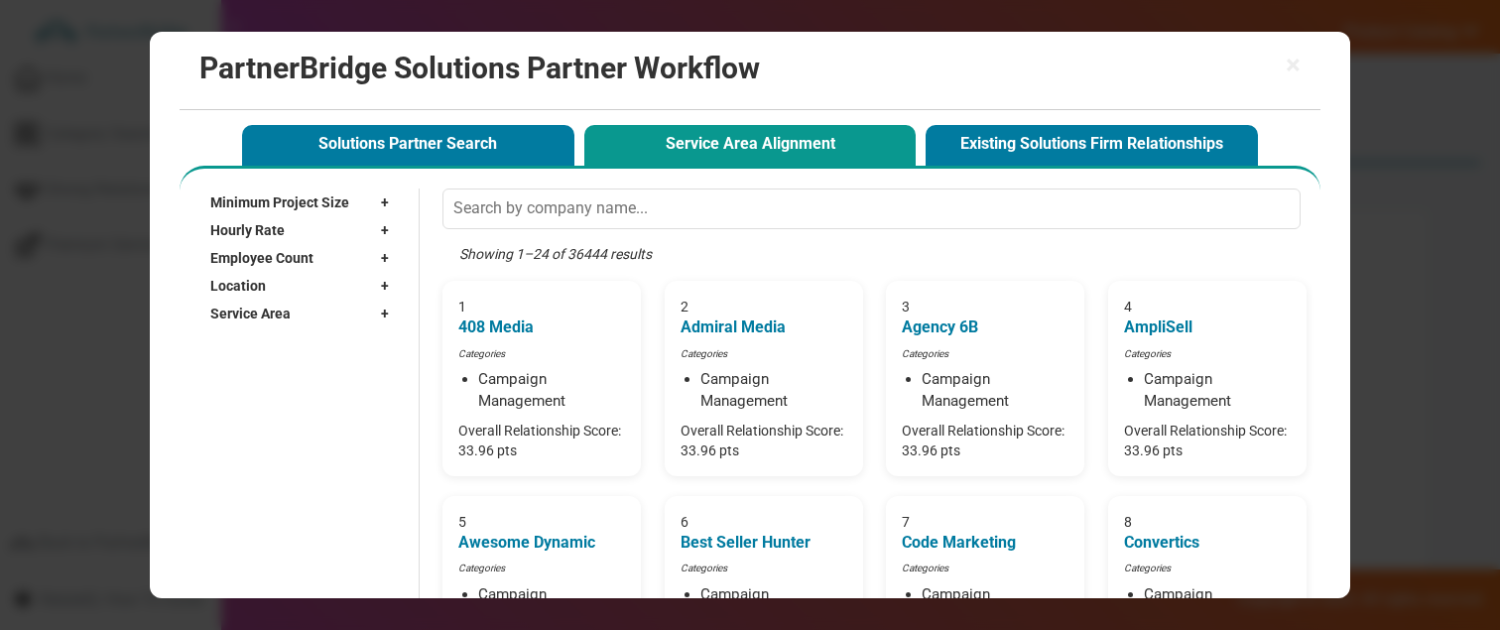
click at [307, 283] on div "Location +" at bounding box center [304, 286] width 188 height 28
click at [294, 312] on input "text" at bounding box center [294, 315] width 168 height 30
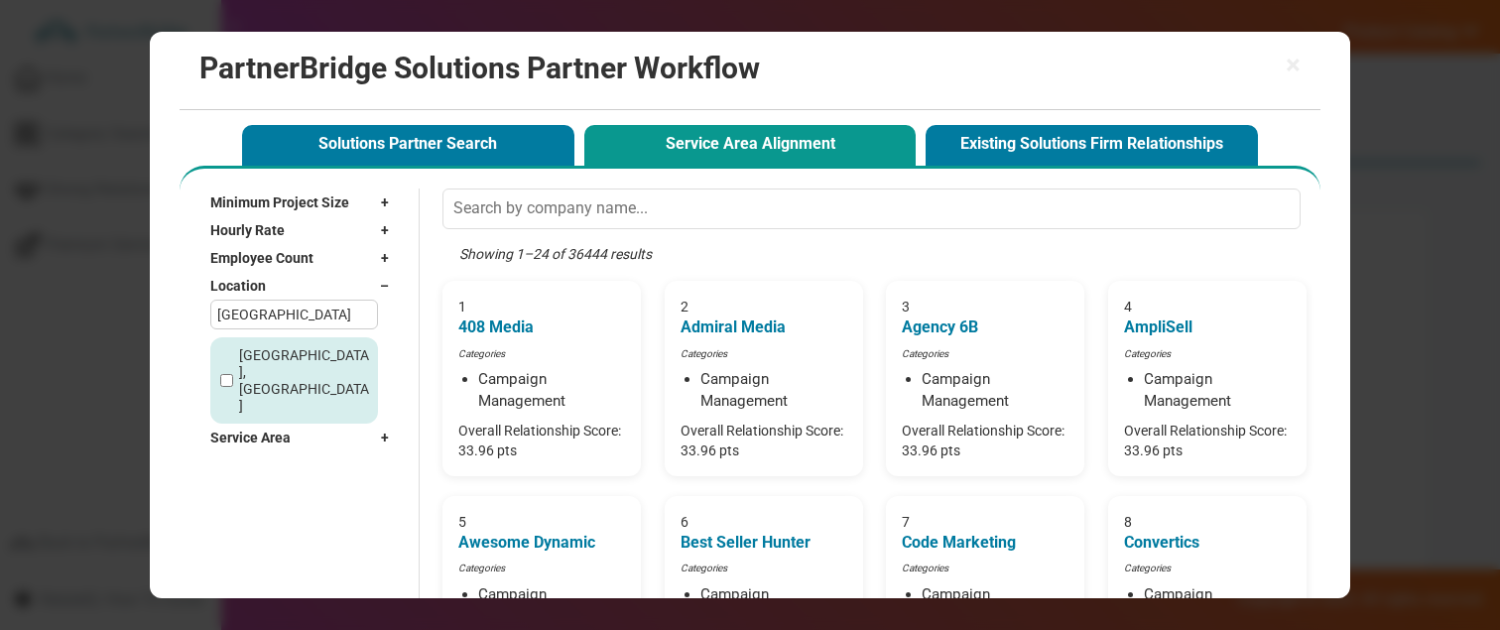
type input "boston"
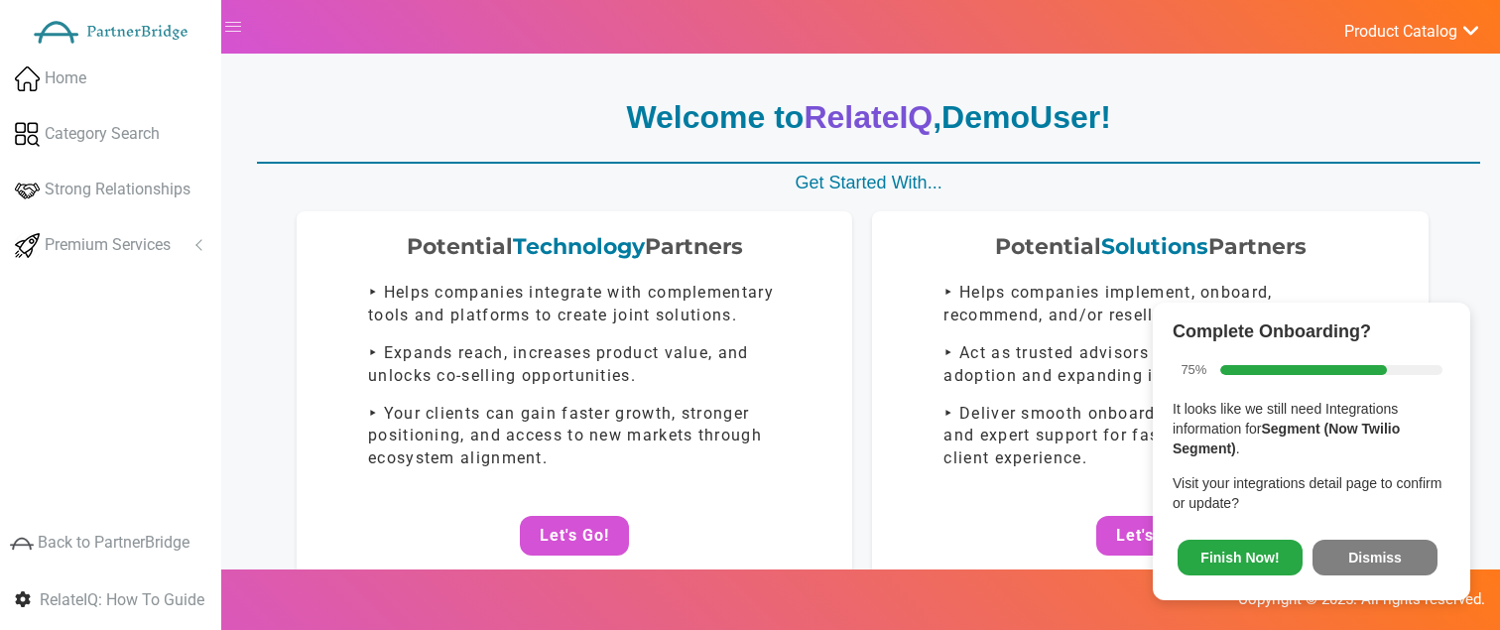
click at [1364, 561] on button "Dismiss" at bounding box center [1374, 558] width 125 height 36
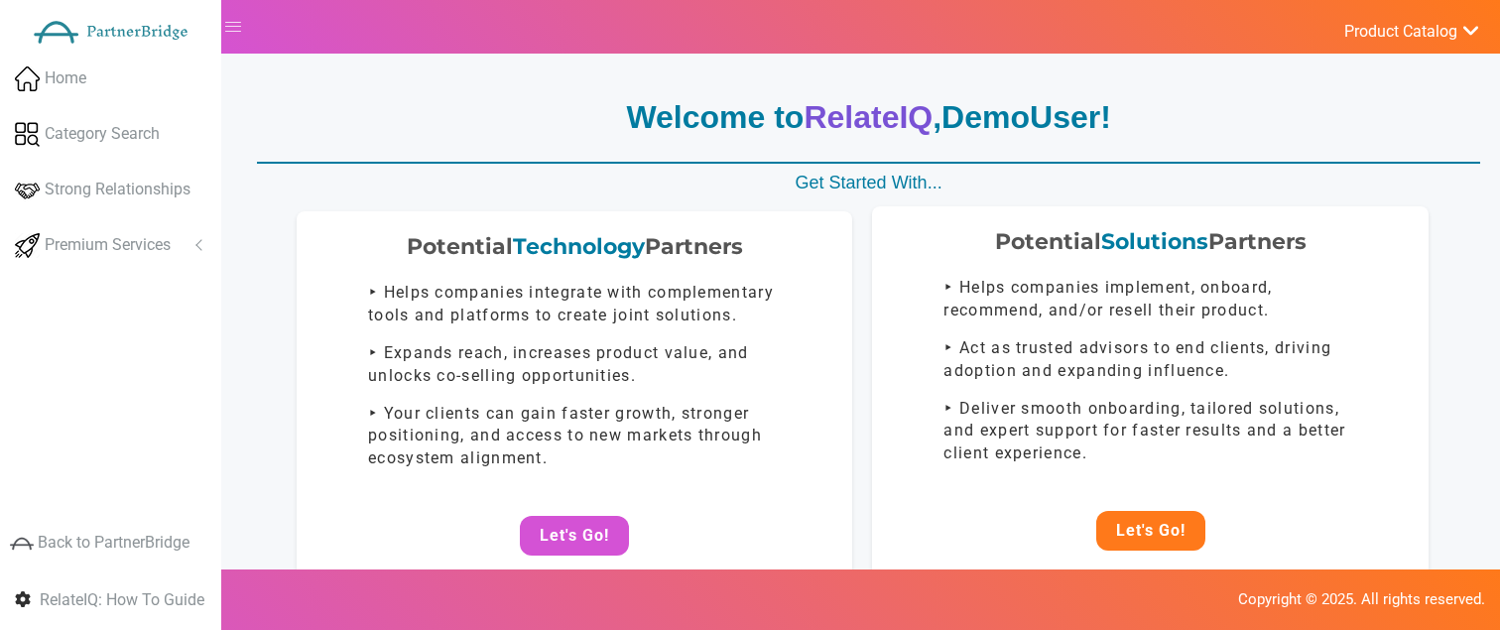
click at [1164, 525] on button "Let's Go!" at bounding box center [1150, 531] width 109 height 40
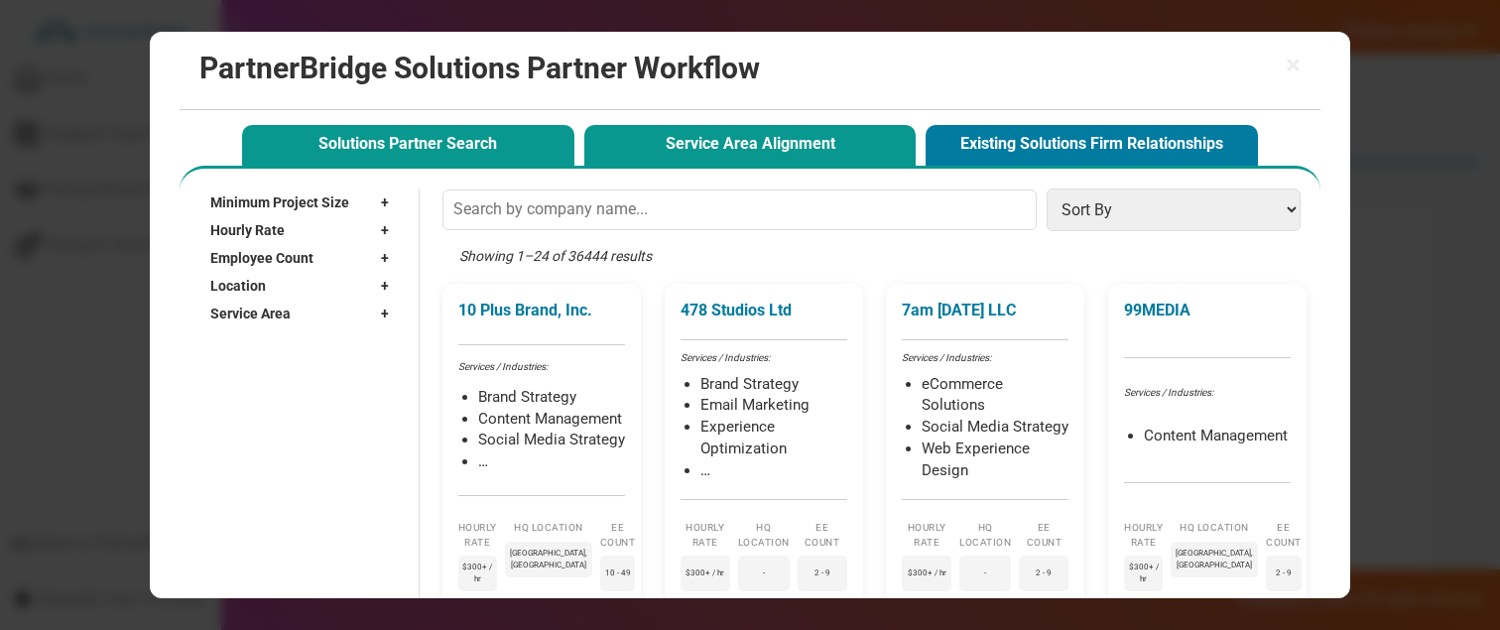
click at [719, 129] on button "Service Area Alignment" at bounding box center [750, 145] width 332 height 41
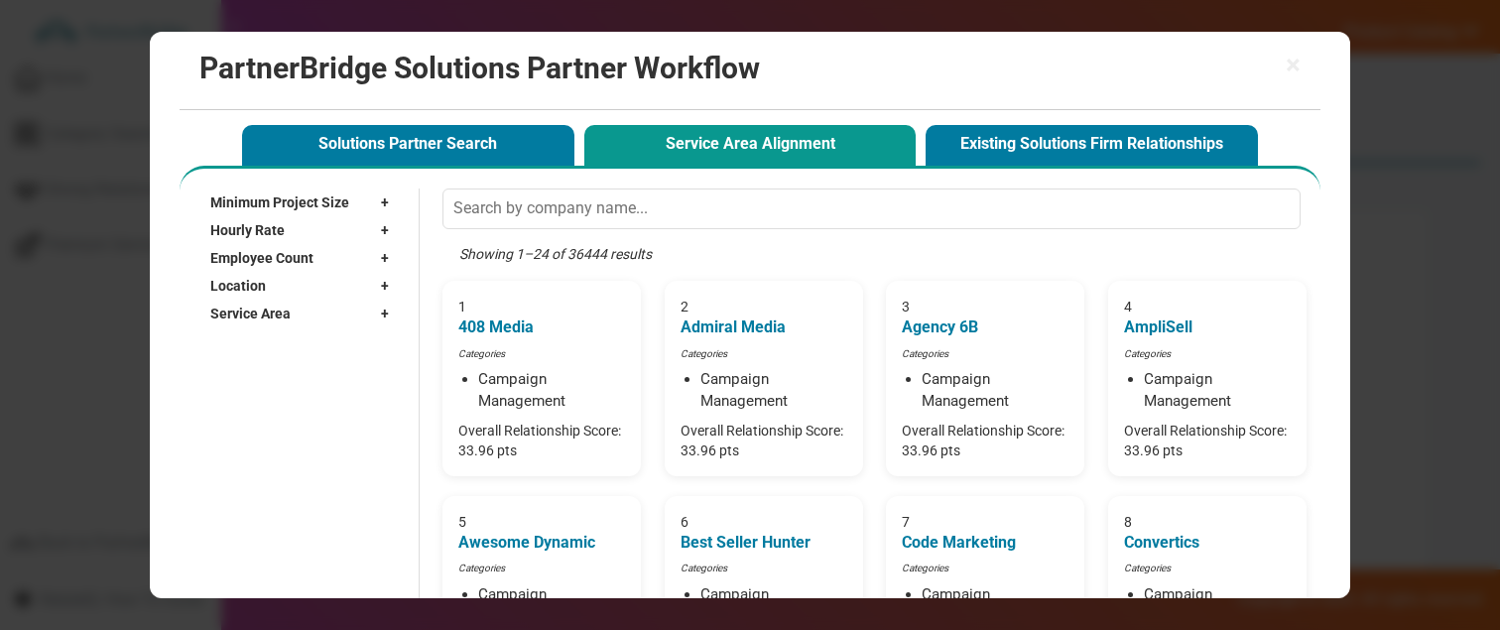
click at [341, 272] on div "Location +" at bounding box center [304, 286] width 188 height 28
click at [343, 297] on div "Location –" at bounding box center [304, 286] width 188 height 28
click at [343, 308] on div "Service Area +" at bounding box center [304, 314] width 188 height 28
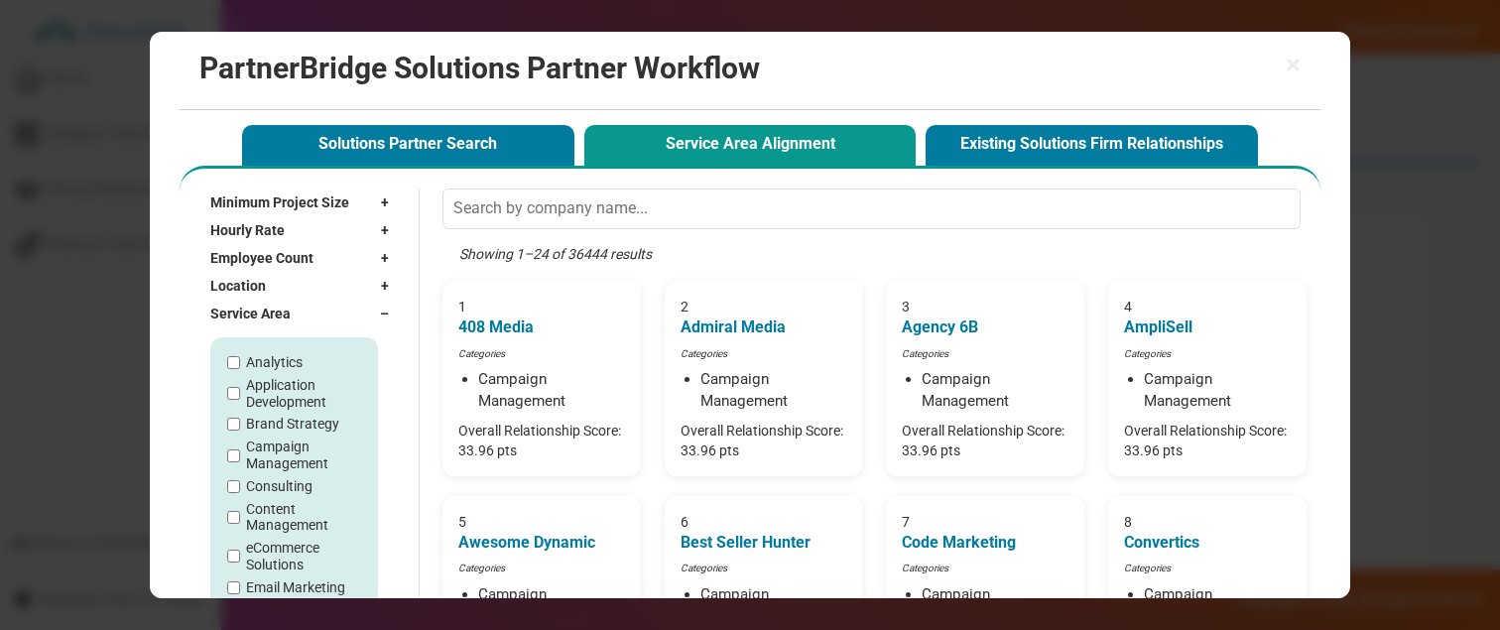
click at [343, 308] on div "Service Area –" at bounding box center [304, 314] width 188 height 28
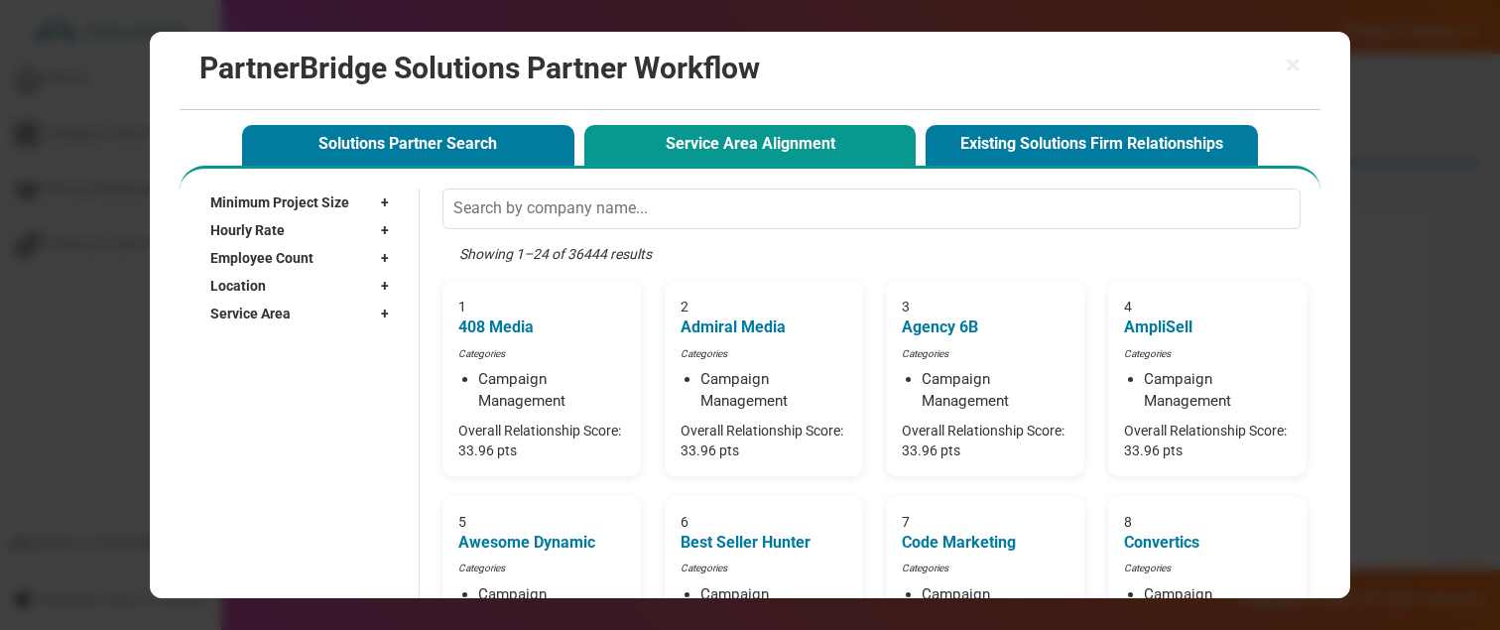
click at [343, 288] on div "Location +" at bounding box center [304, 286] width 188 height 28
click at [340, 306] on input "text" at bounding box center [294, 315] width 168 height 30
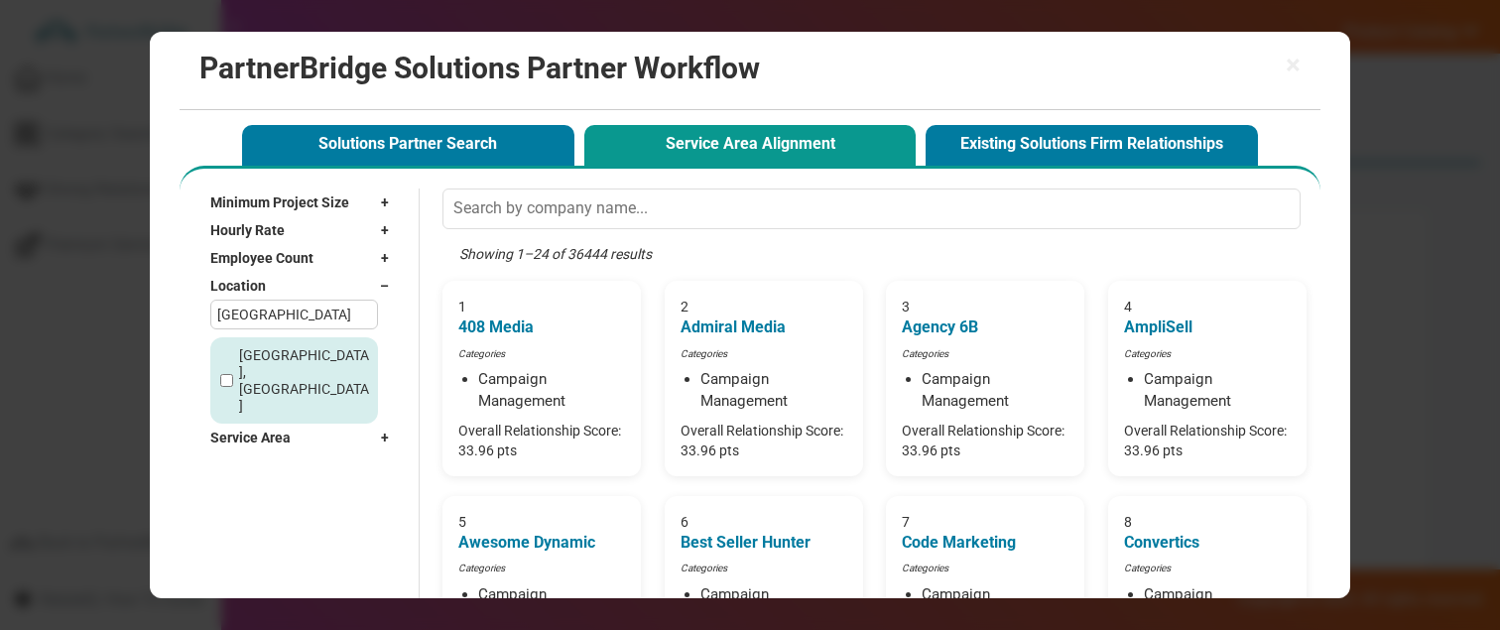
type input "Boston"
click at [224, 374] on input "[GEOGRAPHIC_DATA], [GEOGRAPHIC_DATA]" at bounding box center [226, 380] width 13 height 13
checkbox input "true"
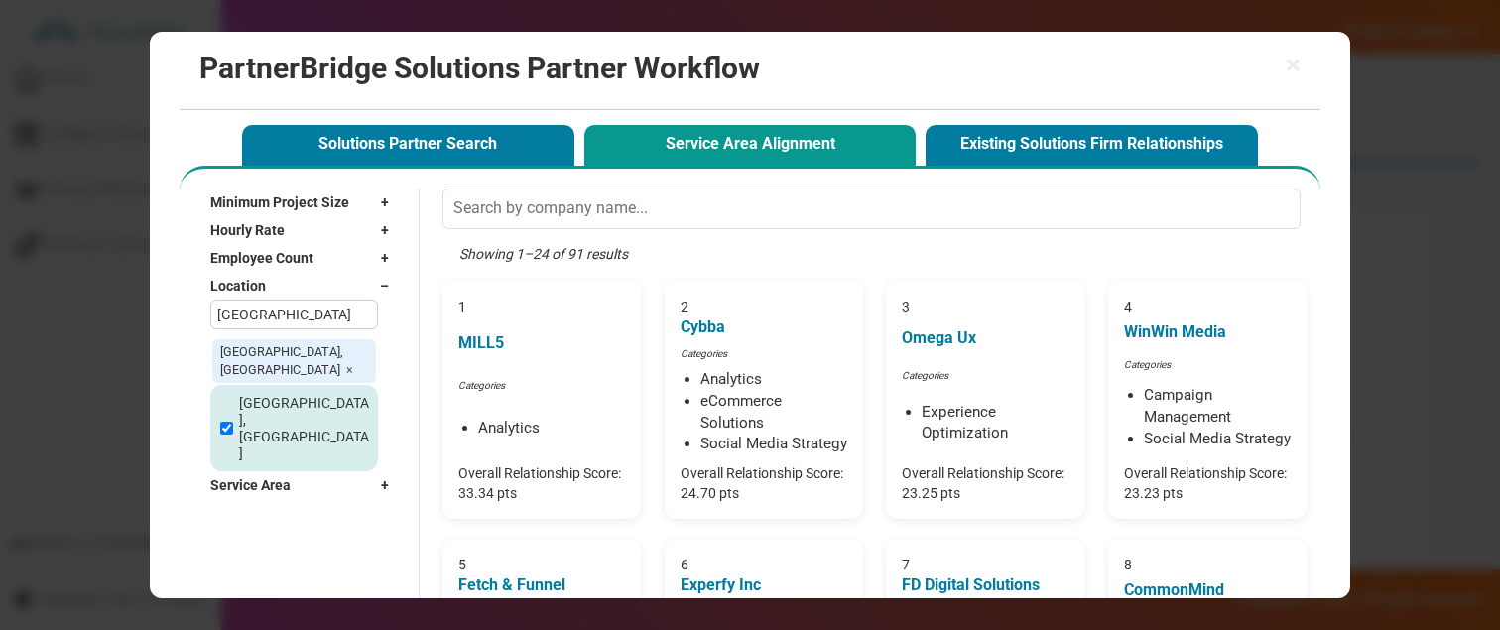
click at [265, 471] on div "Service Area +" at bounding box center [304, 485] width 188 height 28
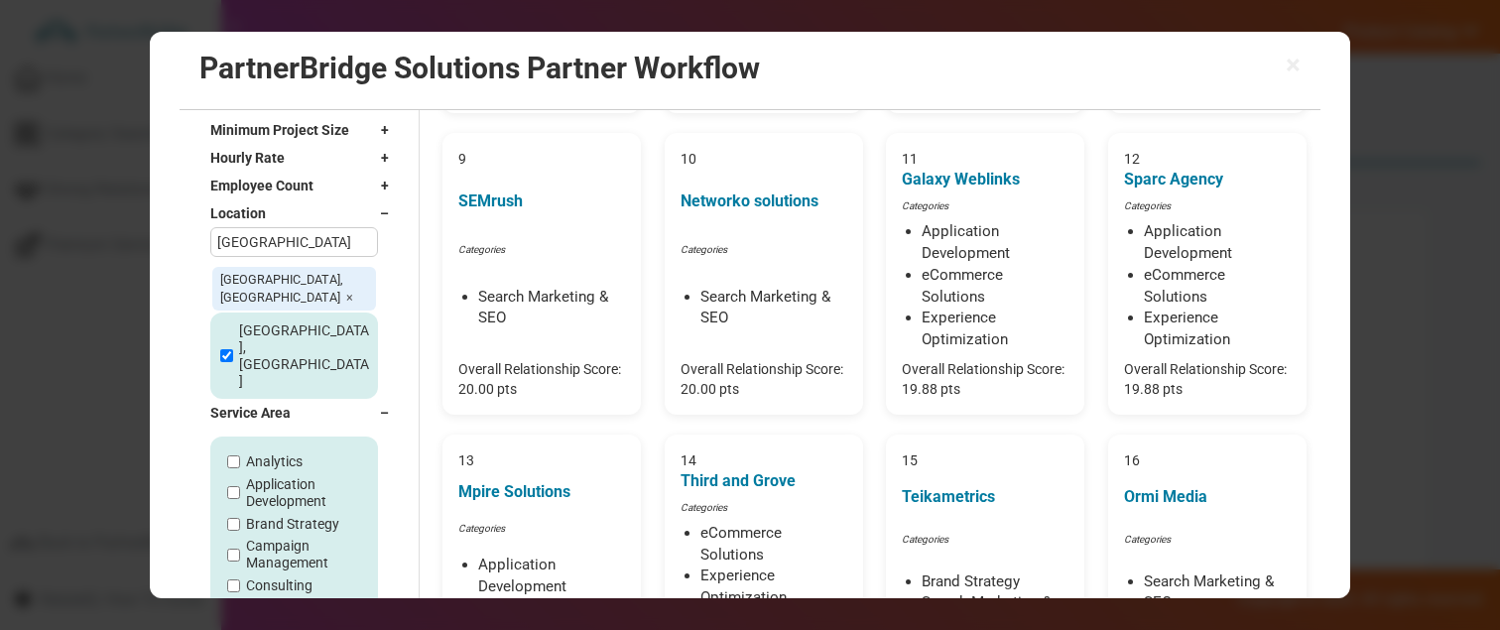
scroll to position [595, 0]
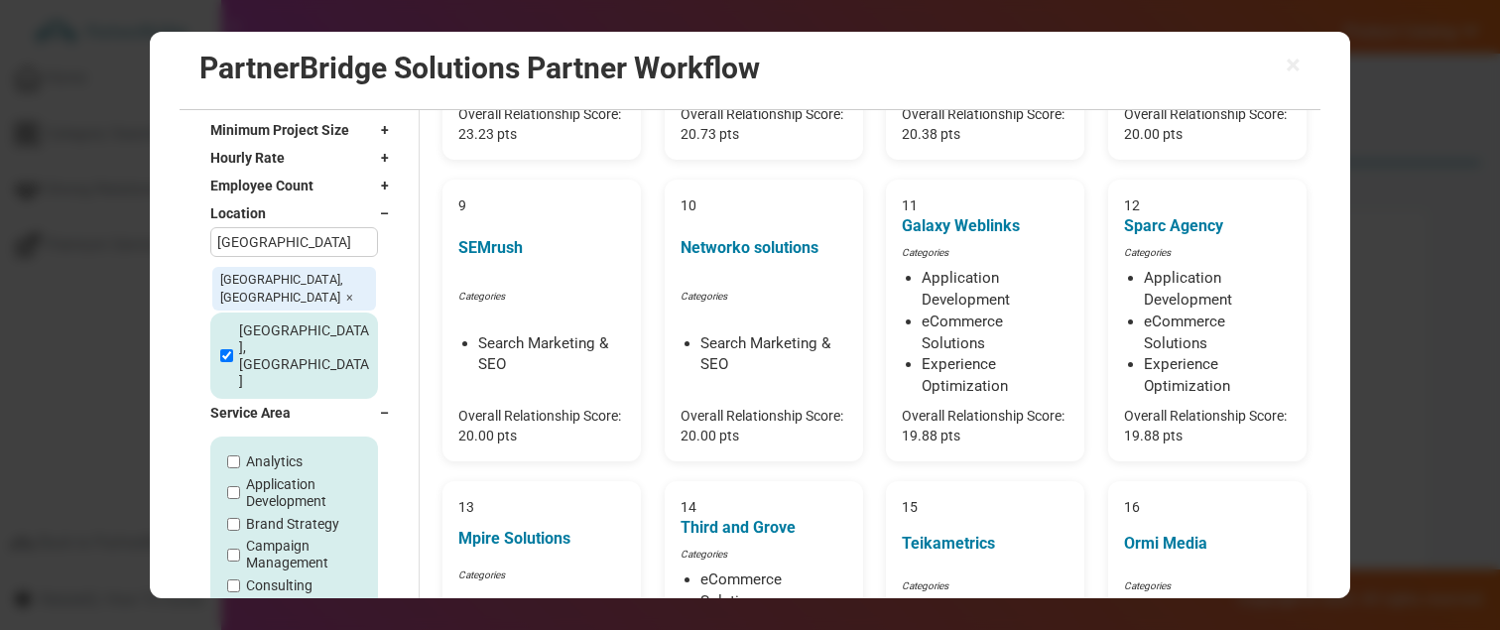
click at [289, 454] on label "Analytics" at bounding box center [274, 462] width 57 height 17
click at [240, 455] on input "Analytics" at bounding box center [233, 461] width 13 height 13
checkbox input "true"
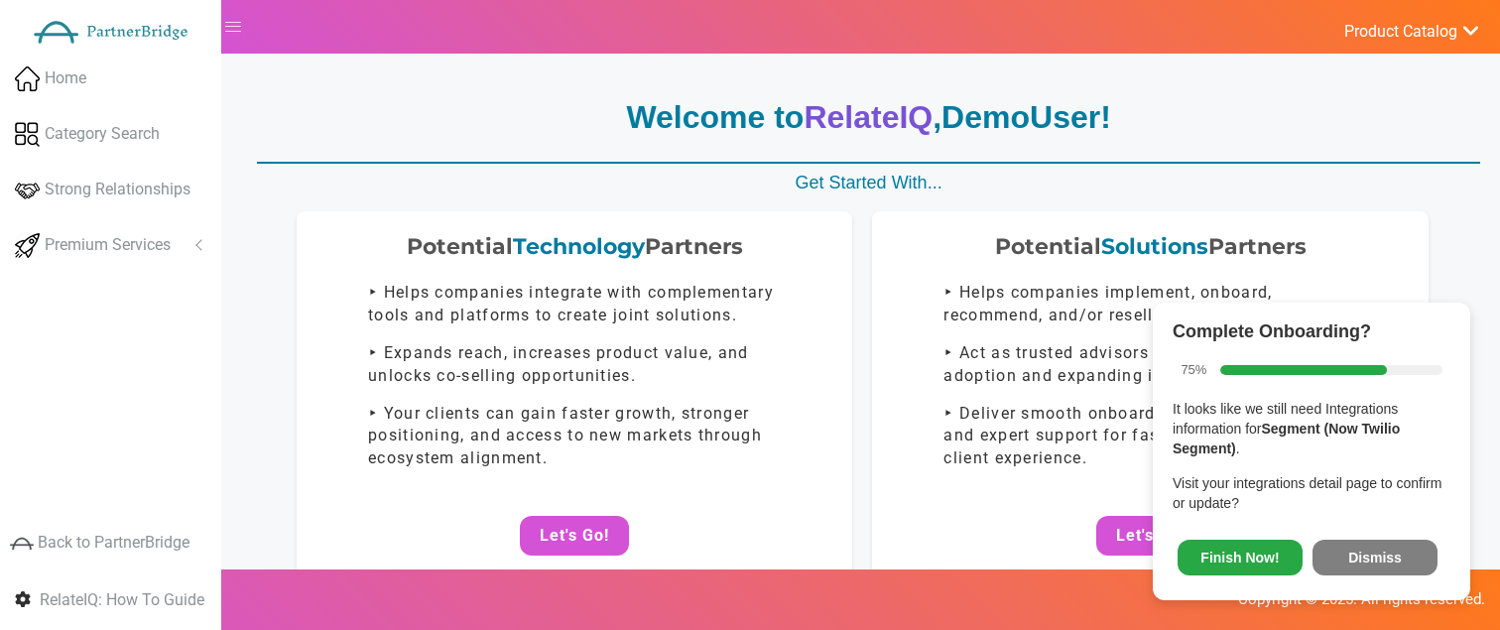
click at [1394, 543] on button "Dismiss" at bounding box center [1374, 558] width 125 height 36
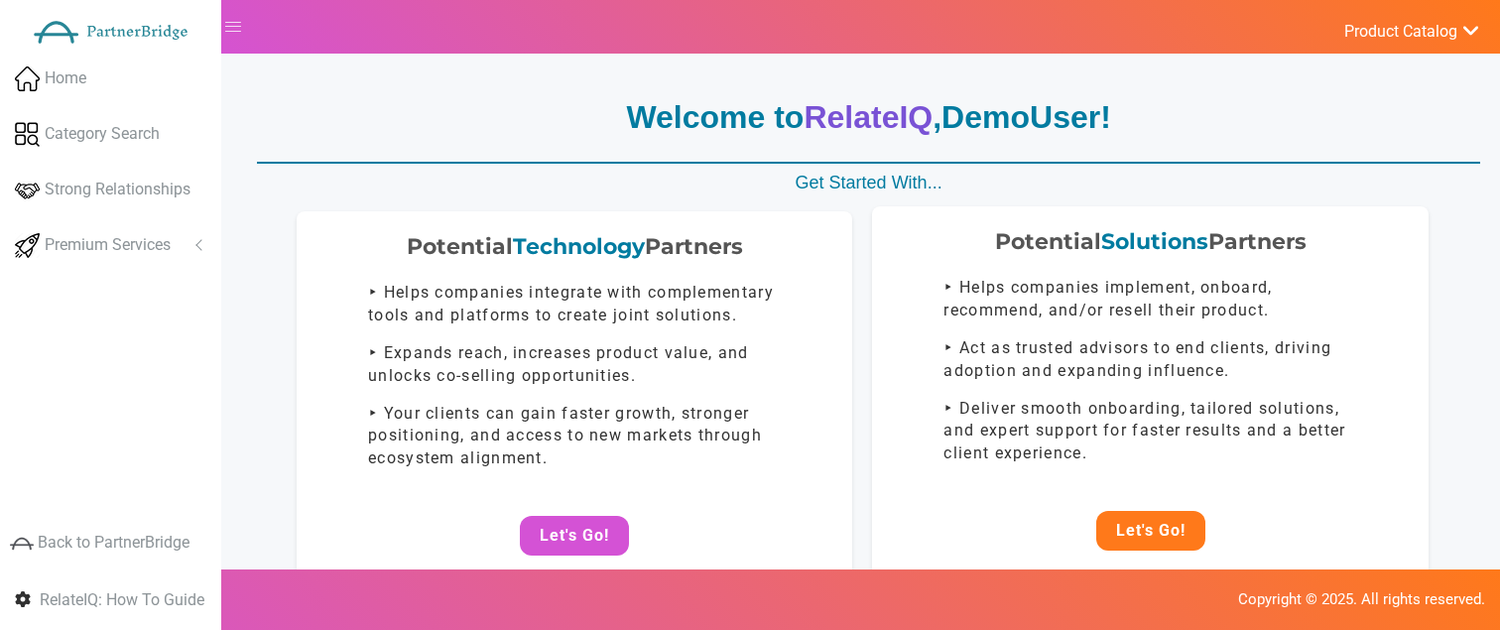
click at [1179, 536] on button "Let's Go!" at bounding box center [1150, 531] width 109 height 40
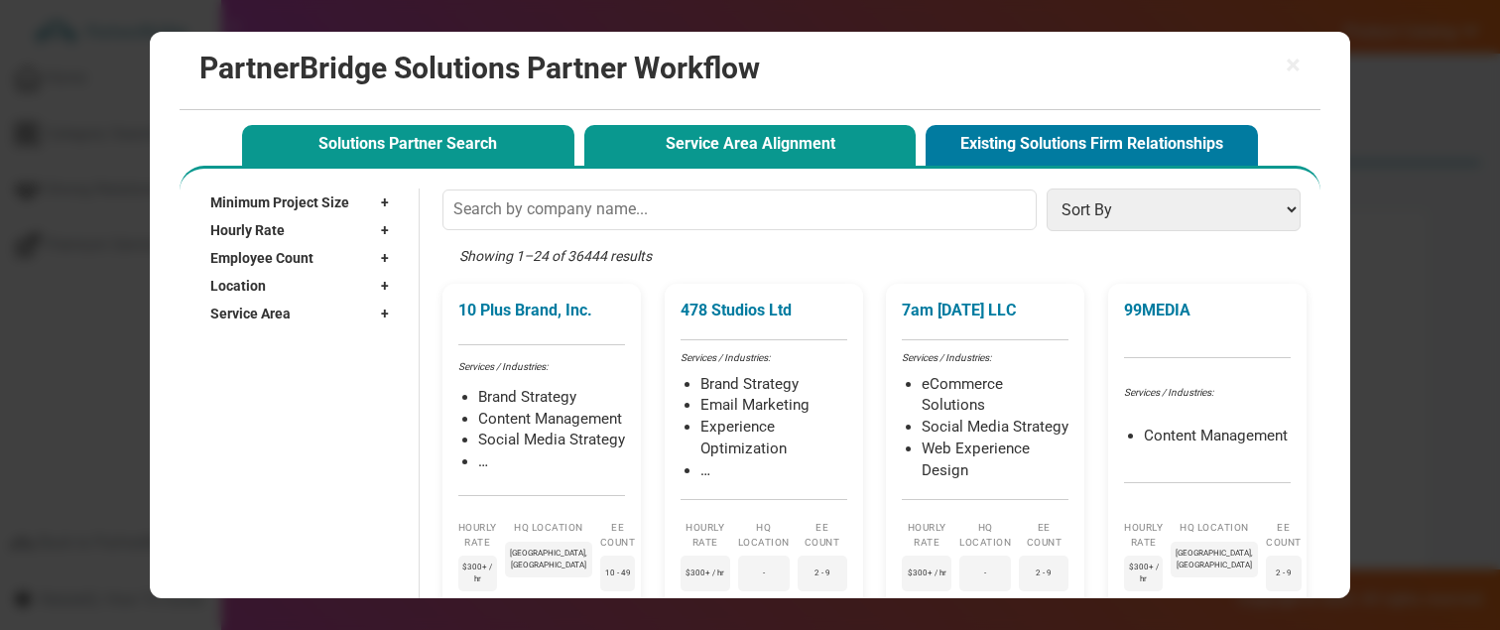
click at [671, 147] on button "Service Area Alignment" at bounding box center [750, 145] width 332 height 41
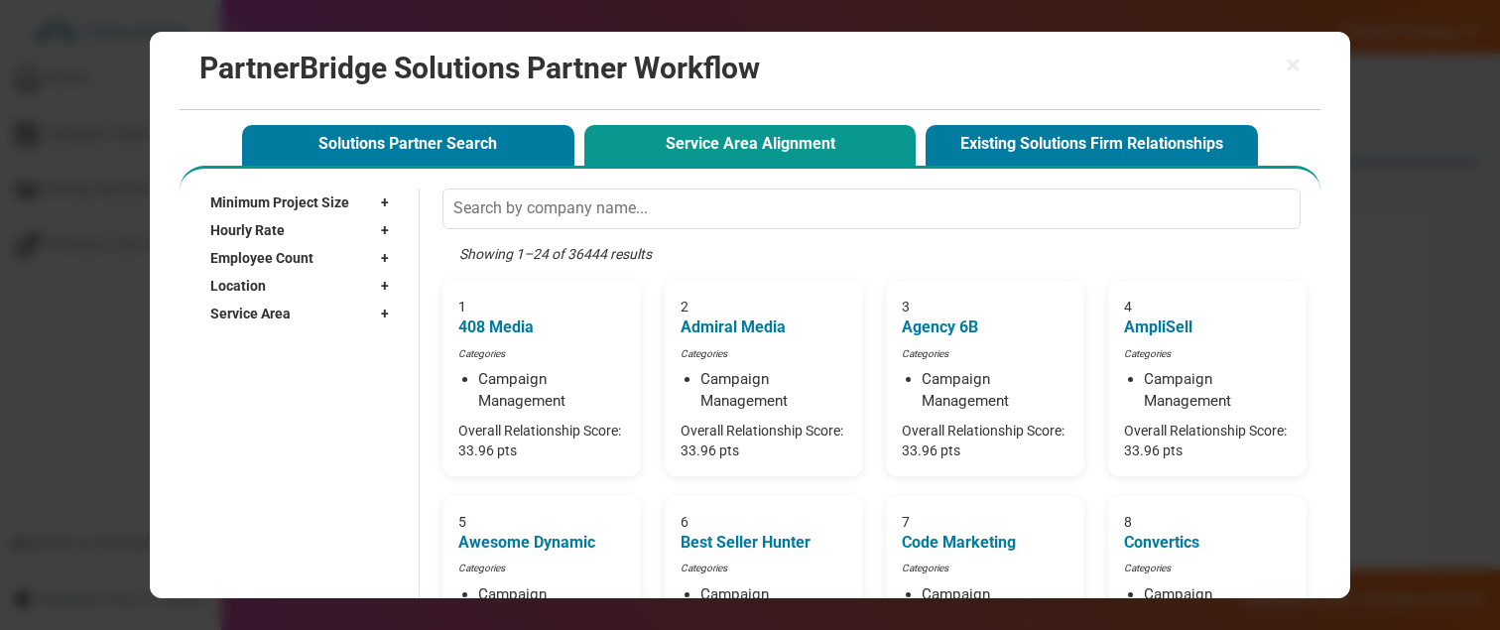
click at [365, 281] on div "Location +" at bounding box center [304, 286] width 188 height 28
click at [324, 301] on input "text" at bounding box center [294, 315] width 168 height 30
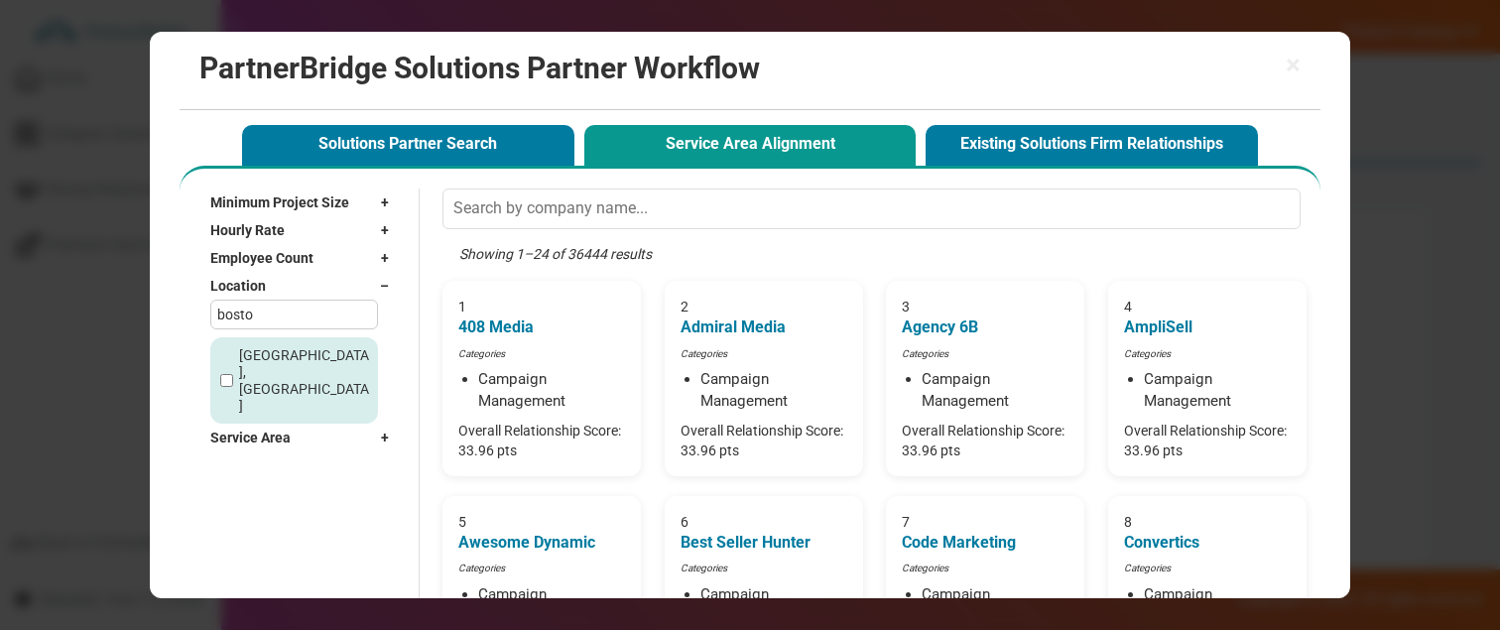
type input "bosto"
click at [290, 355] on label "Boston, MA" at bounding box center [305, 380] width 133 height 66
click at [233, 374] on input "Boston, MA" at bounding box center [226, 380] width 13 height 13
checkbox input "true"
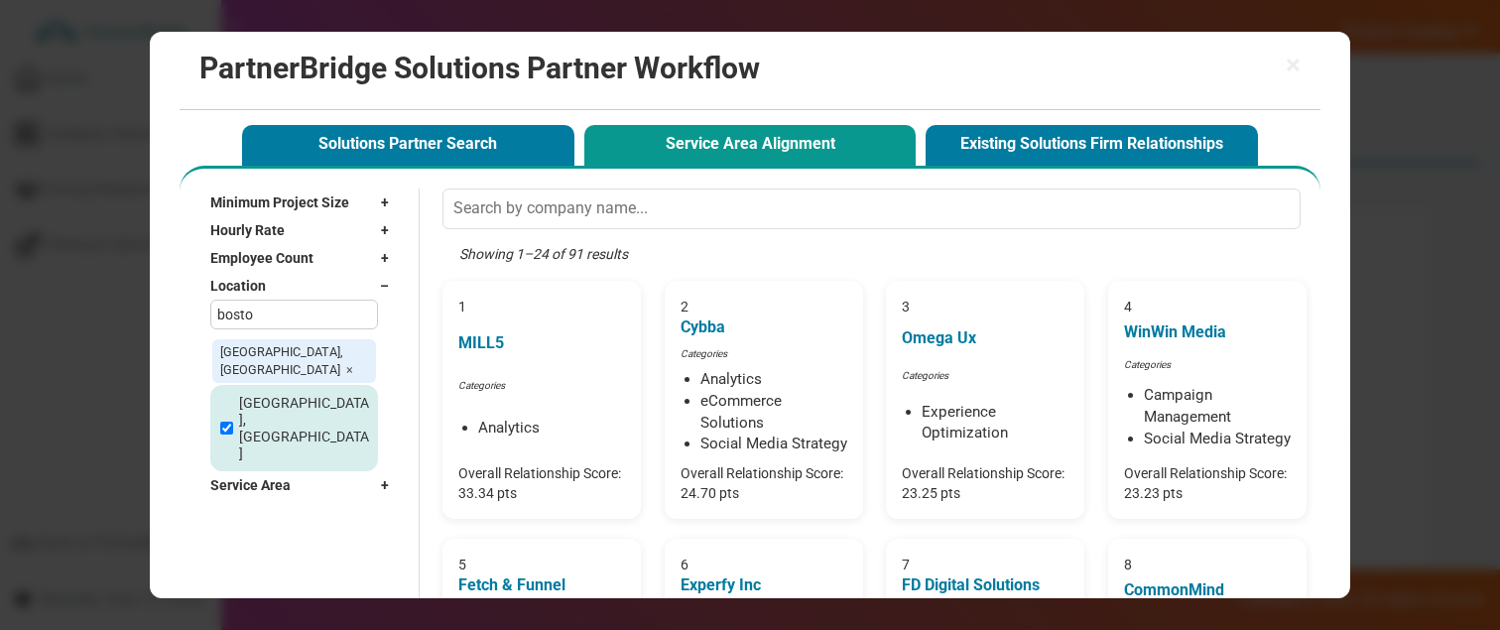
click at [300, 471] on div "Service Area +" at bounding box center [304, 485] width 188 height 28
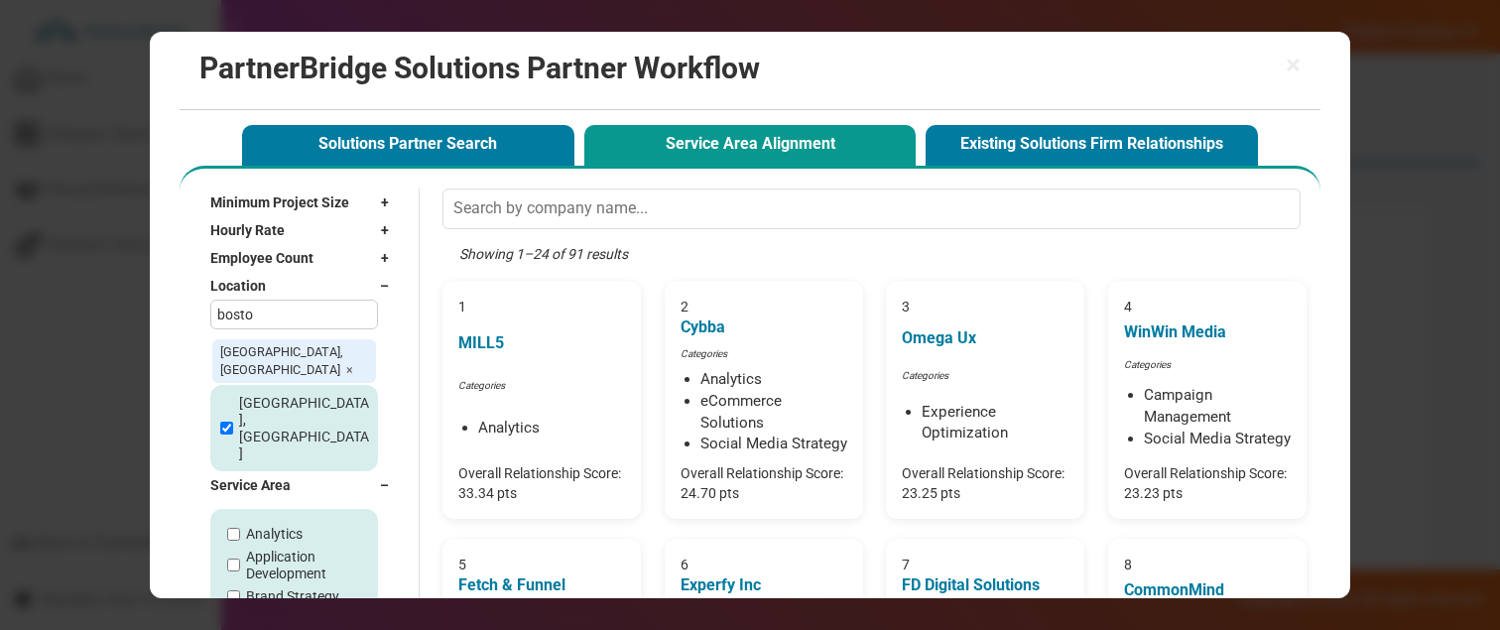
click at [297, 526] on label "Analytics" at bounding box center [274, 534] width 57 height 17
click at [240, 528] on input "Analytics" at bounding box center [233, 534] width 13 height 13
checkbox input "true"
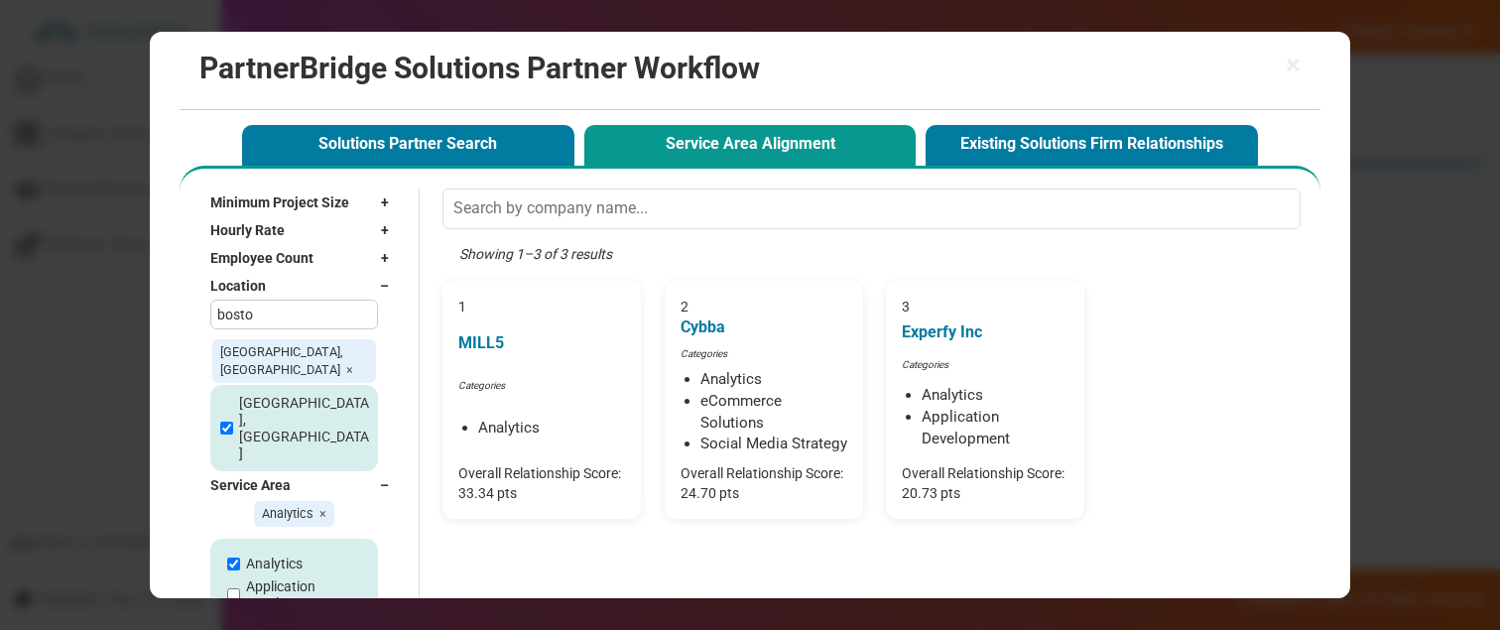
click at [286, 578] on label "Application Development" at bounding box center [303, 595] width 115 height 34
click at [240, 588] on input "Application Development" at bounding box center [233, 594] width 13 height 13
checkbox input "true"
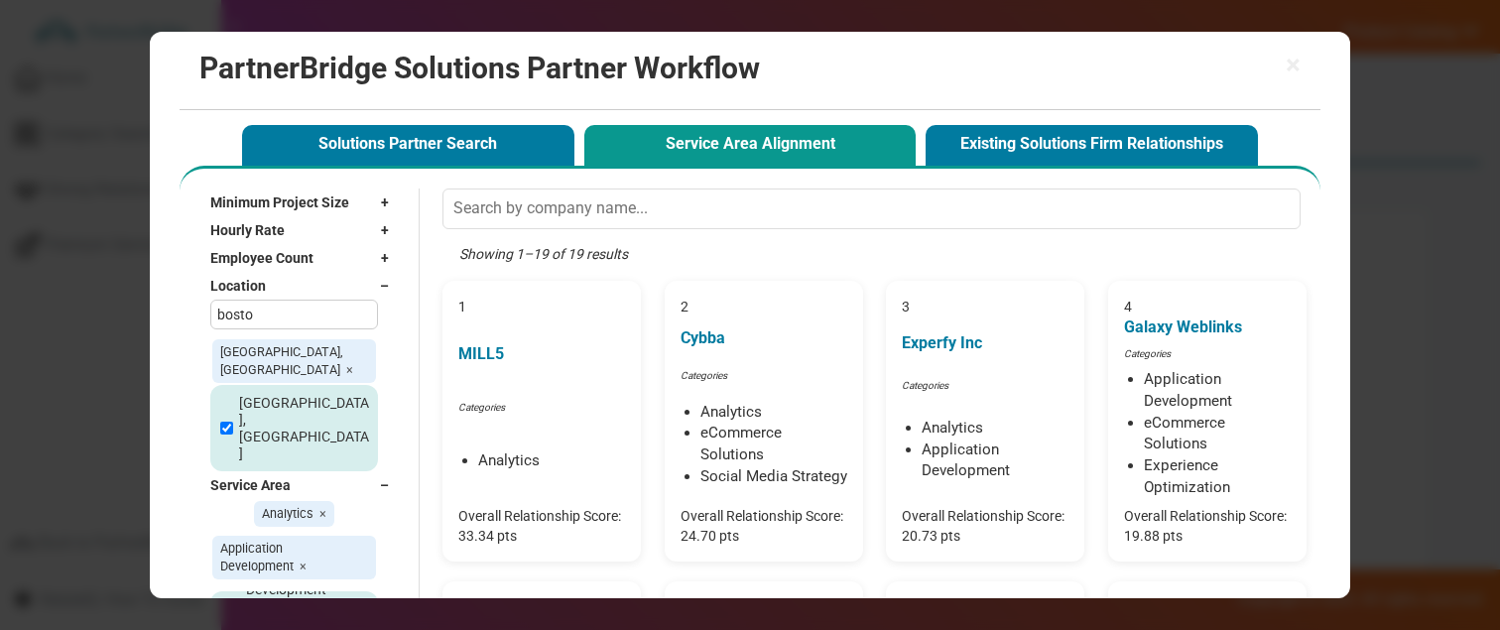
scroll to position [76, 0]
click at [276, 616] on label "Campaign Management" at bounding box center [303, 633] width 115 height 34
click at [240, 627] on input "Campaign Management" at bounding box center [233, 633] width 13 height 13
checkbox input "true"
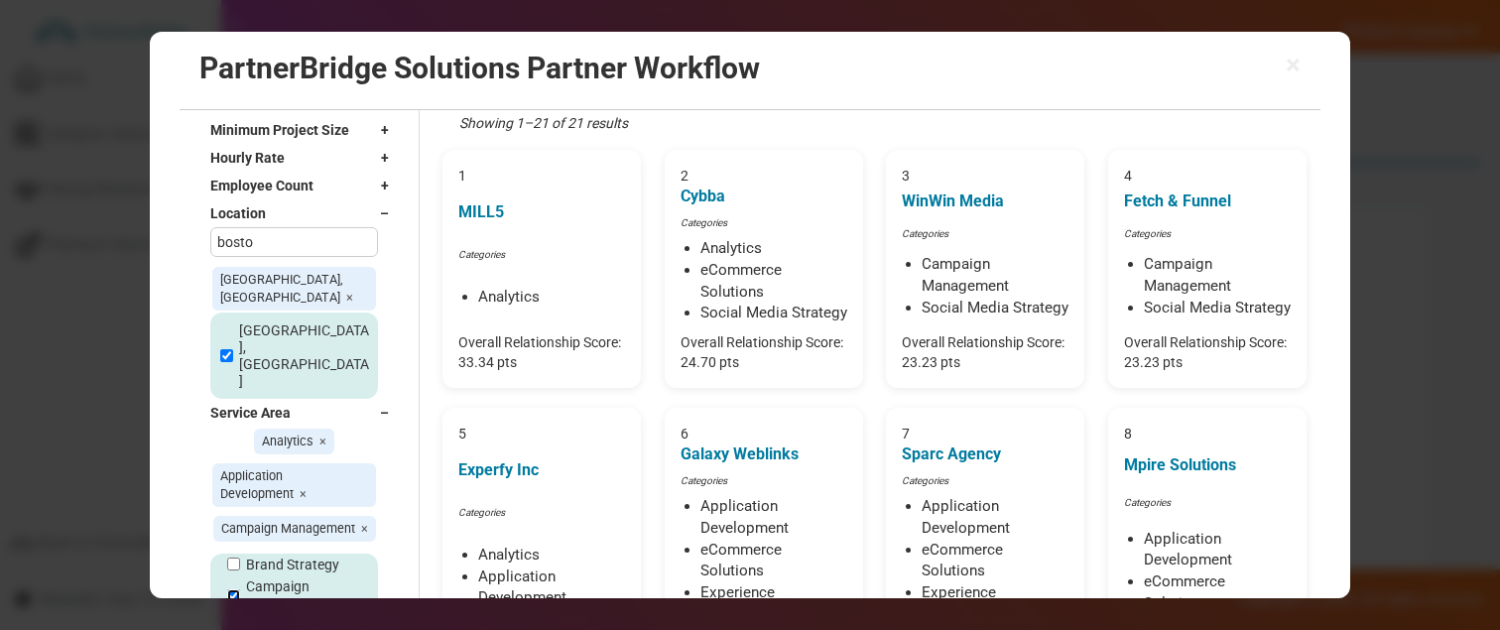
scroll to position [140, 0]
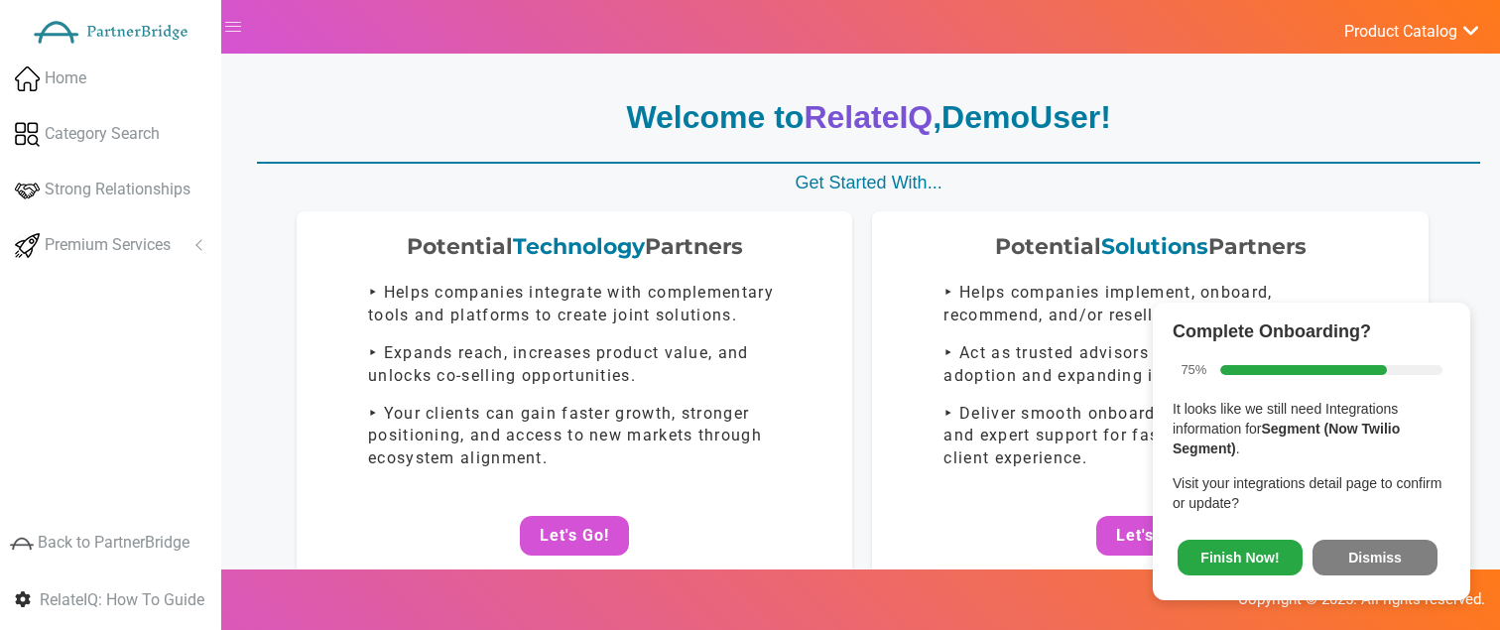
click at [1375, 544] on button "Dismiss" at bounding box center [1374, 558] width 125 height 36
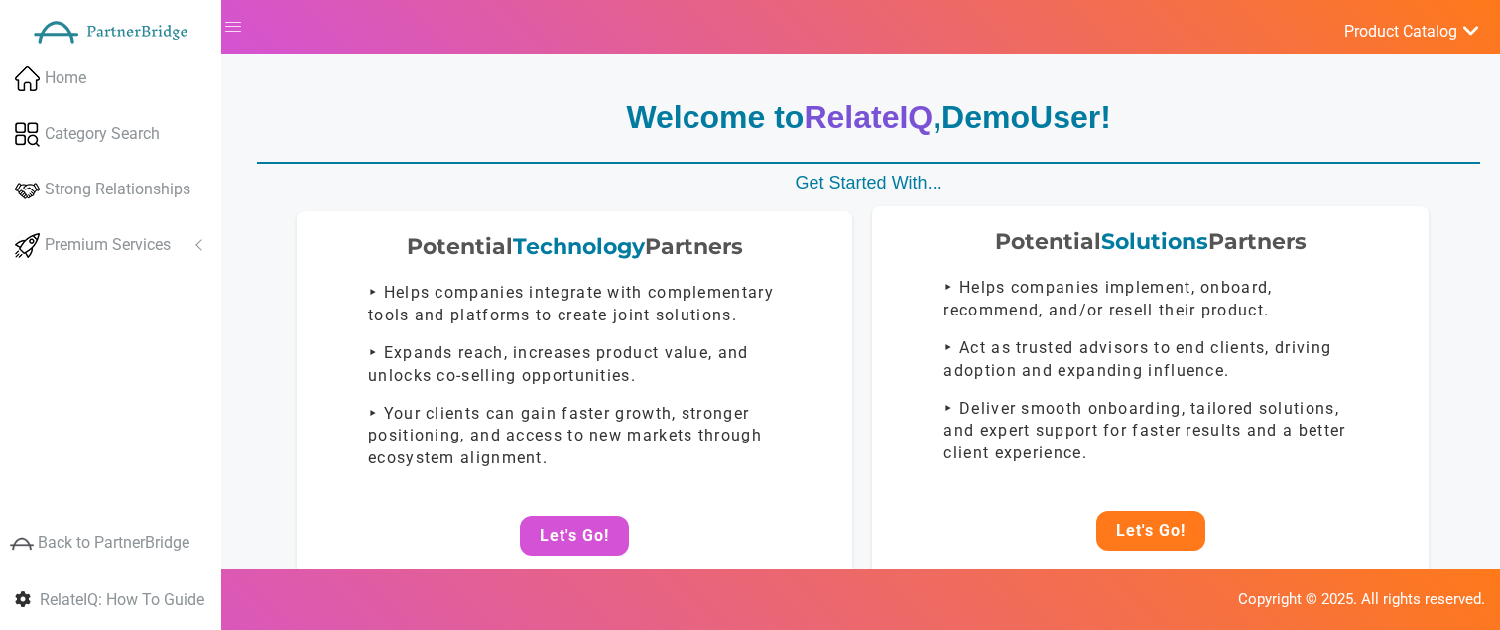
click at [1191, 512] on button "Let's Go!" at bounding box center [1150, 531] width 109 height 40
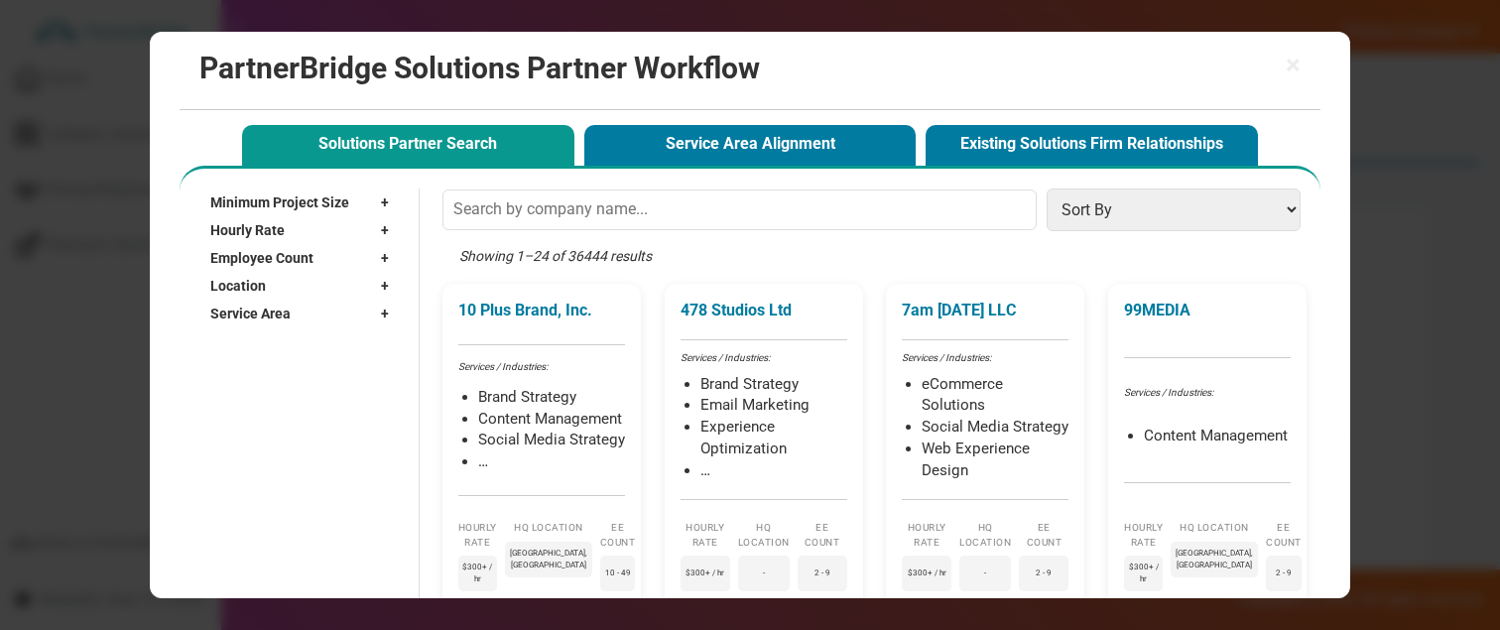
click at [342, 271] on div "Employee Count +" at bounding box center [304, 258] width 188 height 28
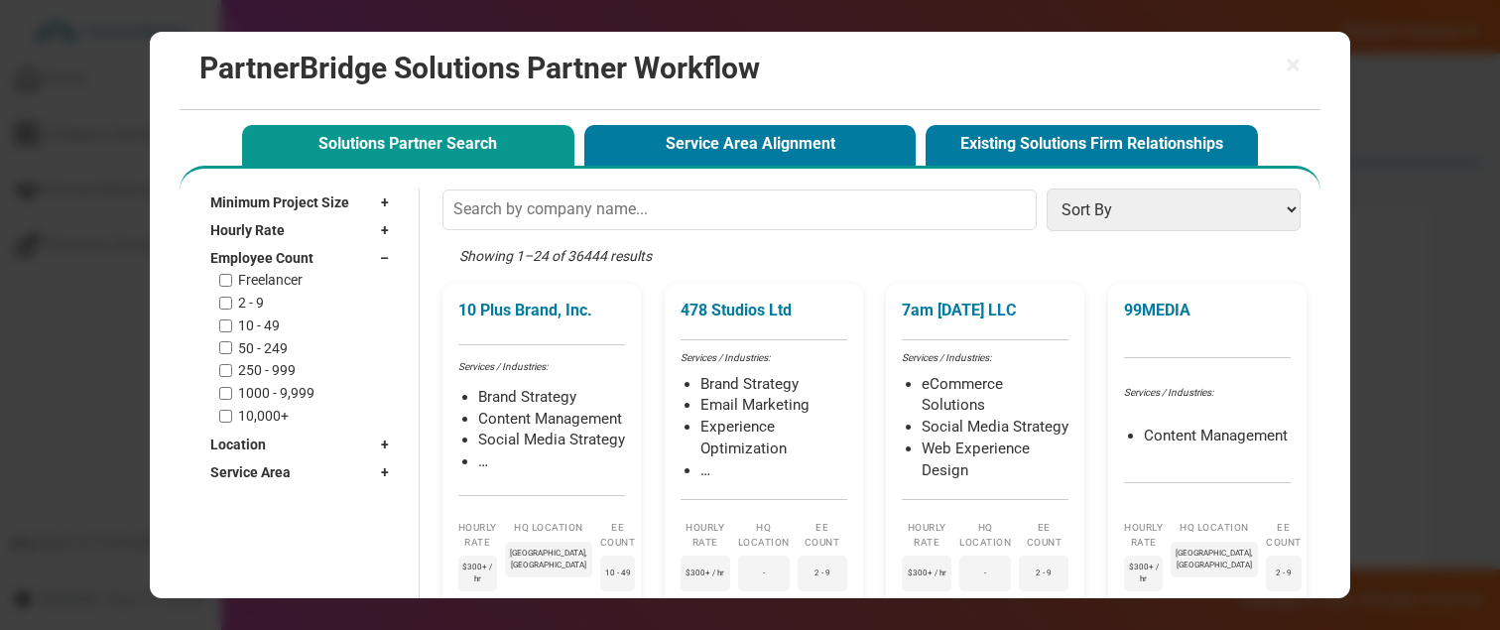
click at [342, 270] on div "Employee Count –" at bounding box center [304, 258] width 188 height 28
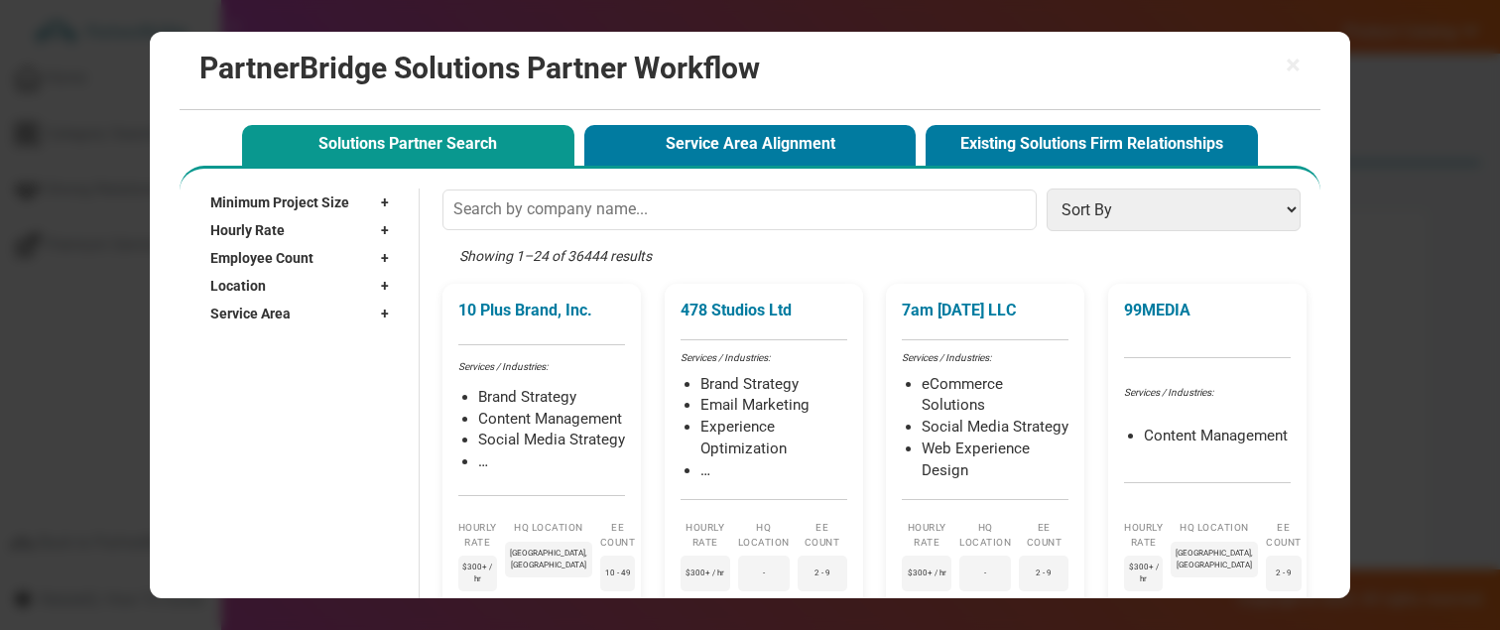
click at [342, 280] on div "Location +" at bounding box center [304, 286] width 188 height 28
click at [316, 309] on input "text" at bounding box center [294, 315] width 168 height 30
type input "boston"
click at [268, 350] on label "[GEOGRAPHIC_DATA], [GEOGRAPHIC_DATA]" at bounding box center [305, 380] width 133 height 66
click at [233, 374] on input "[GEOGRAPHIC_DATA], [GEOGRAPHIC_DATA]" at bounding box center [226, 380] width 13 height 13
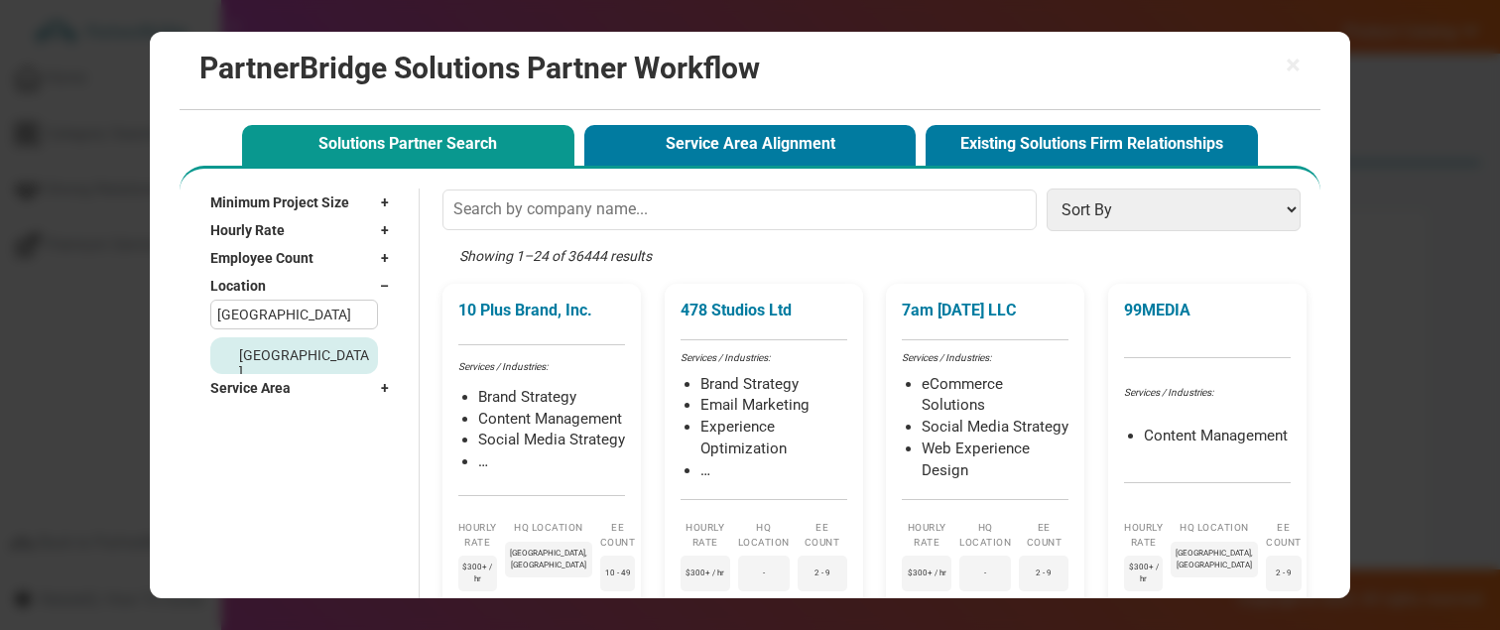
checkbox input "true"
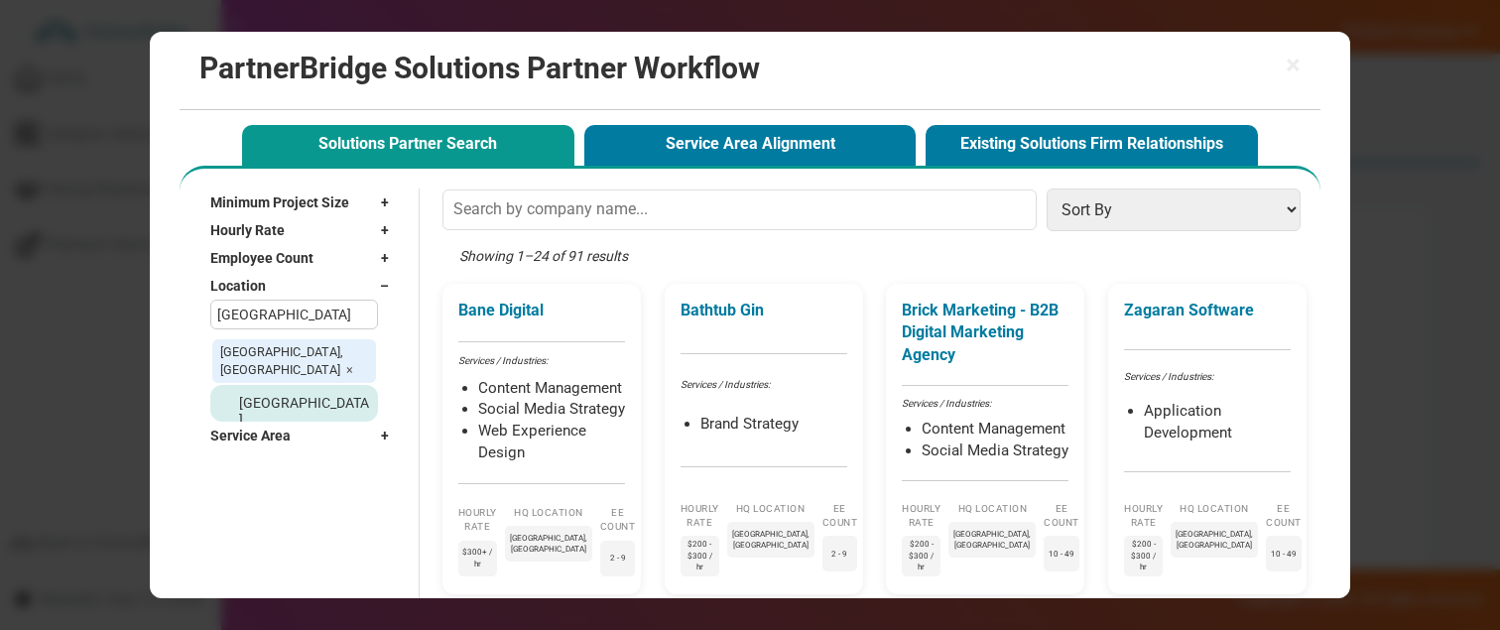
click at [282, 426] on span "Service Area" at bounding box center [250, 436] width 80 height 20
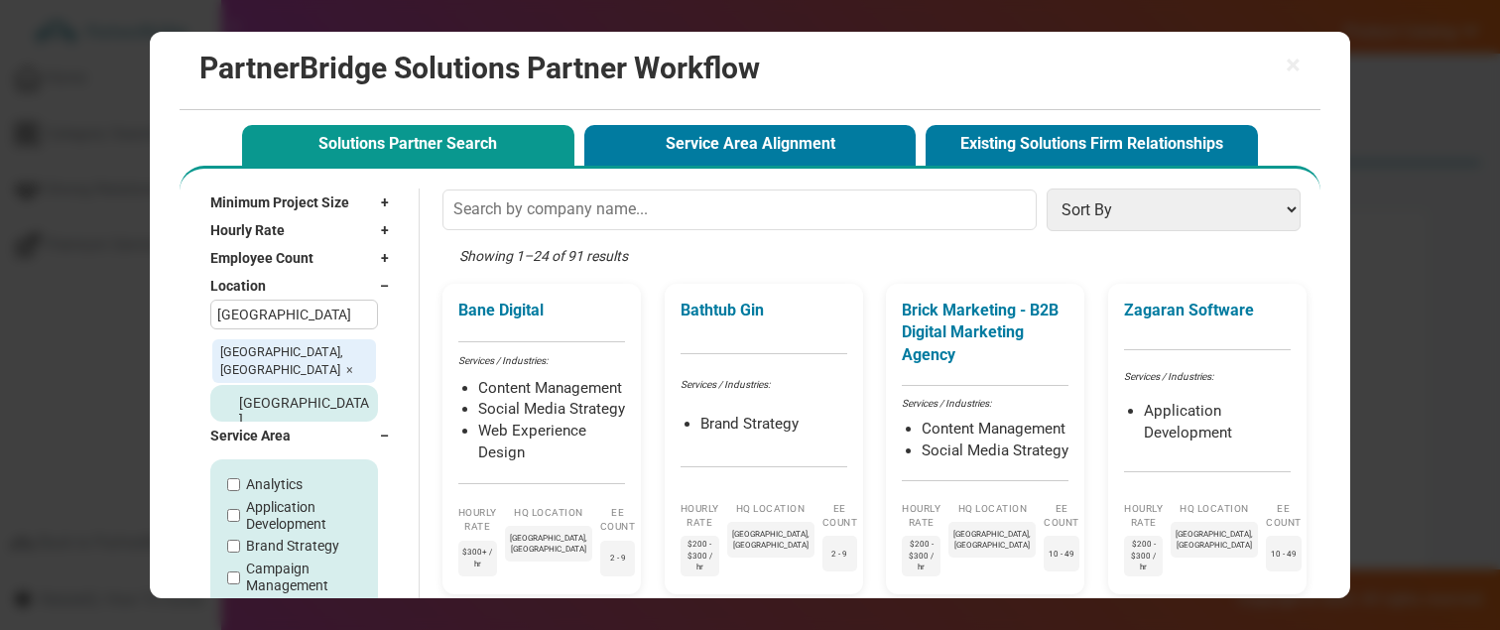
click at [274, 476] on label "Analytics" at bounding box center [274, 484] width 57 height 17
click at [240, 478] on input "Analytics" at bounding box center [233, 484] width 13 height 13
checkbox input "true"
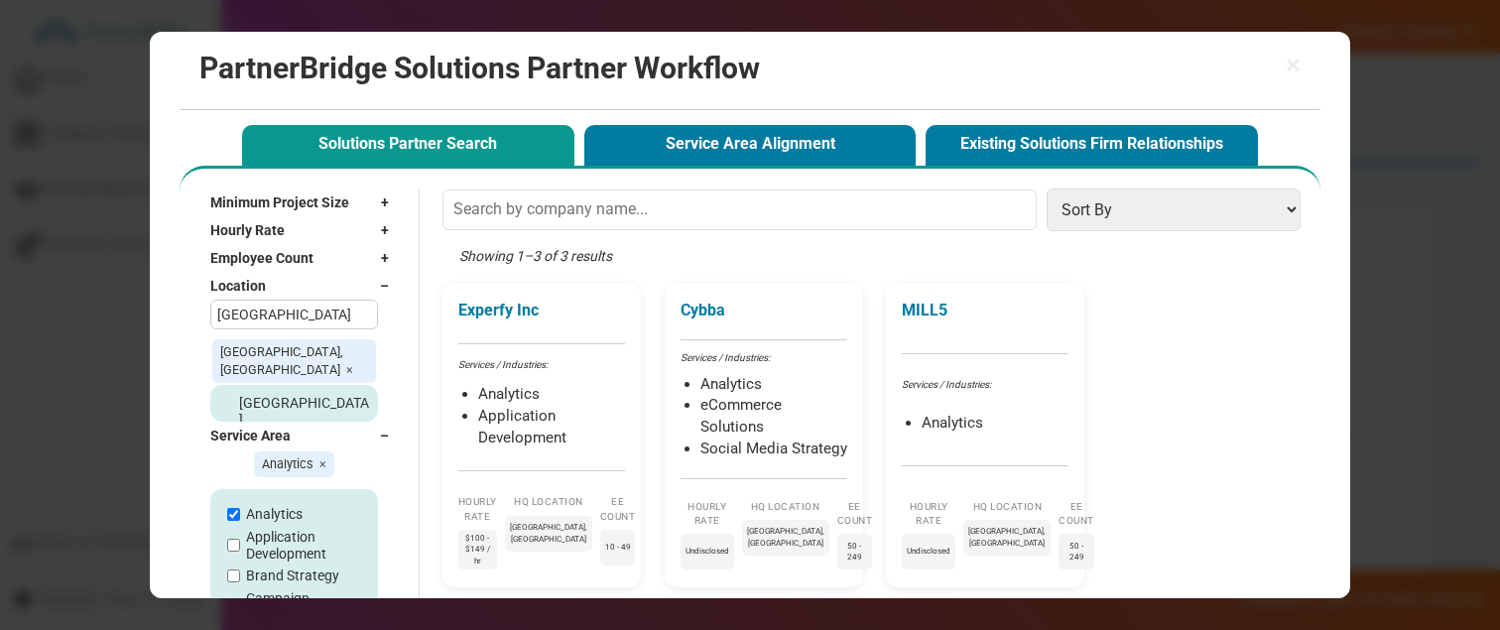
click at [259, 529] on label "Application Development" at bounding box center [303, 546] width 115 height 34
click at [240, 539] on input "Application Development" at bounding box center [233, 545] width 13 height 13
checkbox input "true"
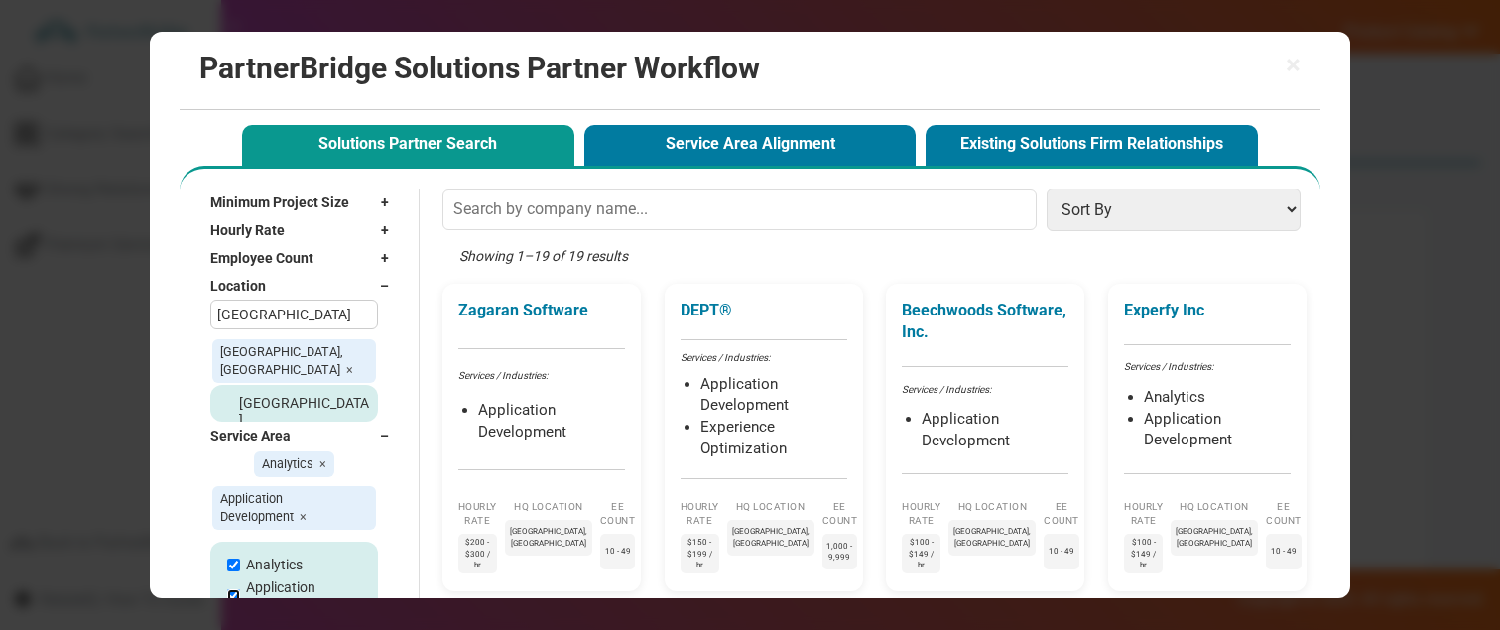
scroll to position [1, 0]
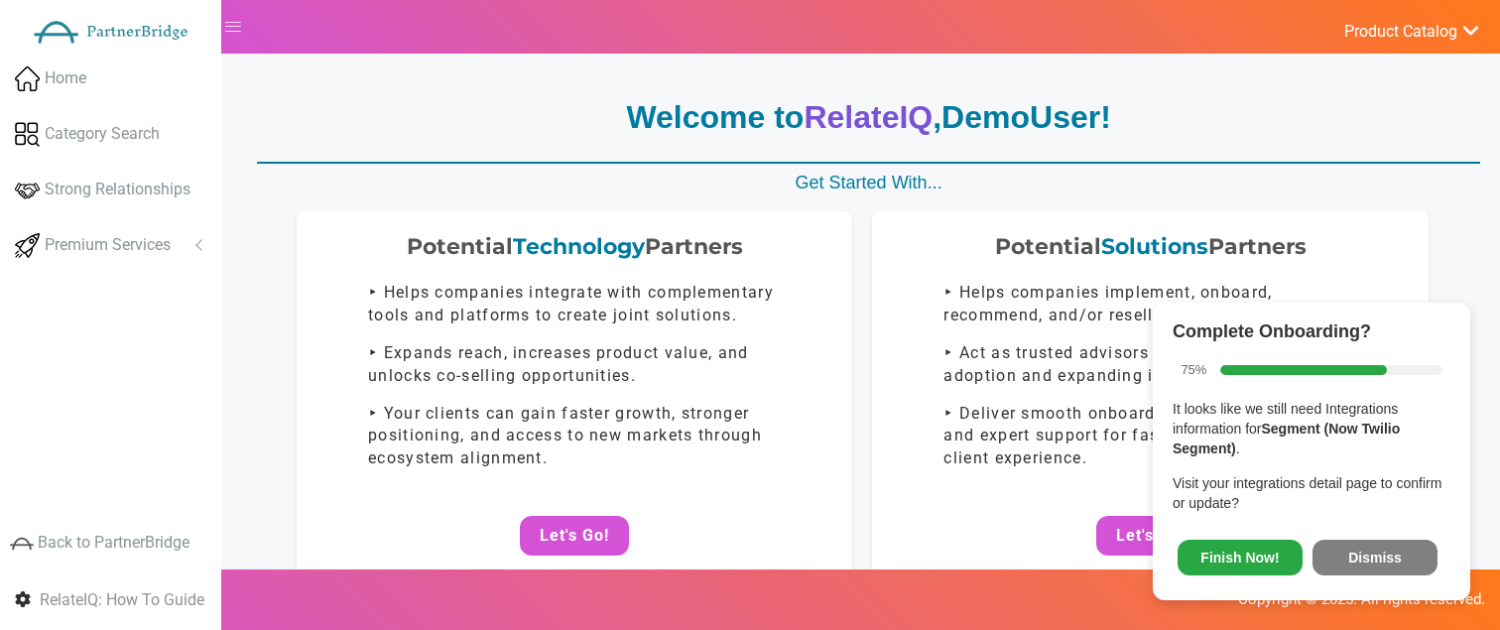
click at [1374, 565] on button "Dismiss" at bounding box center [1374, 558] width 125 height 36
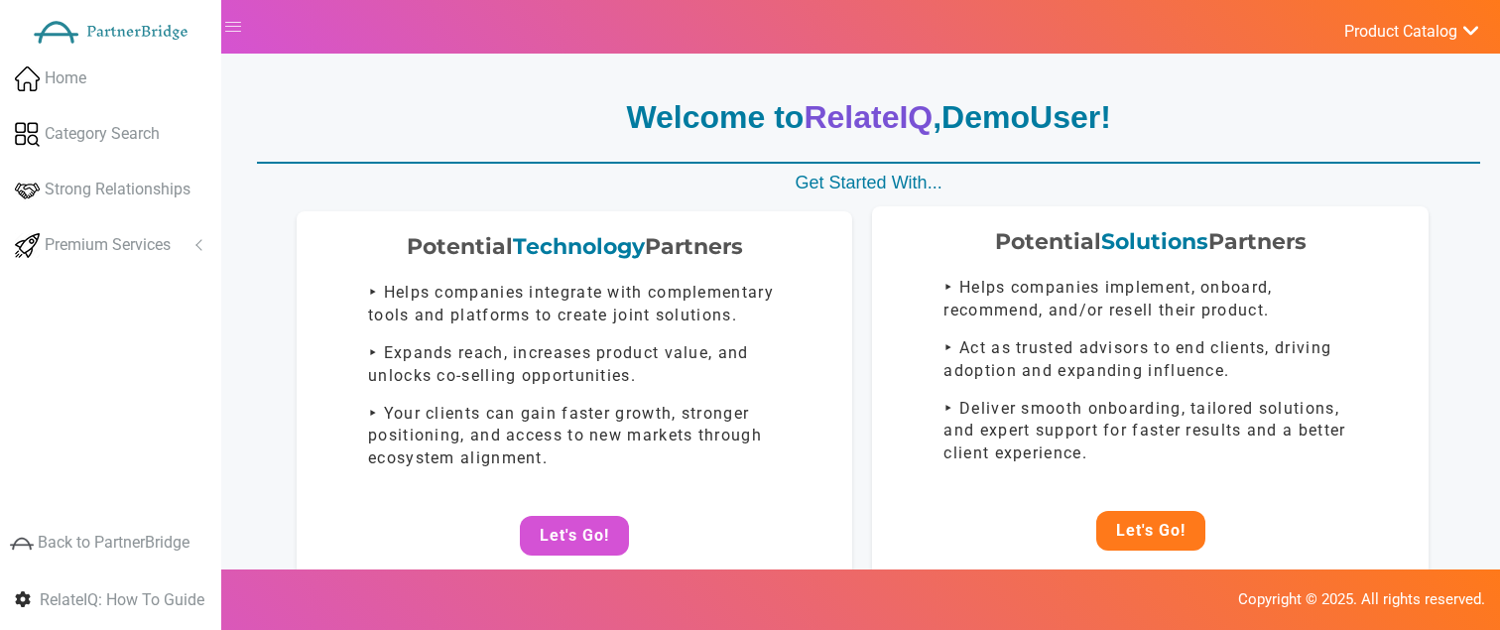
click at [1160, 517] on button "Let's Go!" at bounding box center [1150, 531] width 109 height 40
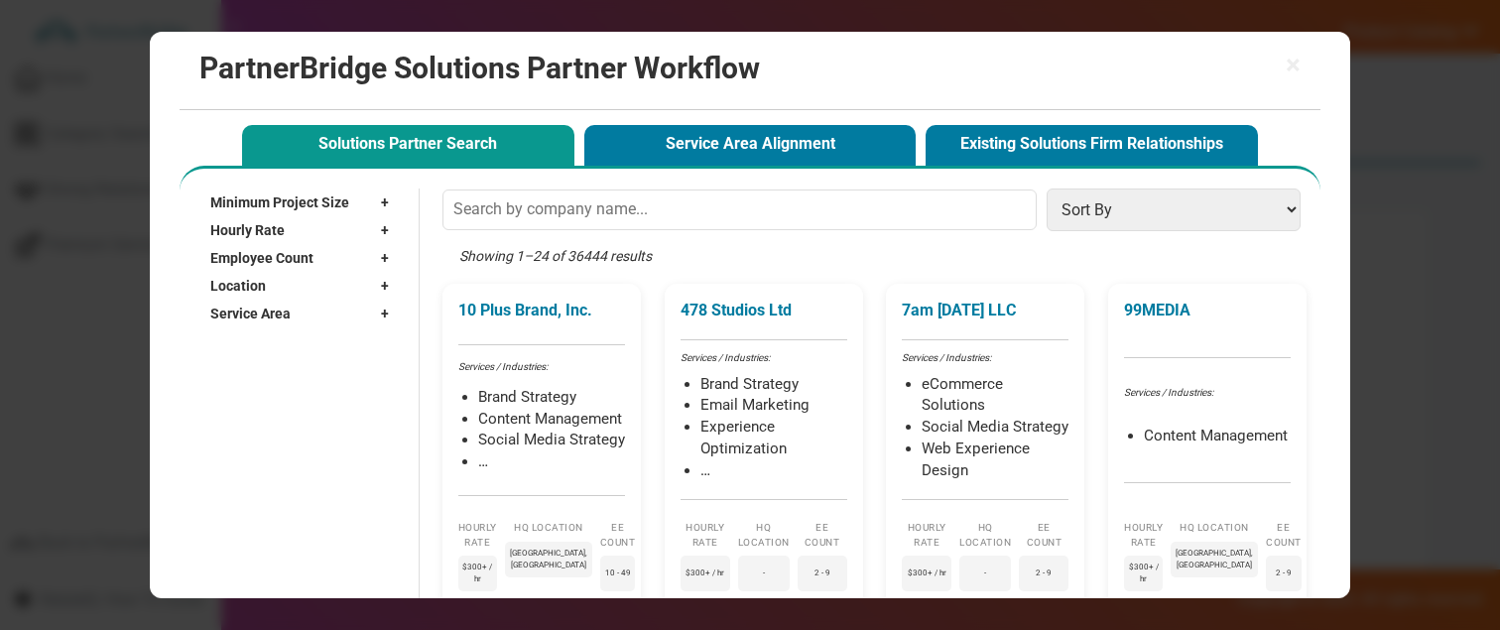
click at [306, 324] on div "Service Area +" at bounding box center [304, 314] width 188 height 28
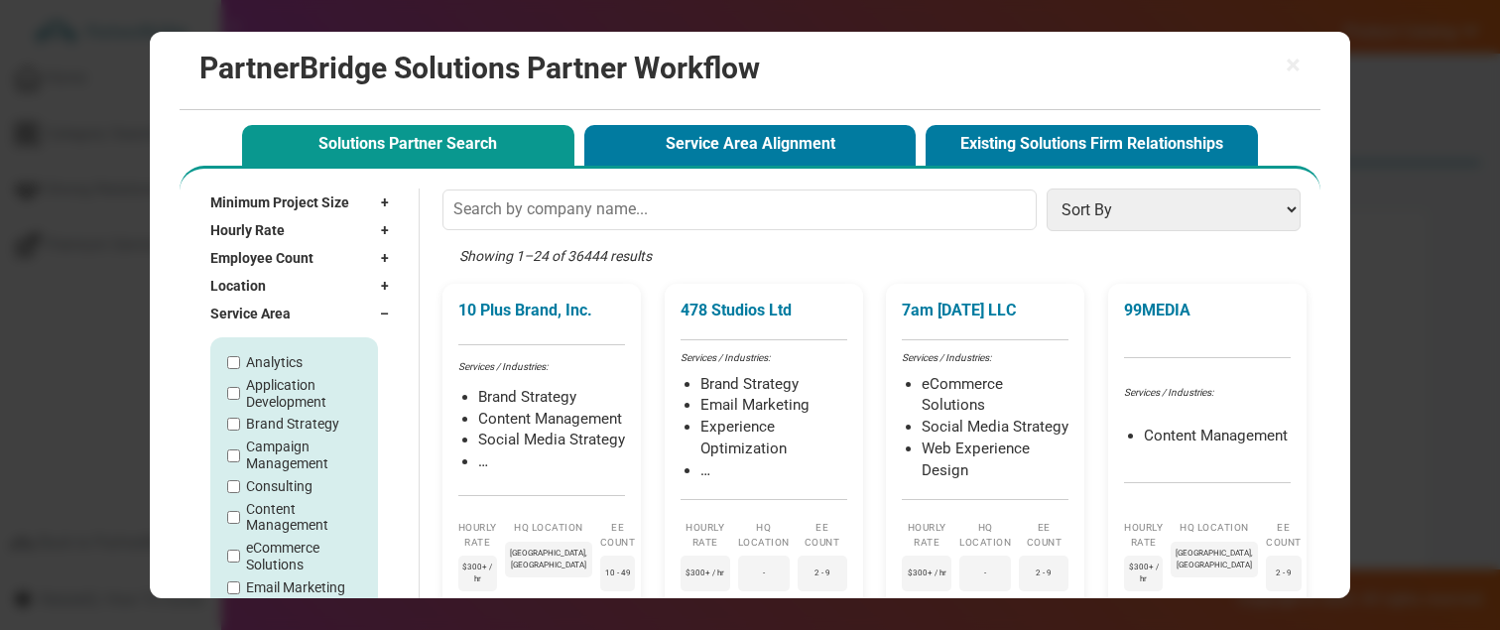
click at [268, 362] on label "Analytics" at bounding box center [274, 362] width 57 height 17
click at [240, 362] on input "Analytics" at bounding box center [233, 362] width 13 height 13
checkbox input "true"
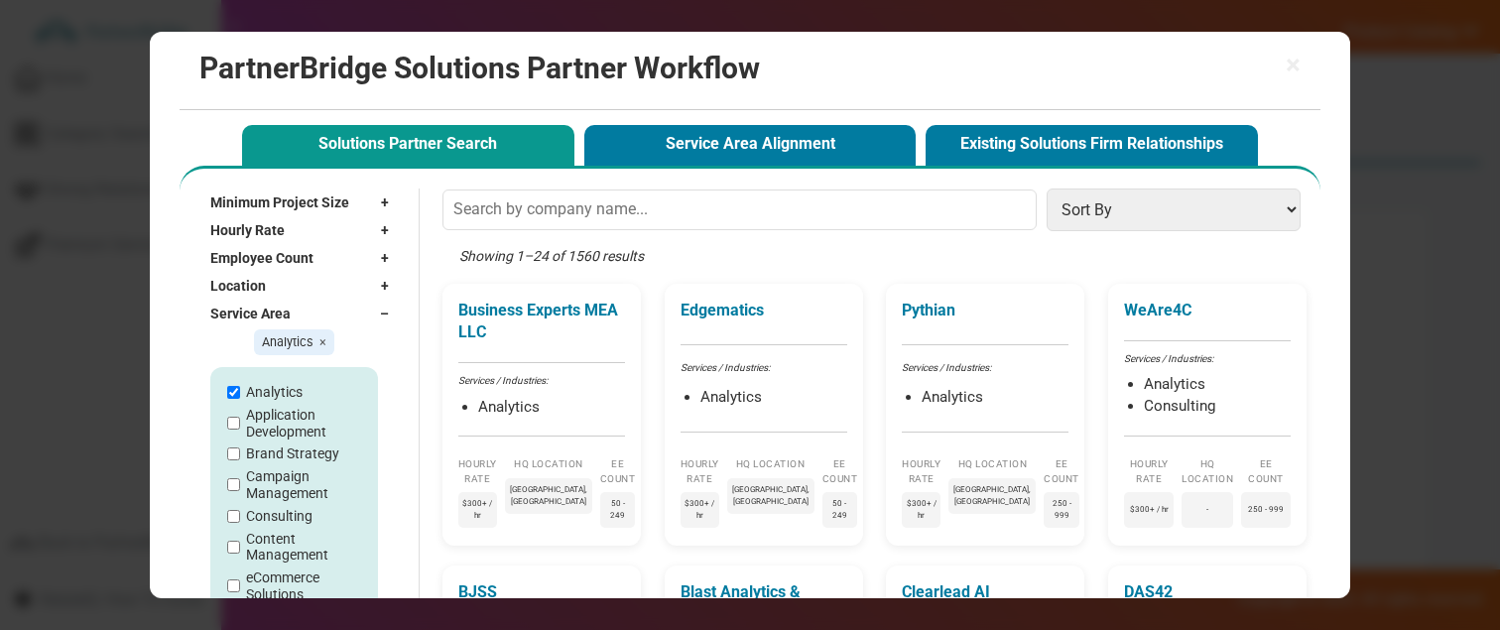
click at [276, 273] on div "Location +" at bounding box center [304, 286] width 188 height 28
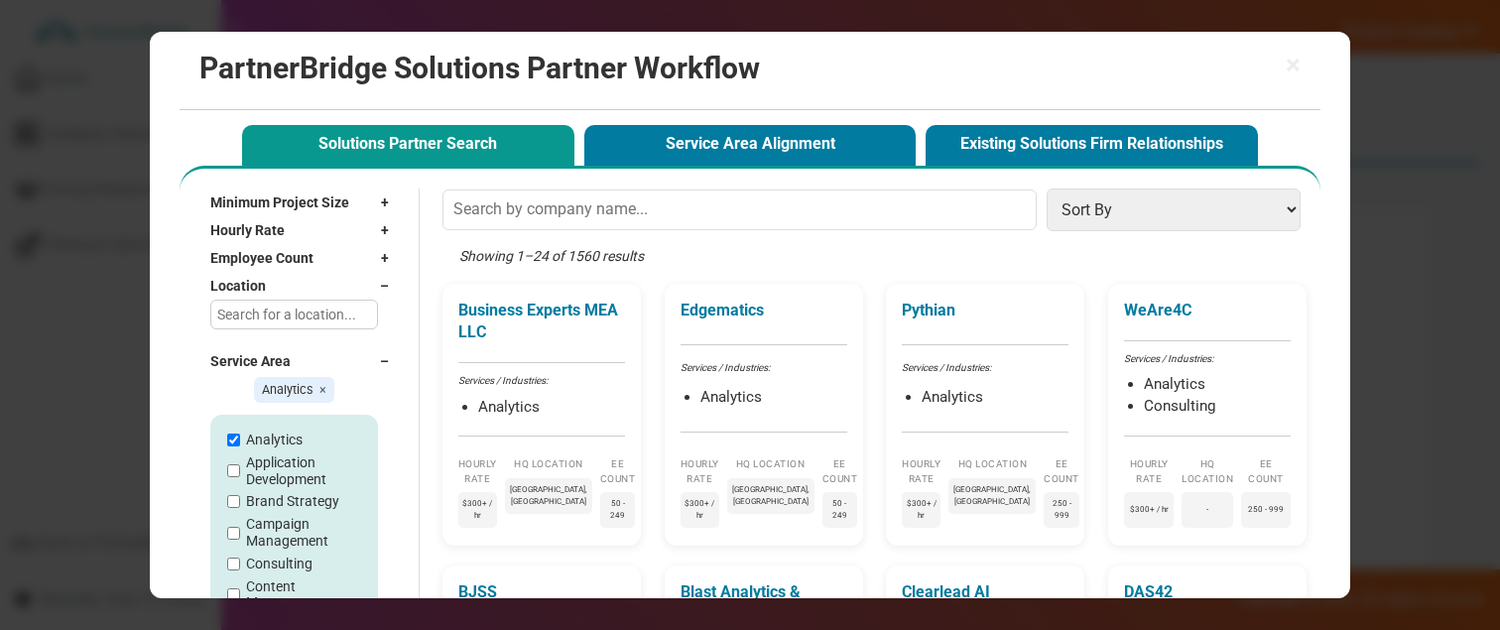
click at [279, 303] on input "text" at bounding box center [294, 315] width 168 height 30
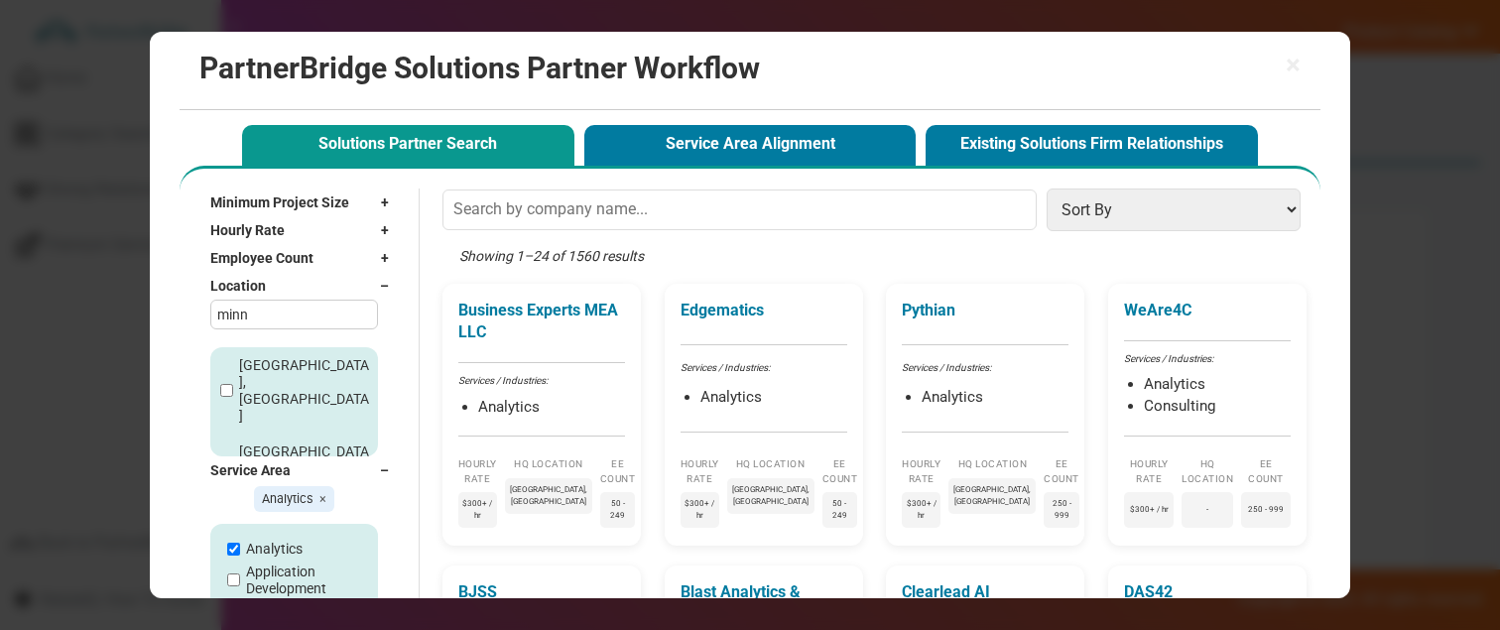
type input "minn"
click at [265, 443] on label "[GEOGRAPHIC_DATA], [GEOGRAPHIC_DATA]" at bounding box center [305, 476] width 133 height 66
click at [233, 471] on input "[GEOGRAPHIC_DATA], [GEOGRAPHIC_DATA]" at bounding box center [226, 477] width 13 height 13
checkbox input "true"
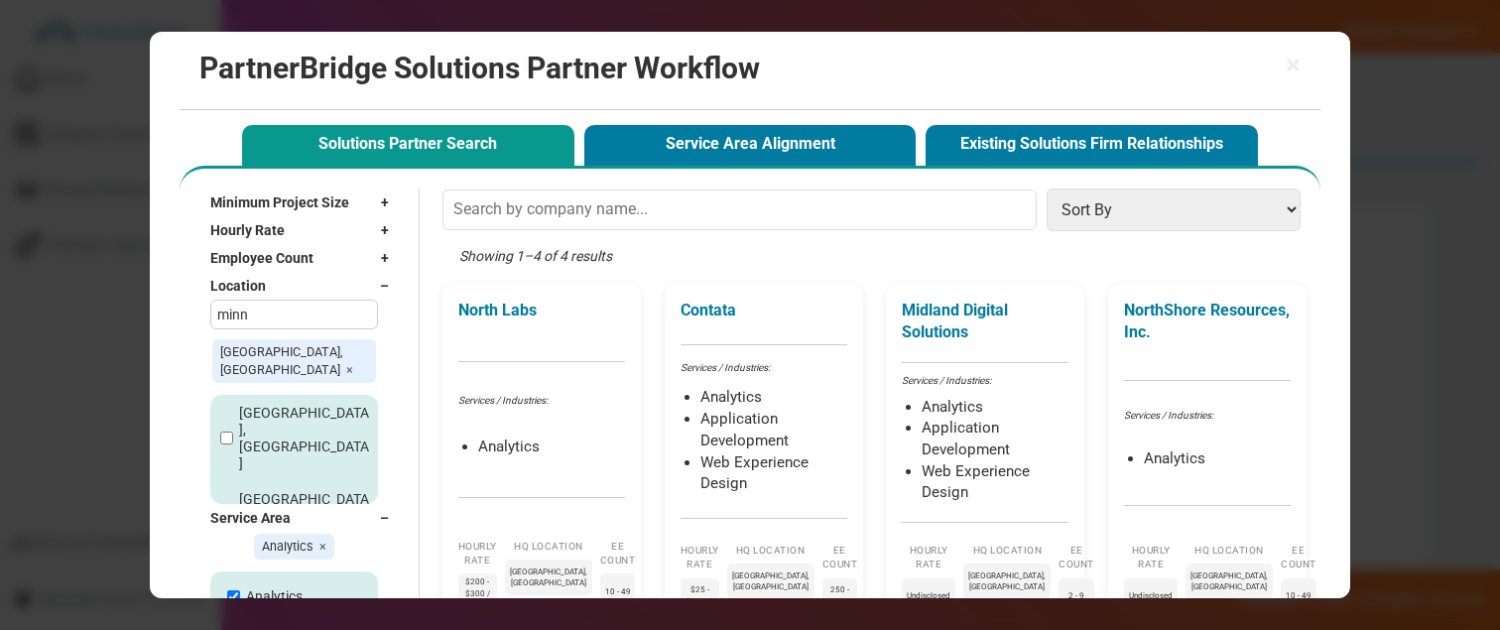
click at [265, 405] on label "[GEOGRAPHIC_DATA], [GEOGRAPHIC_DATA]" at bounding box center [305, 438] width 133 height 66
click at [233, 431] on input "[GEOGRAPHIC_DATA], [GEOGRAPHIC_DATA]" at bounding box center [226, 437] width 13 height 13
checkbox input "true"
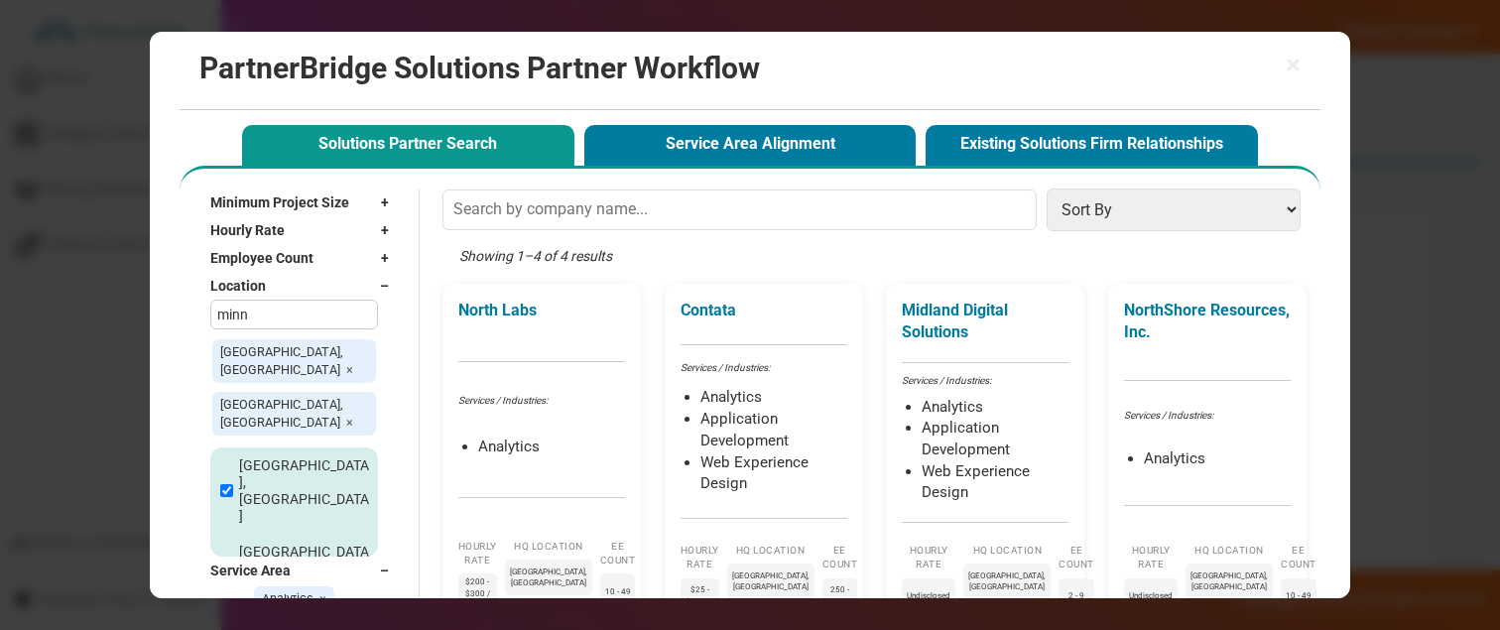
click at [299, 311] on input "minn" at bounding box center [294, 315] width 168 height 30
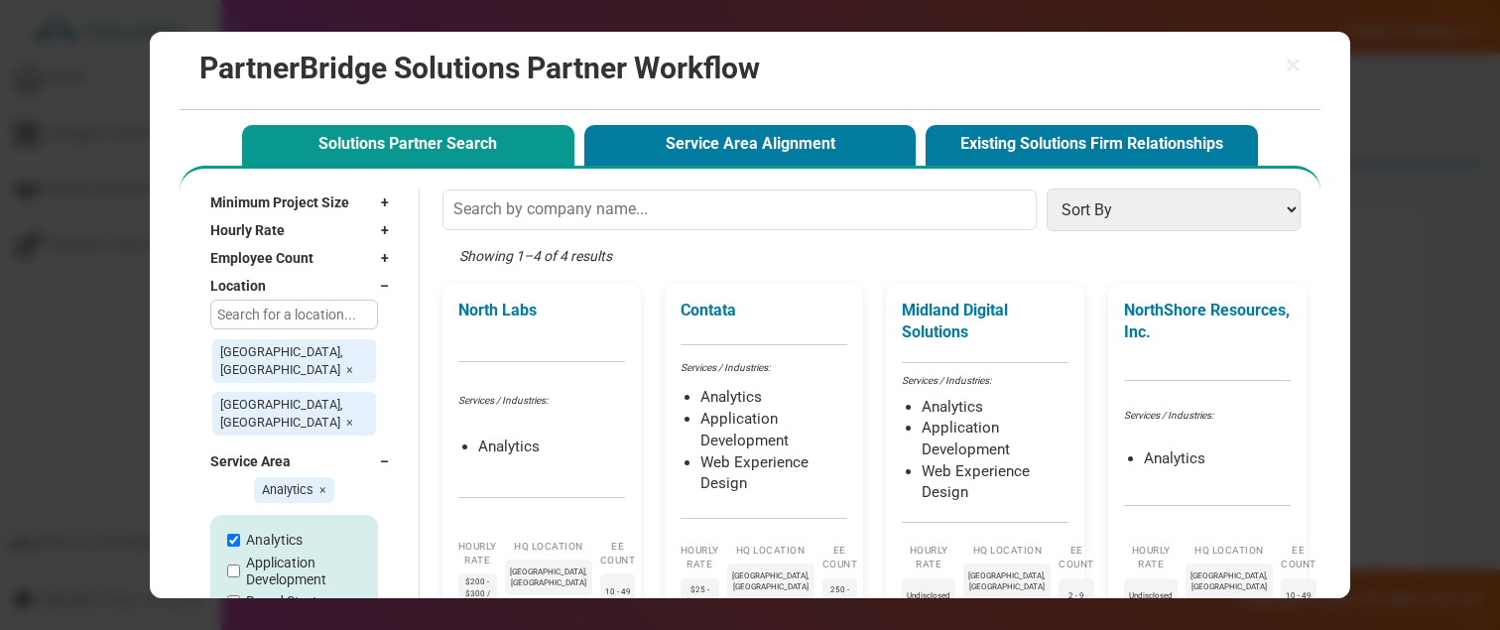
click at [387, 279] on span "–" at bounding box center [389, 286] width 19 height 20
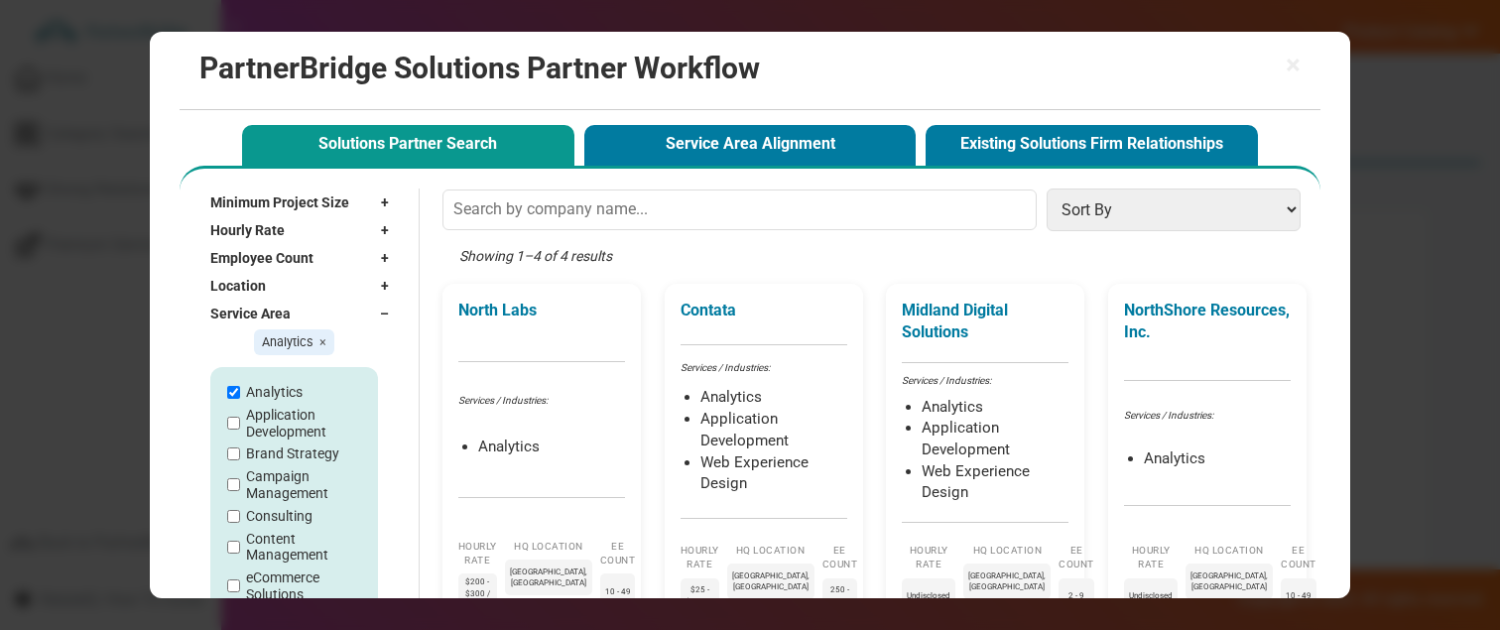
click at [385, 317] on span "–" at bounding box center [389, 314] width 19 height 20
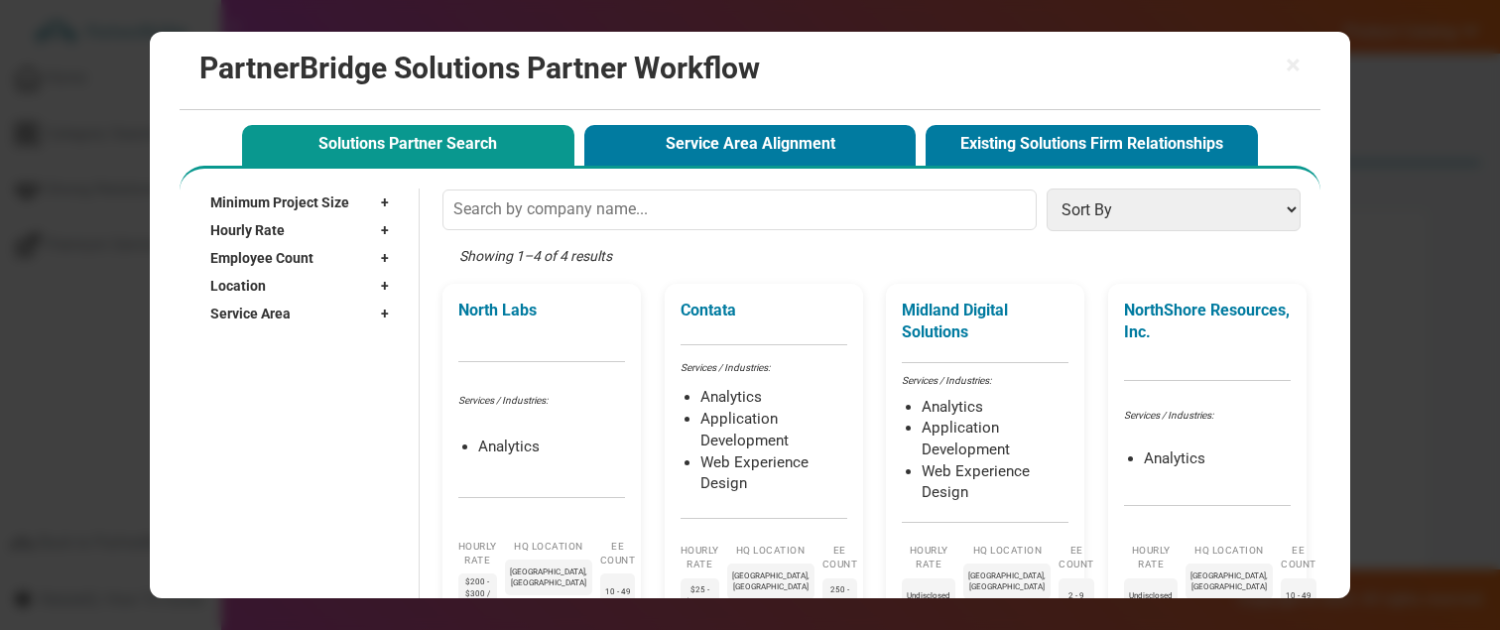
click at [385, 317] on span "+" at bounding box center [390, 314] width 18 height 20
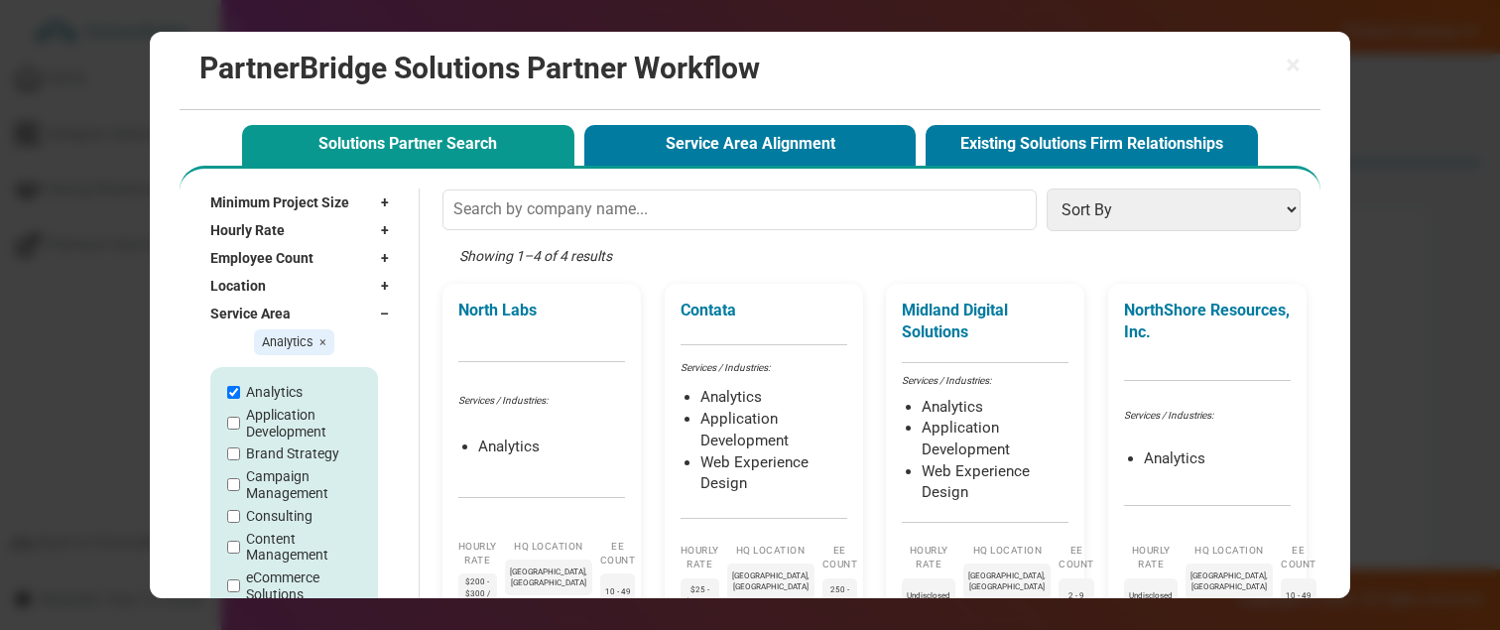
click at [322, 340] on span "×" at bounding box center [322, 341] width 7 height 15
checkbox input "false"
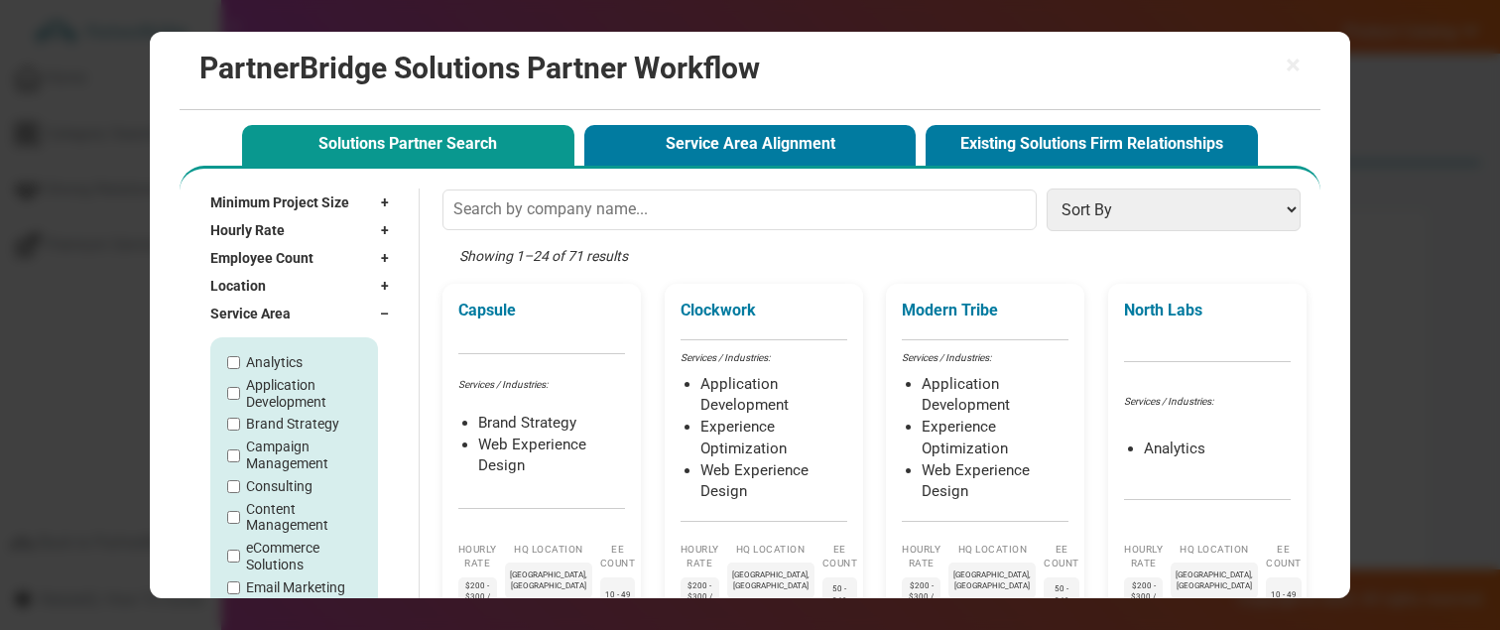
click at [360, 310] on div "Service Area –" at bounding box center [304, 314] width 188 height 28
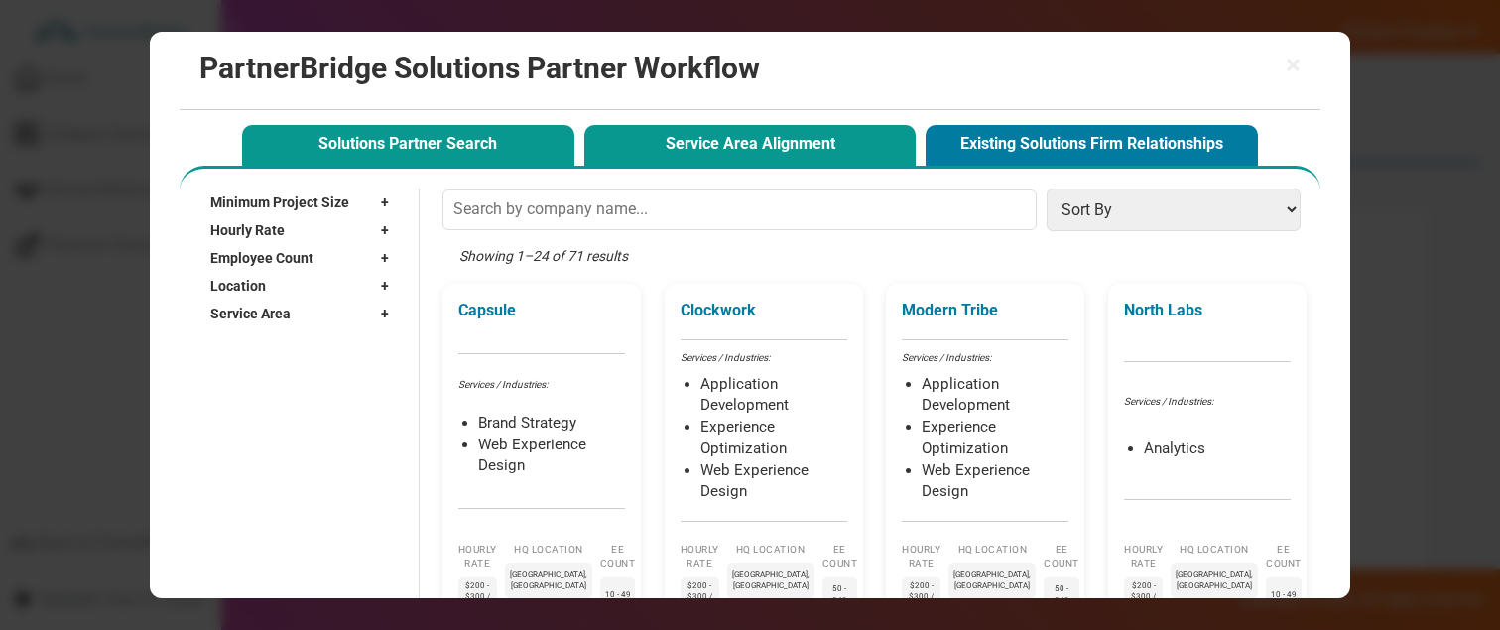
click at [687, 136] on button "Service Area Alignment" at bounding box center [750, 145] width 332 height 41
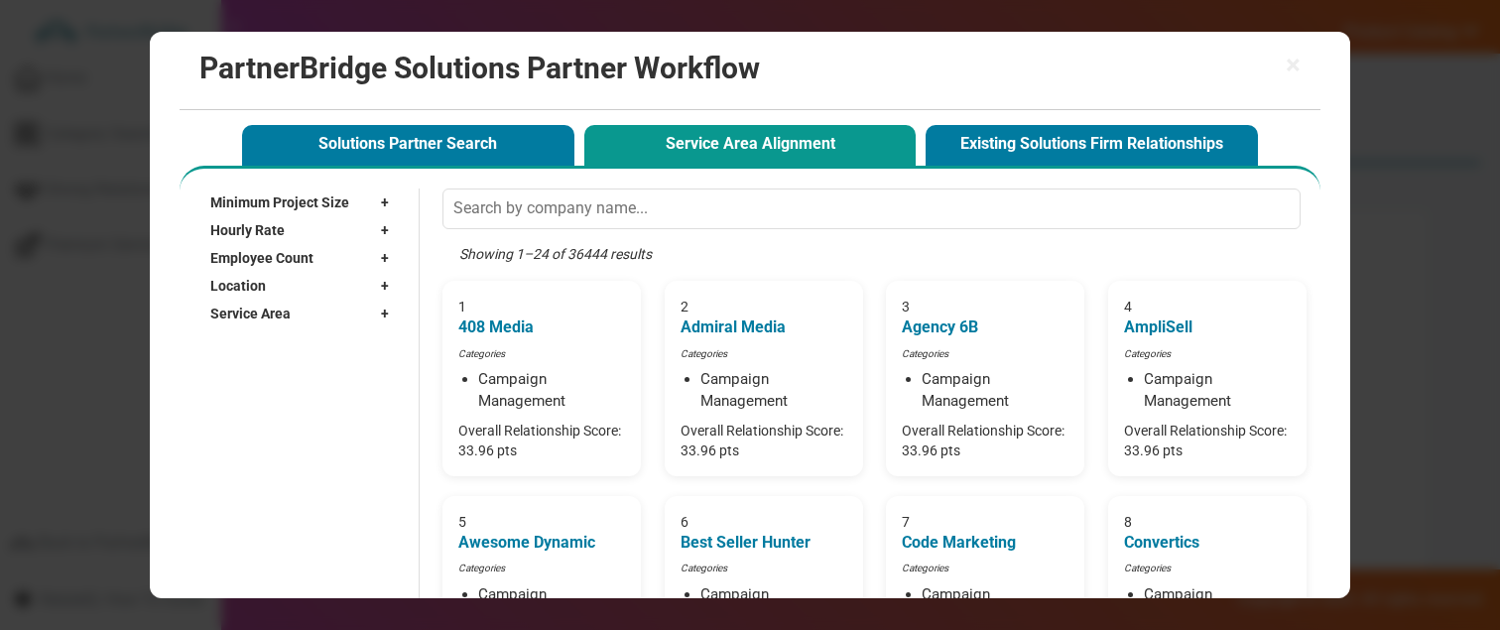
click at [379, 283] on div "Location +" at bounding box center [304, 286] width 188 height 28
click at [346, 304] on input "text" at bounding box center [294, 315] width 168 height 30
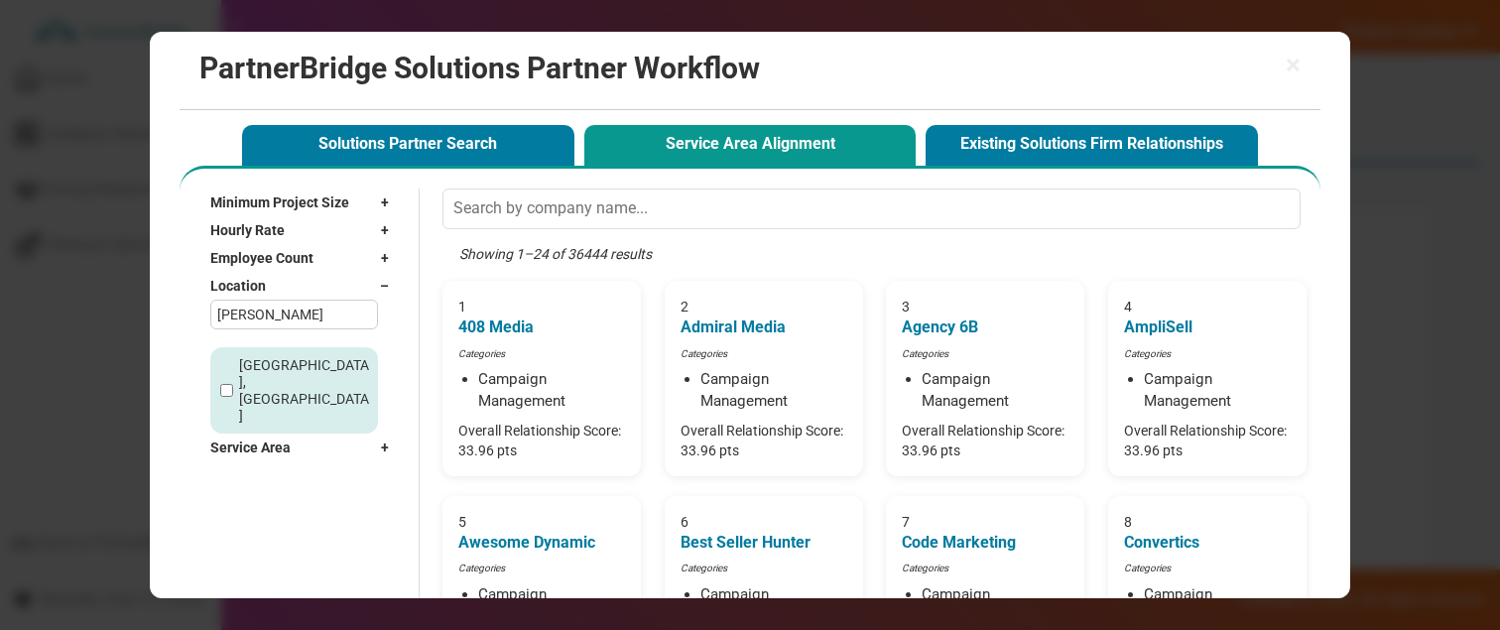
type input "[PERSON_NAME]"
click at [297, 367] on label "[GEOGRAPHIC_DATA], [GEOGRAPHIC_DATA]" at bounding box center [305, 390] width 133 height 66
click at [233, 384] on input "[GEOGRAPHIC_DATA], [GEOGRAPHIC_DATA]" at bounding box center [226, 390] width 13 height 13
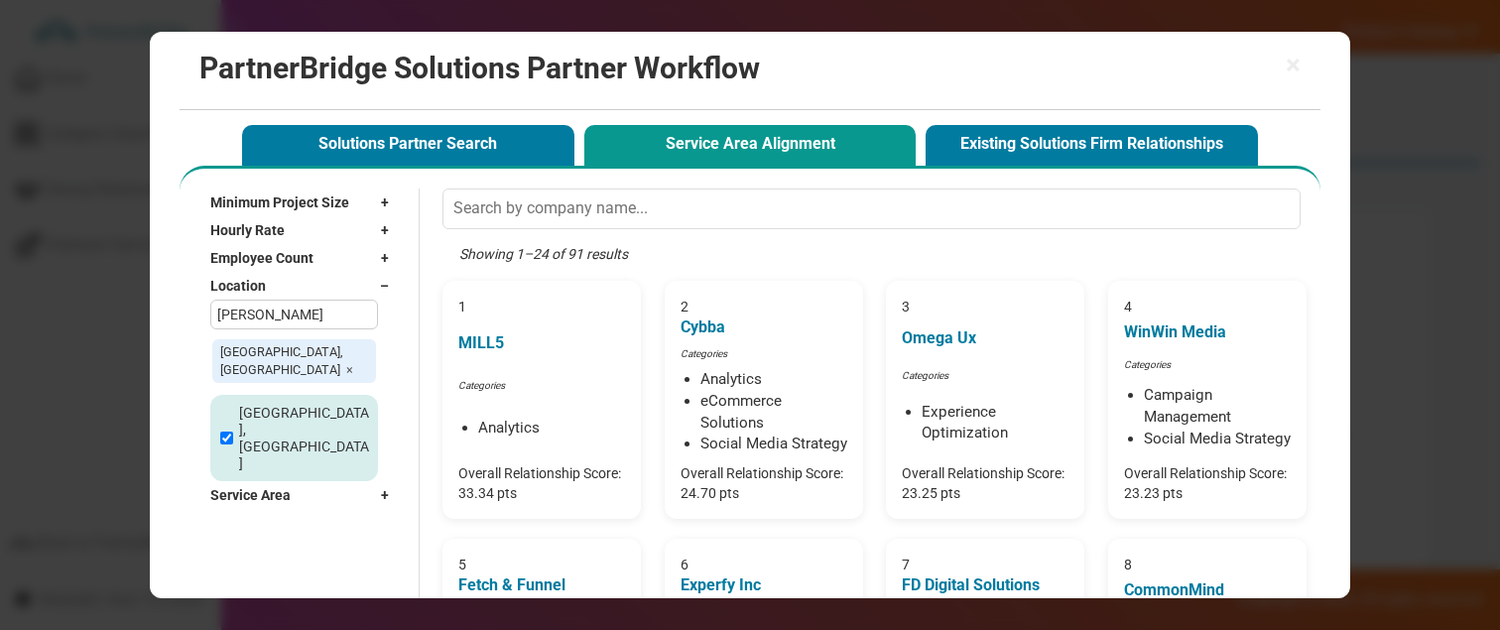
click at [346, 362] on span "×" at bounding box center [349, 369] width 7 height 15
checkbox input "false"
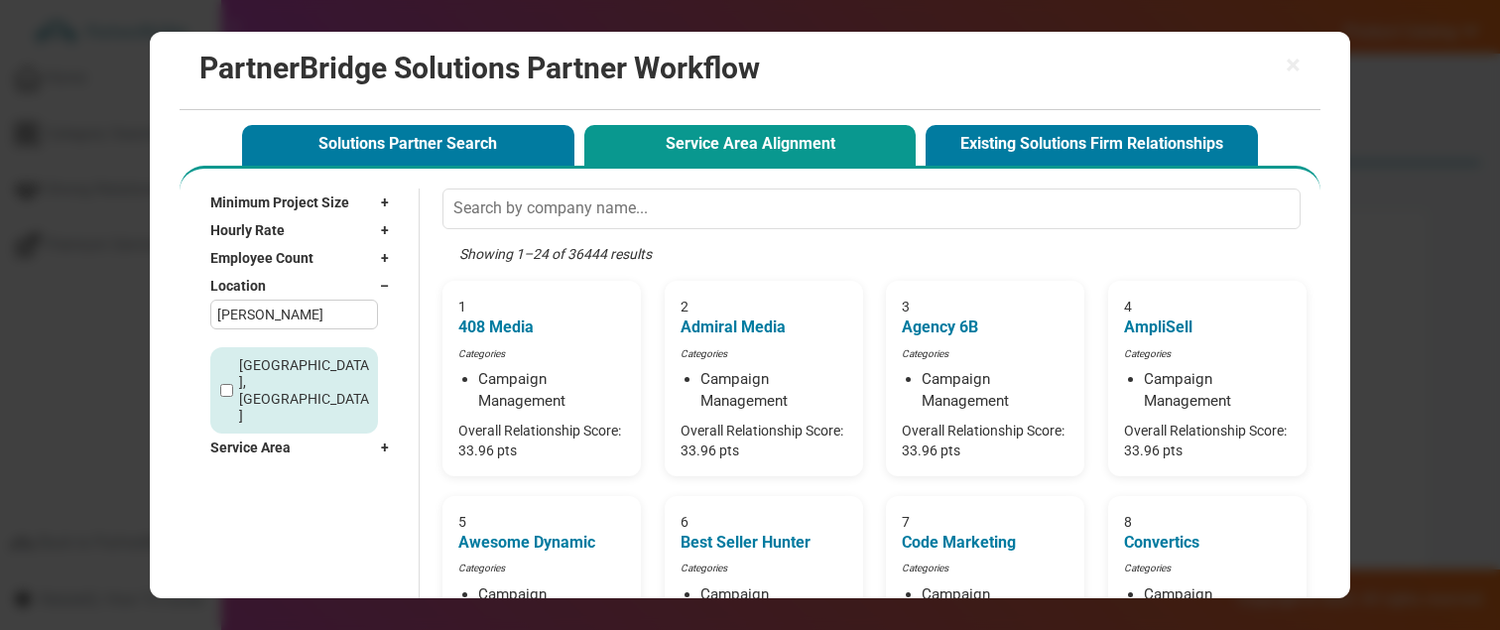
click at [387, 283] on span "–" at bounding box center [389, 286] width 19 height 20
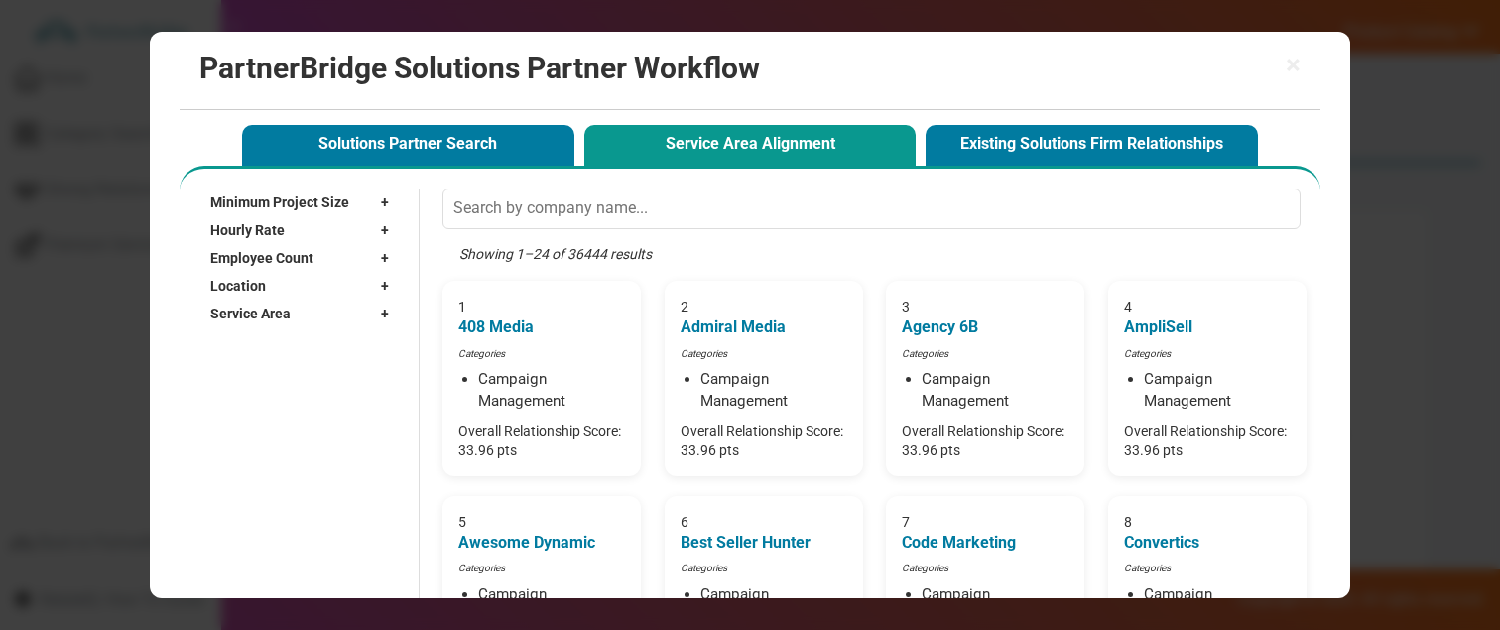
click at [372, 304] on div "Service Area +" at bounding box center [304, 314] width 188 height 28
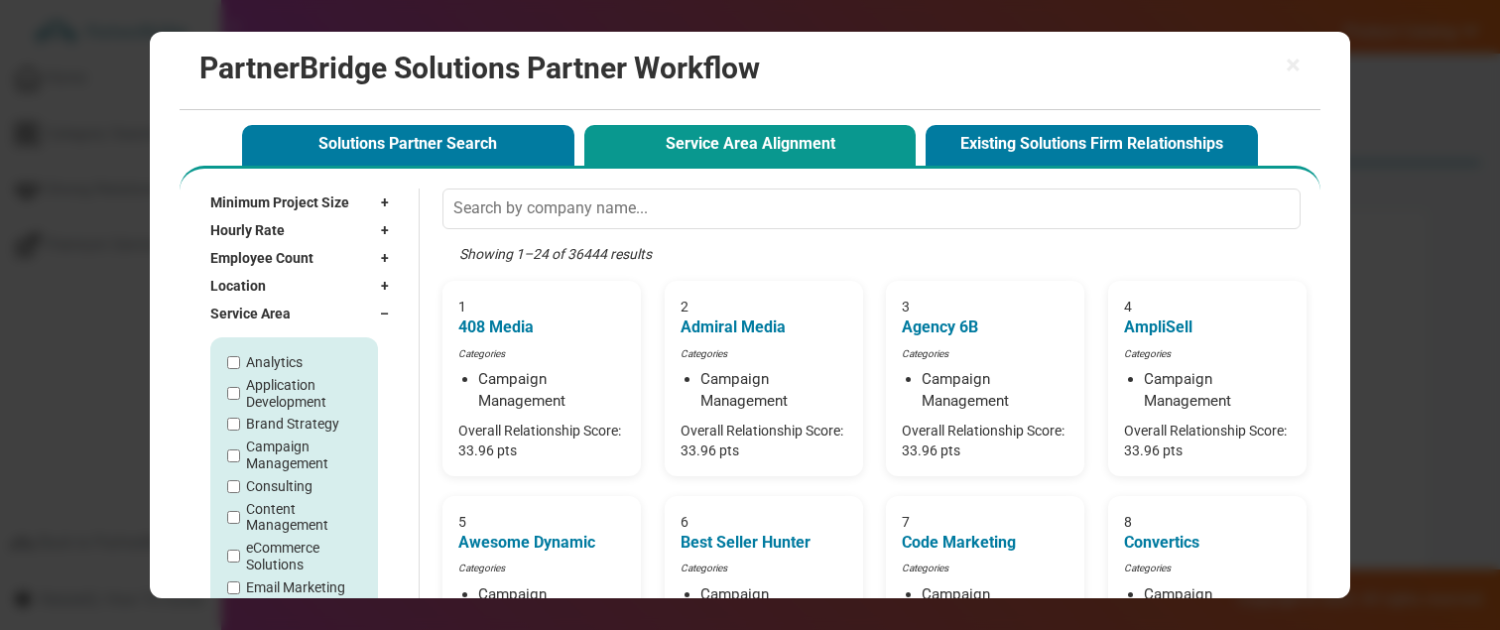
click at [281, 366] on label "Analytics" at bounding box center [274, 362] width 57 height 17
click at [240, 366] on input "Analytics" at bounding box center [233, 362] width 13 height 13
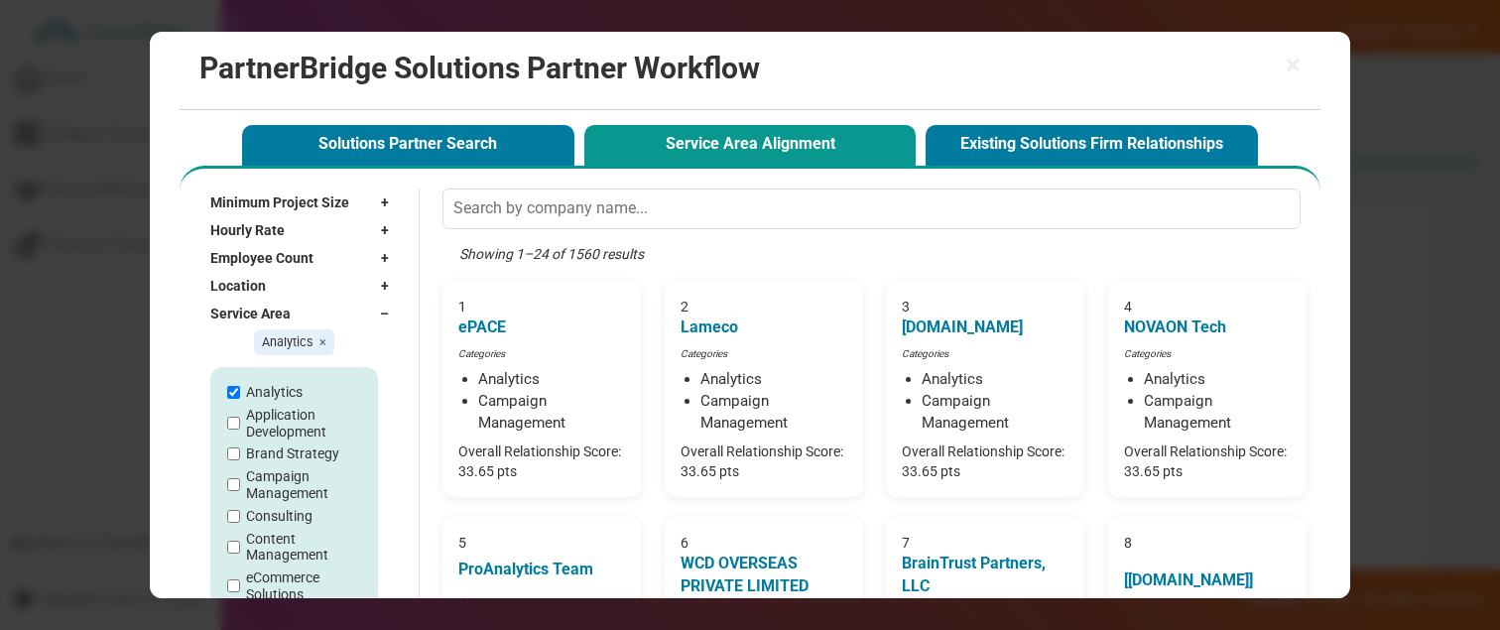
click at [324, 339] on span "×" at bounding box center [322, 341] width 7 height 15
checkbox input "false"
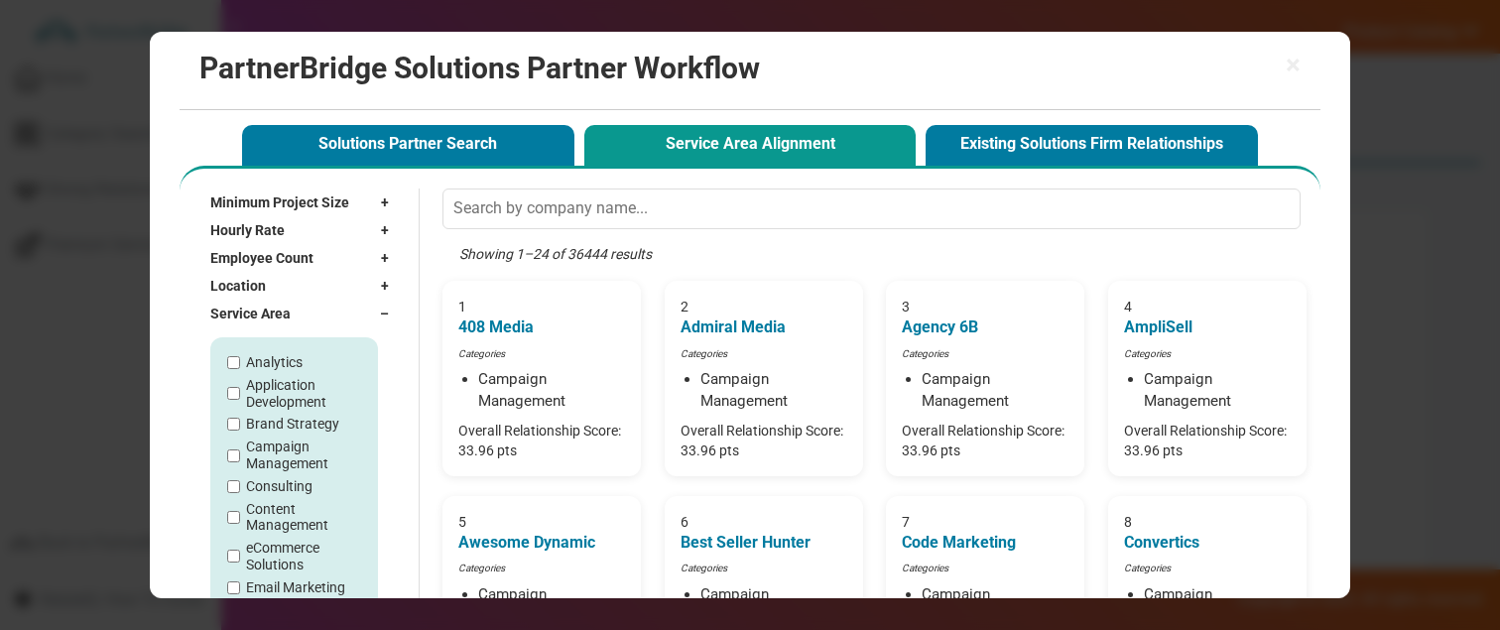
click at [371, 309] on div "Service Area –" at bounding box center [304, 314] width 188 height 28
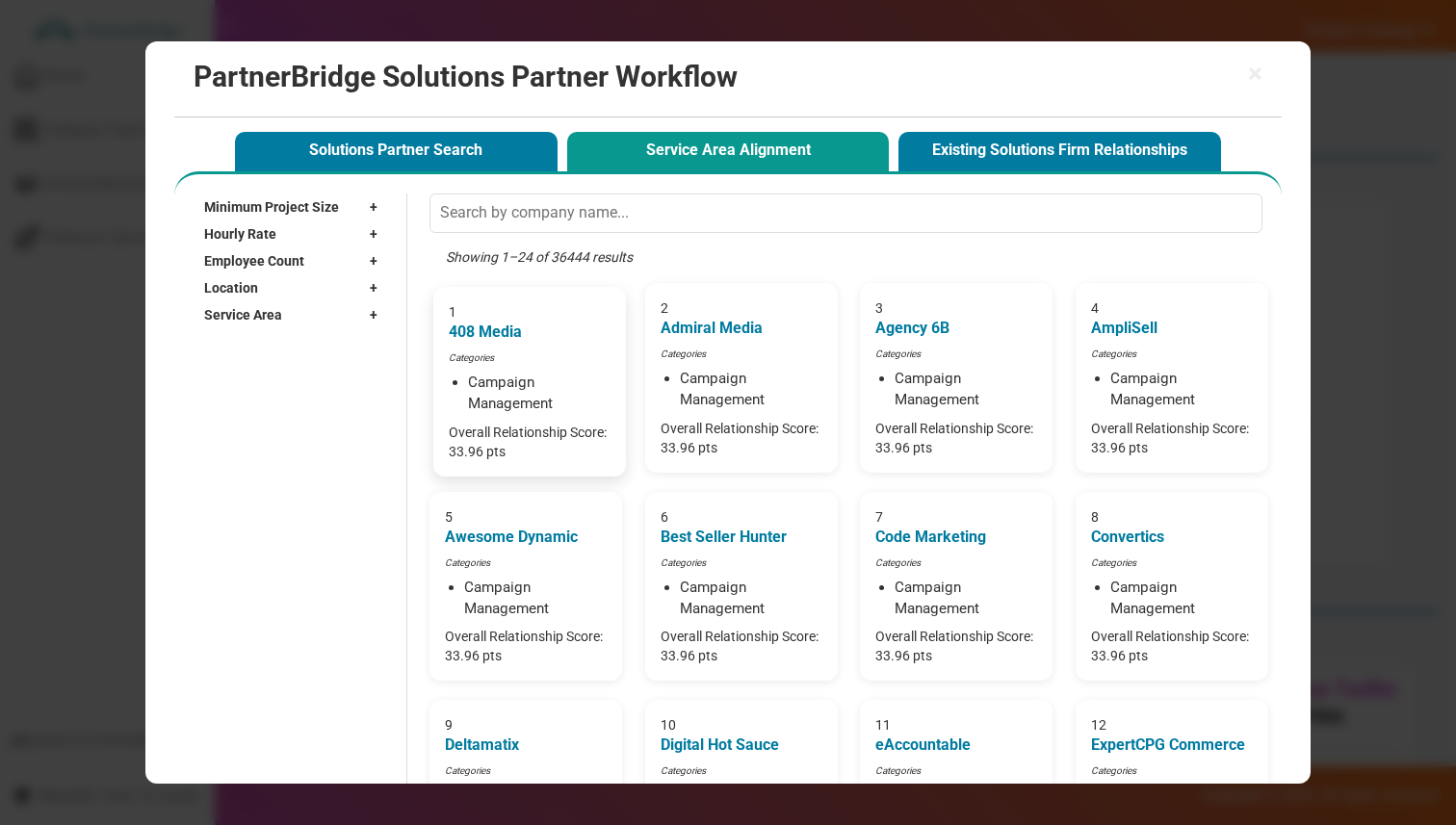
click at [582, 349] on div "1 408 Media Categories Campaign Management Overall Relationship Score: 33.96 pts" at bounding box center [529, 381] width 192 height 189
